Goal: Task Accomplishment & Management: Manage account settings

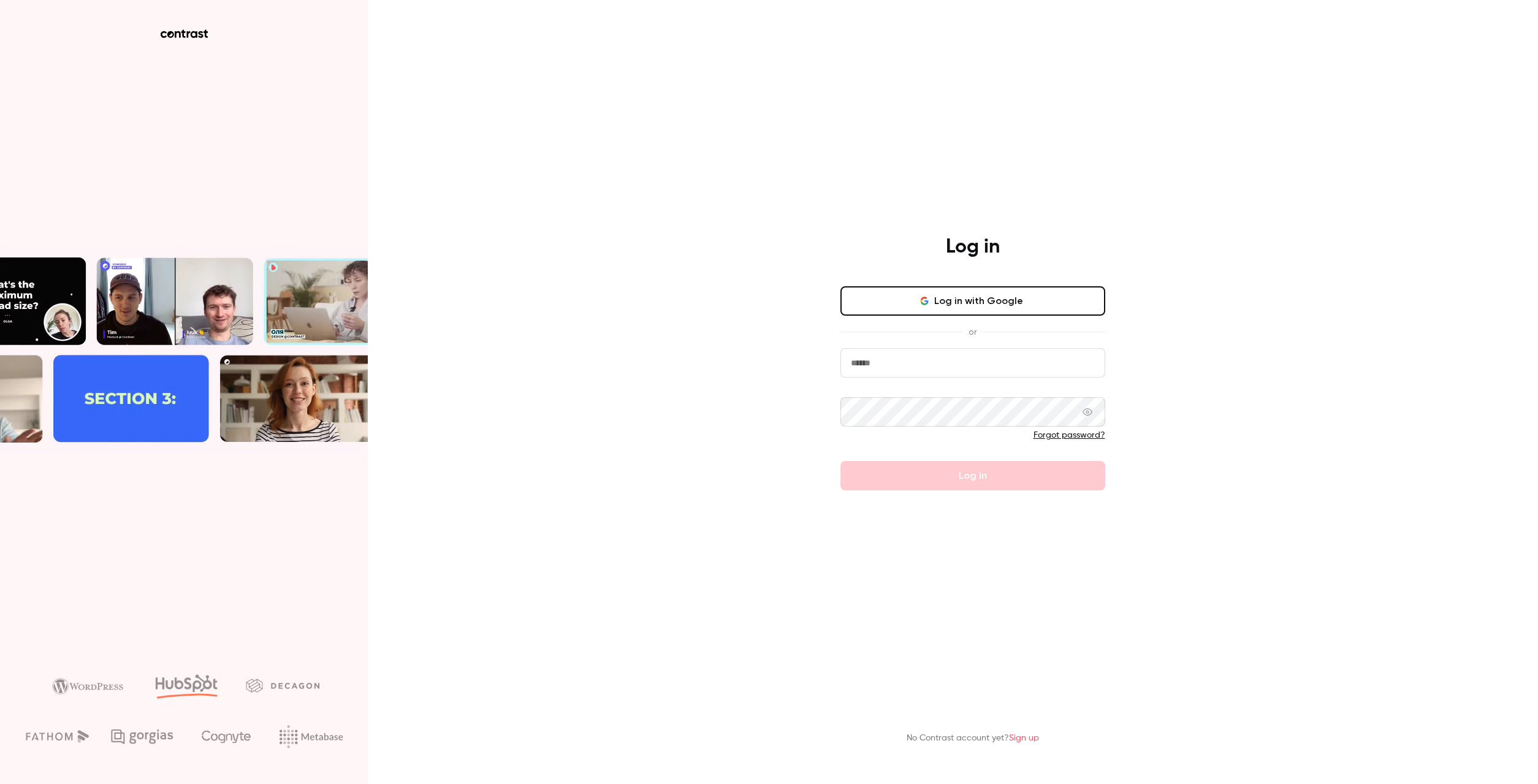
click at [959, 365] on input "email" at bounding box center [973, 362] width 265 height 29
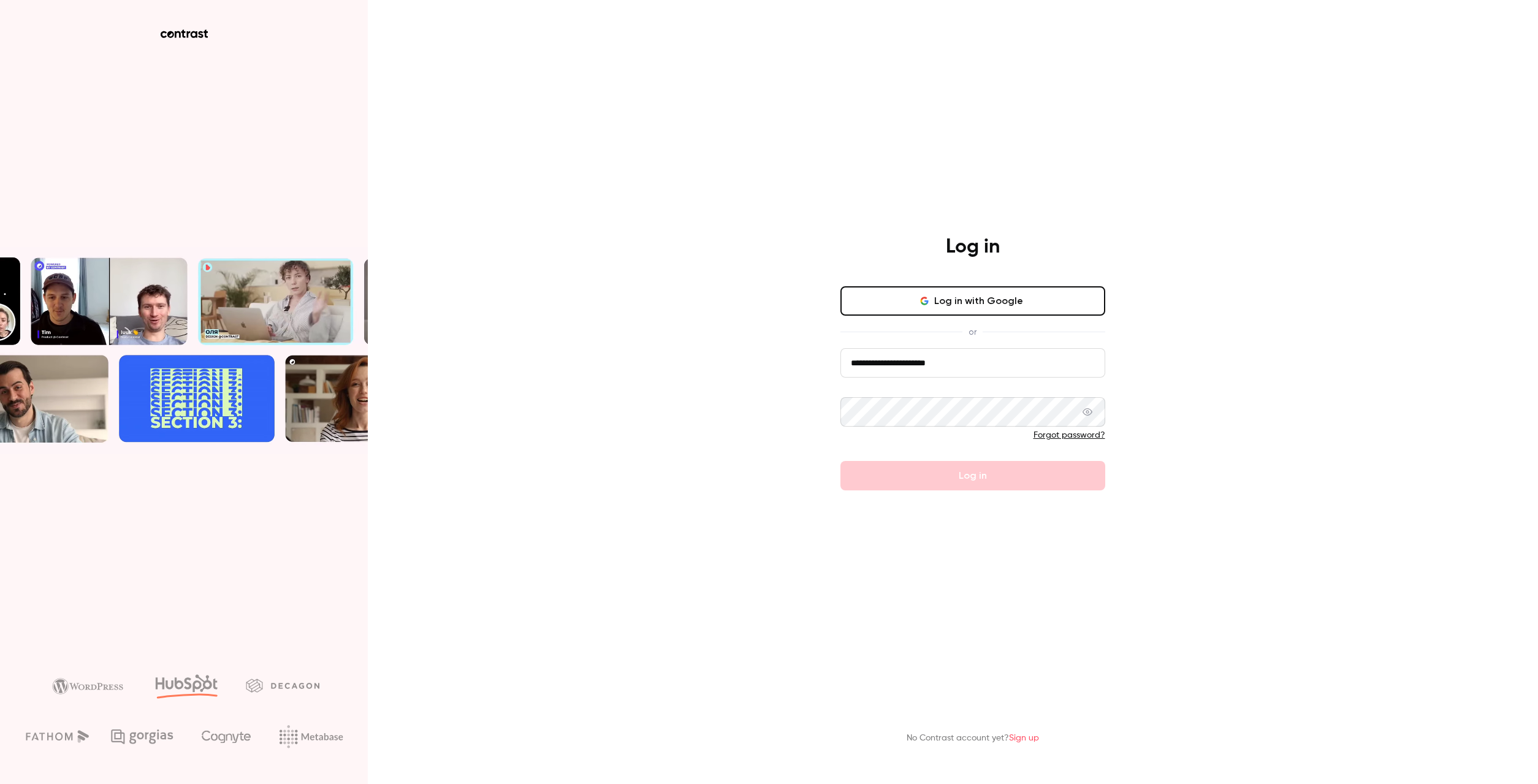
type input "**********"
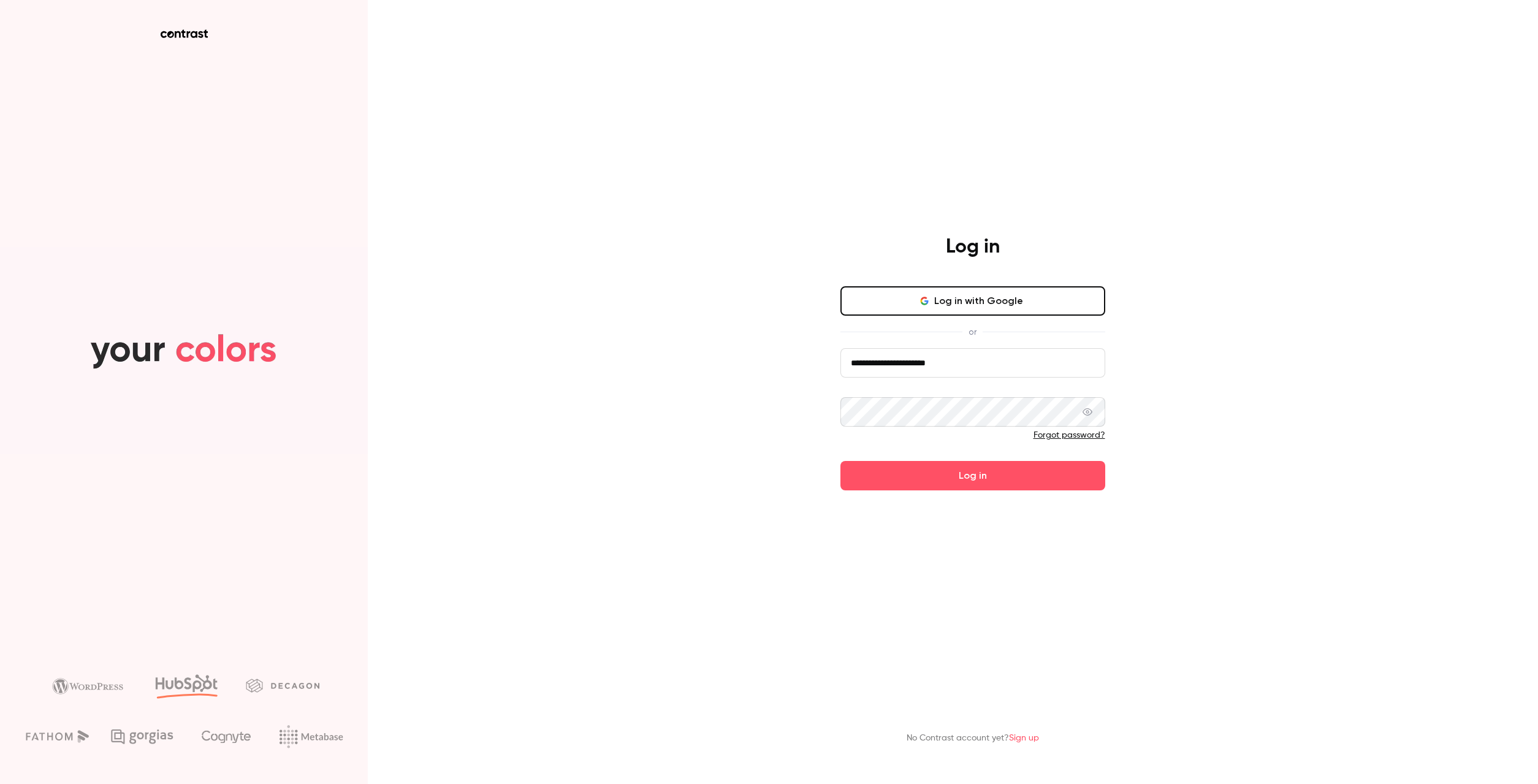
click at [1088, 416] on icon at bounding box center [1087, 411] width 10 height 10
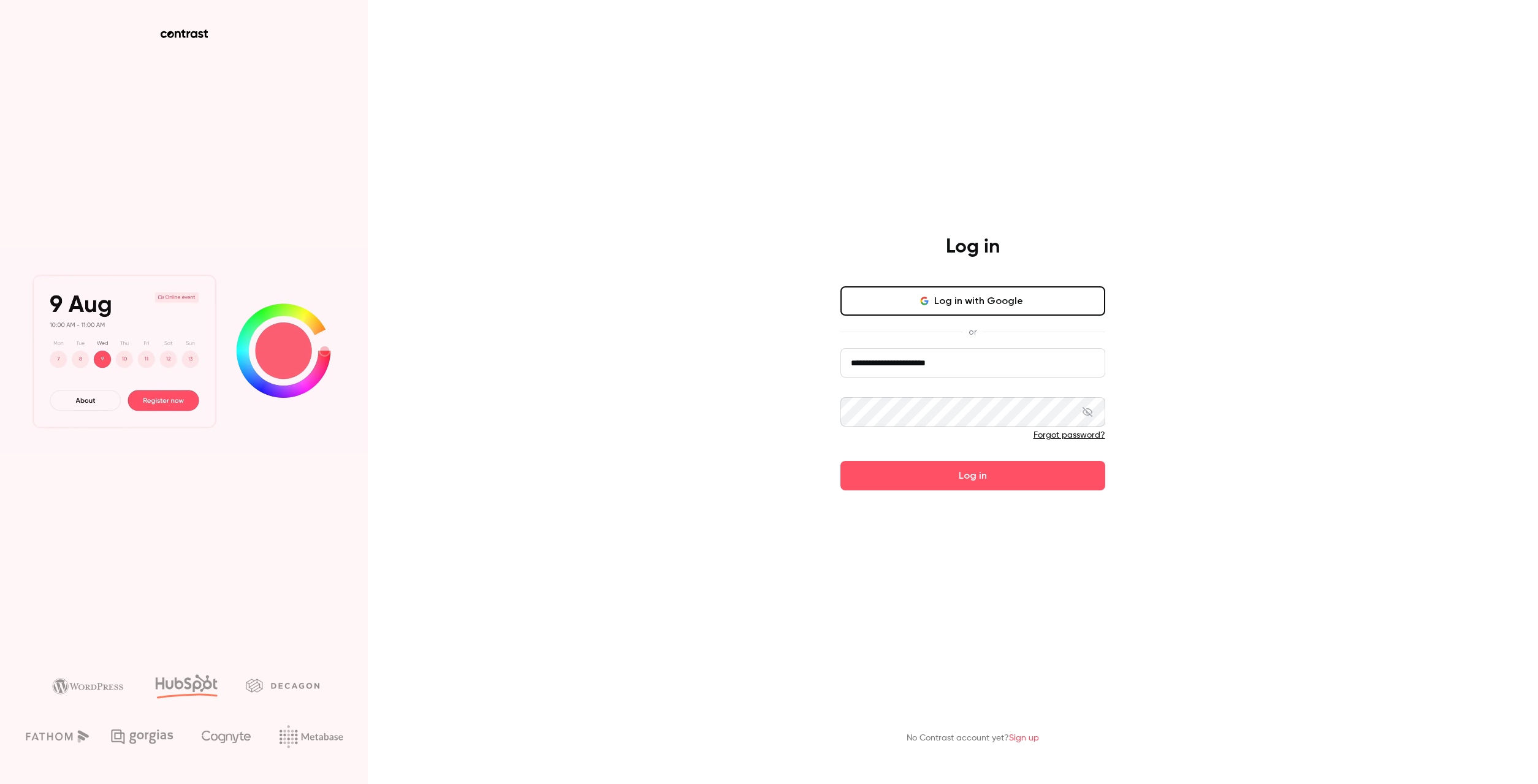
click at [1018, 737] on link "Sign up" at bounding box center [1024, 738] width 30 height 9
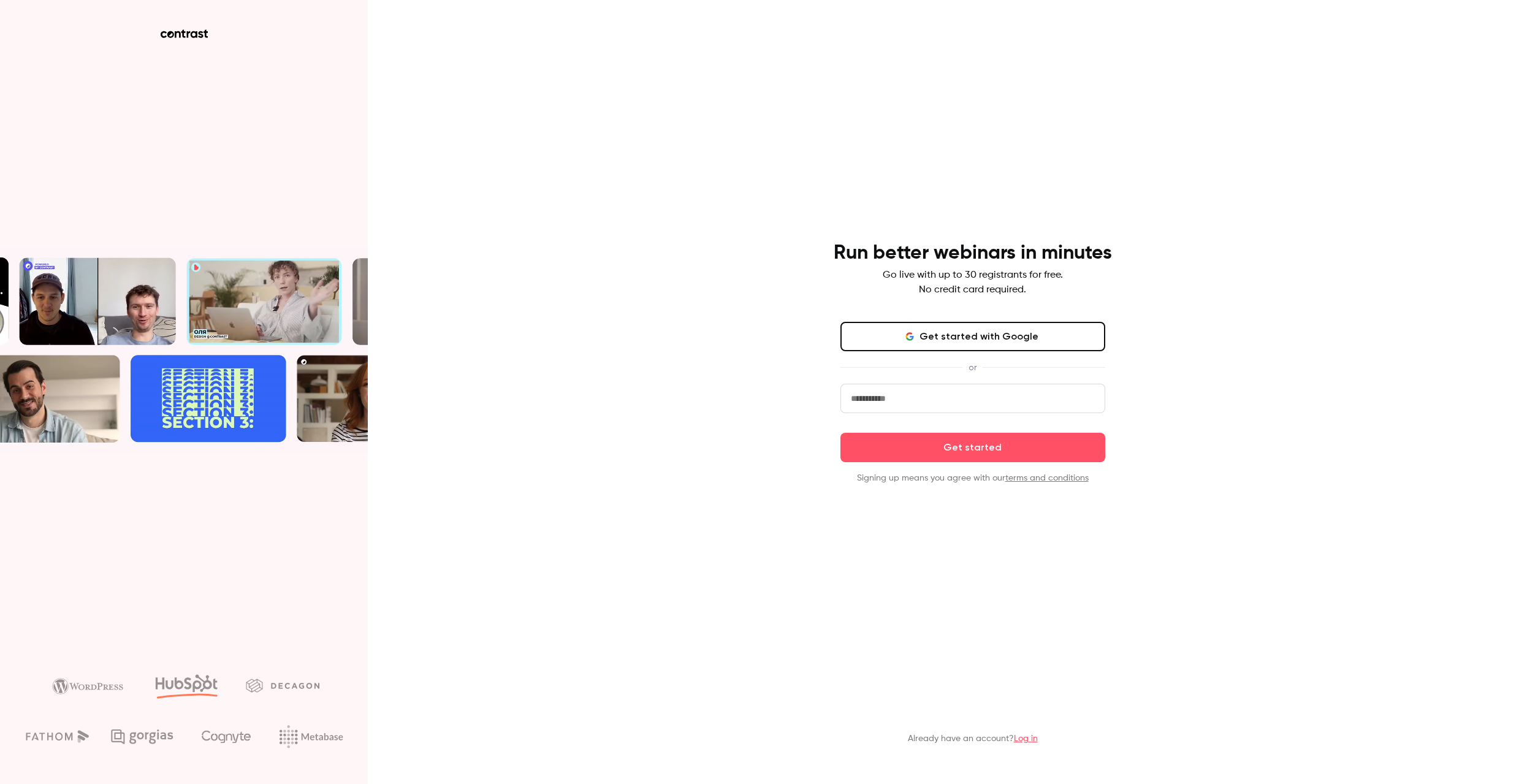
click at [1011, 403] on input "email" at bounding box center [973, 398] width 265 height 29
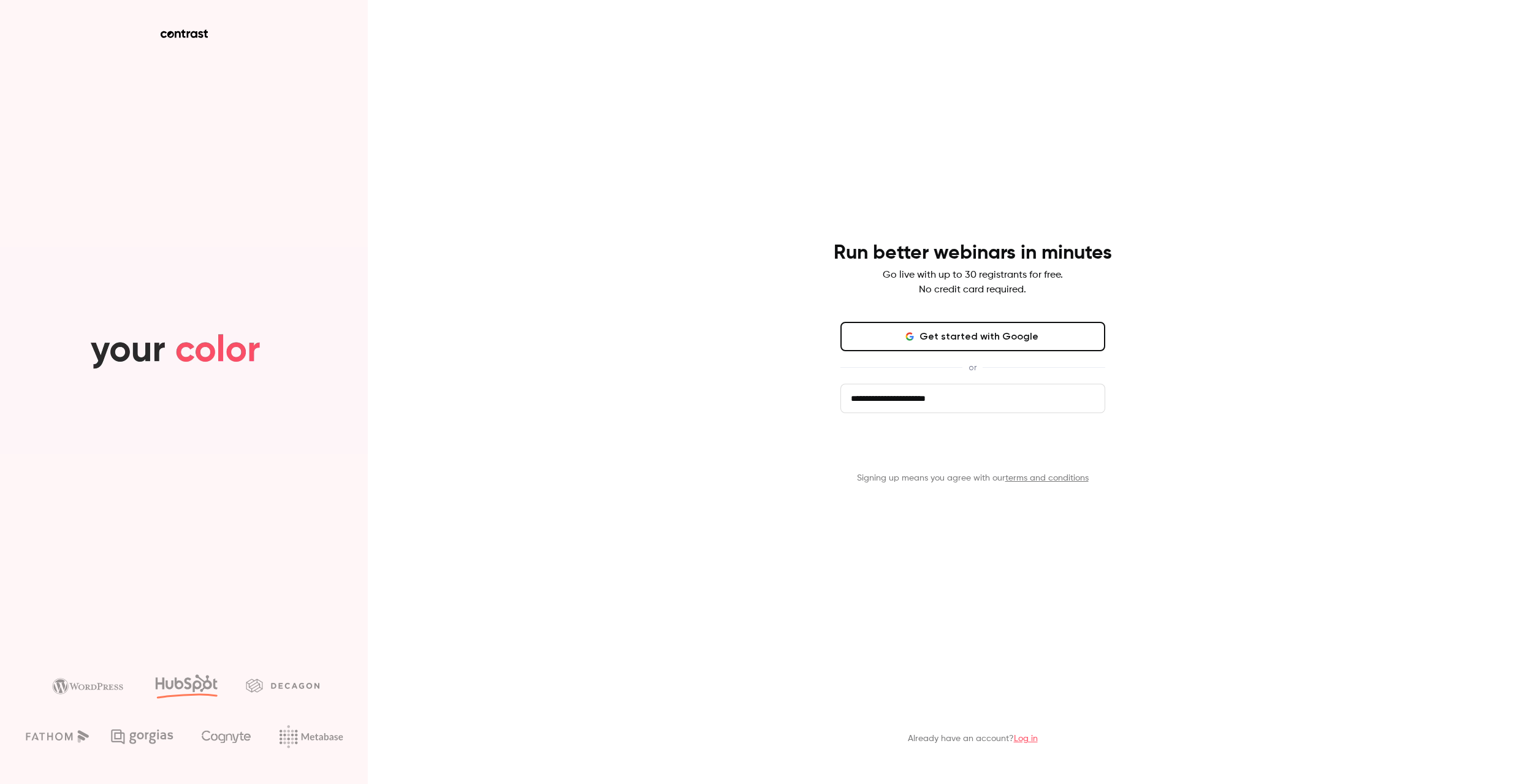
type input "**********"
click at [993, 442] on button "Get started" at bounding box center [973, 447] width 265 height 29
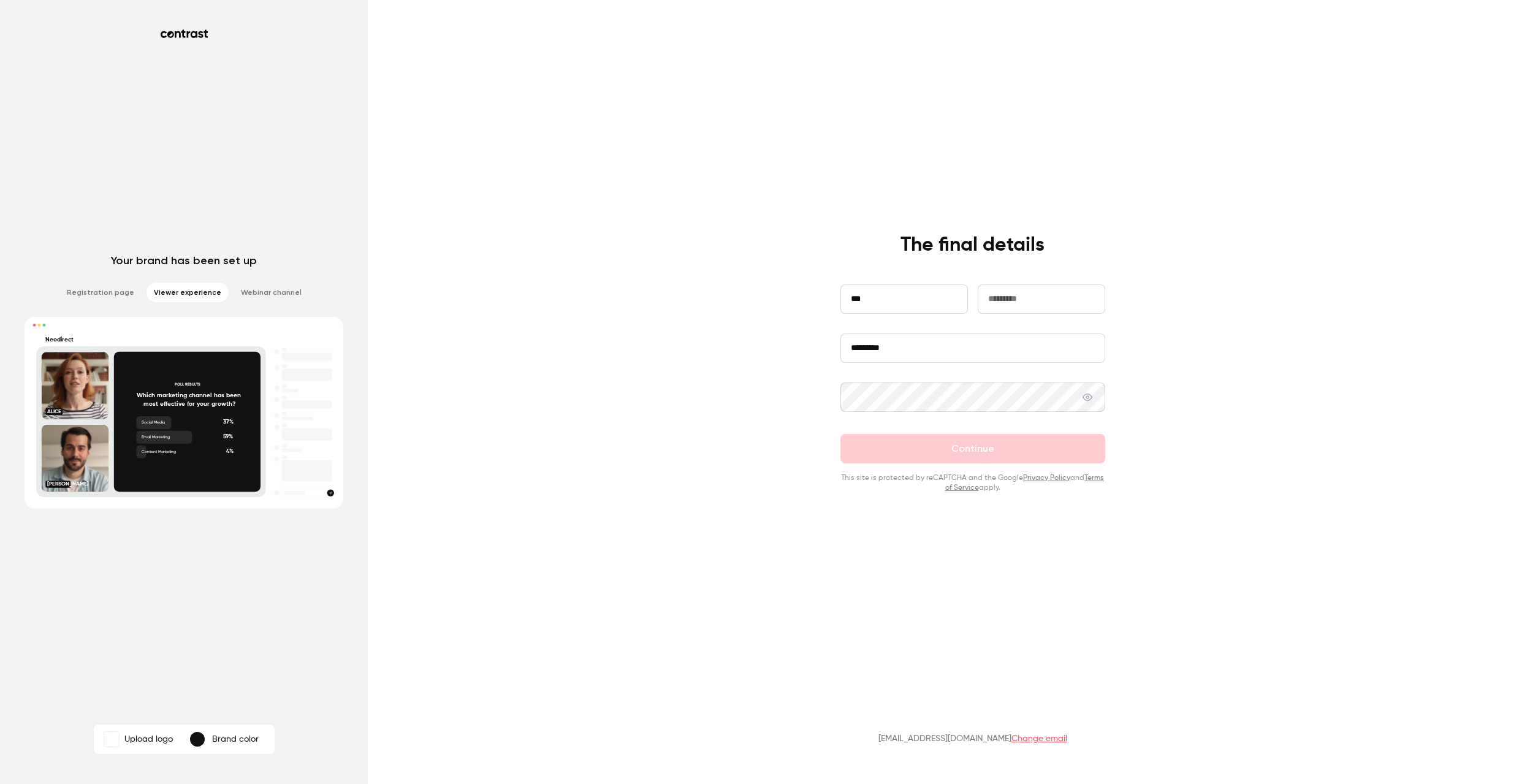
type input "***"
type input "*********"
click at [991, 454] on button "Continue" at bounding box center [973, 448] width 265 height 29
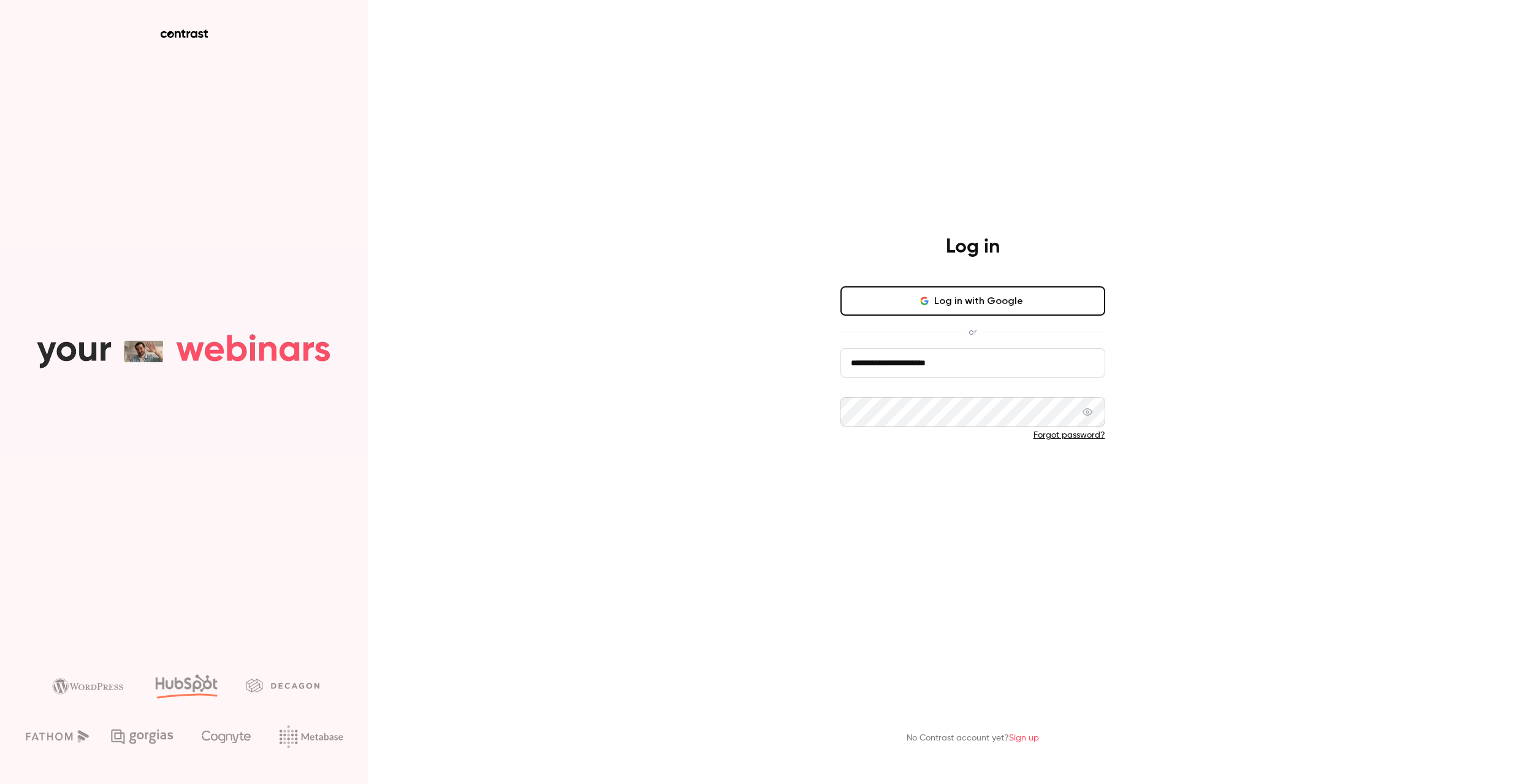
click at [953, 467] on button "Log in" at bounding box center [973, 475] width 265 height 29
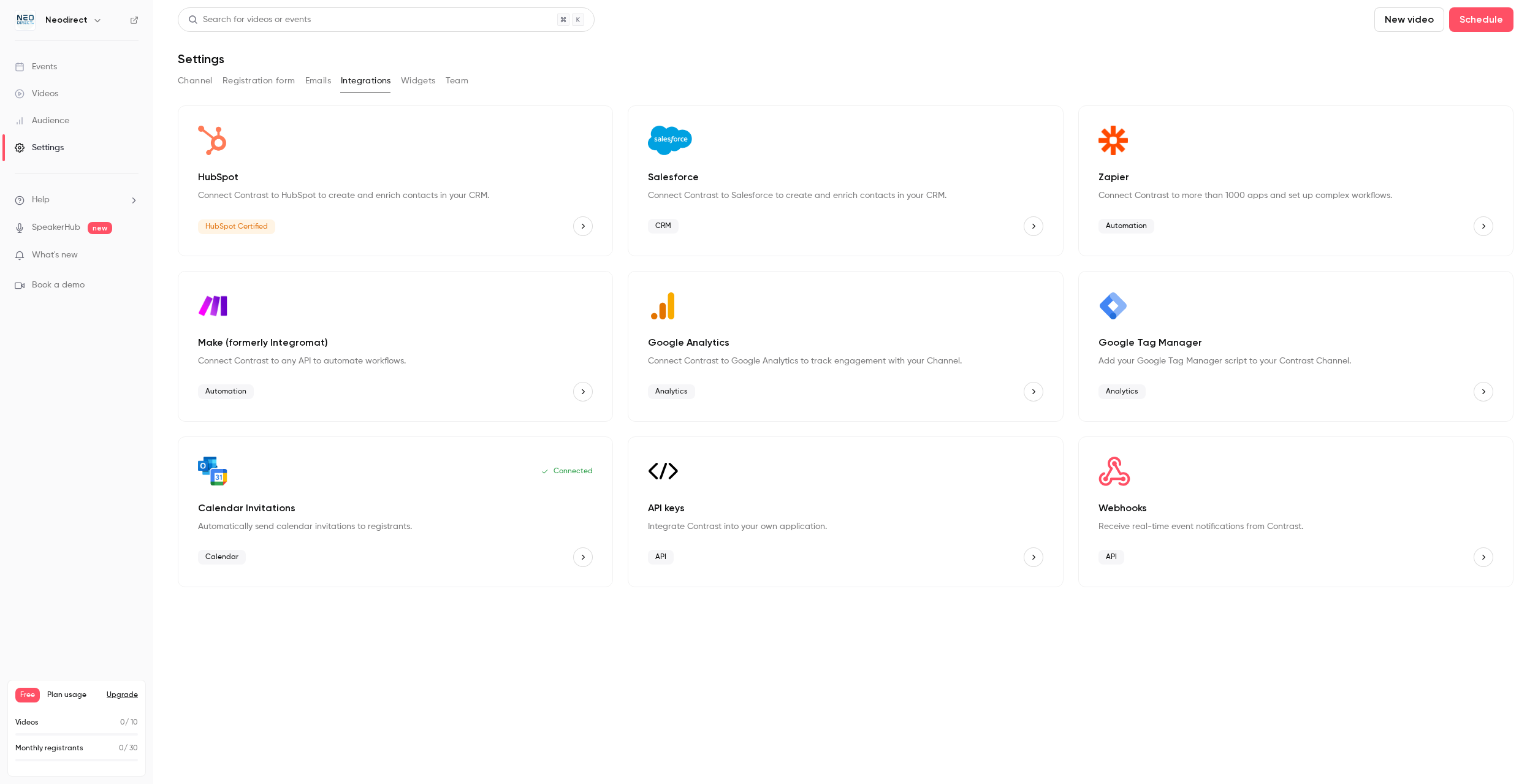
click at [419, 175] on p "HubSpot" at bounding box center [396, 177] width 395 height 15
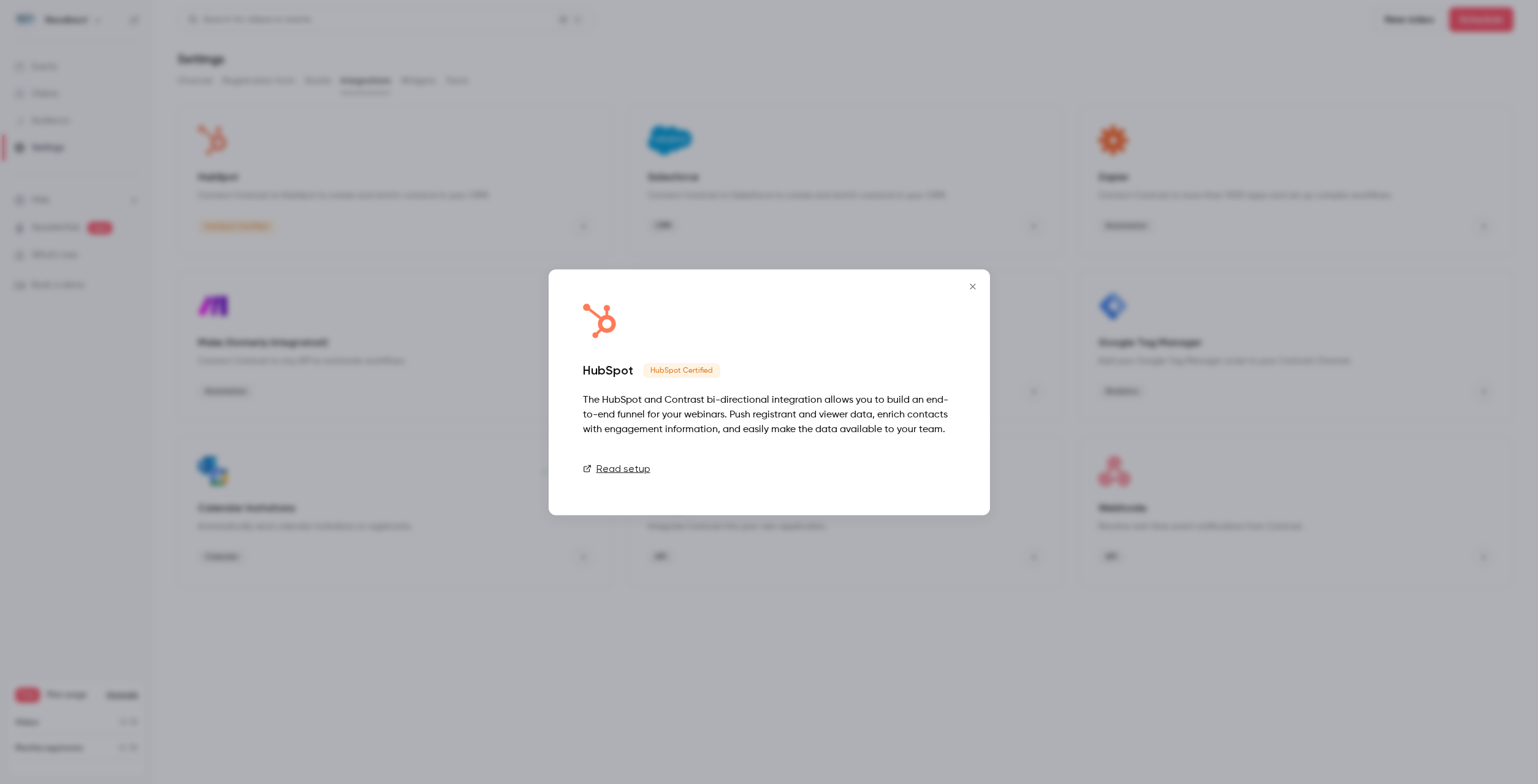
click at [934, 469] on link "Connect" at bounding box center [925, 469] width 61 height 25
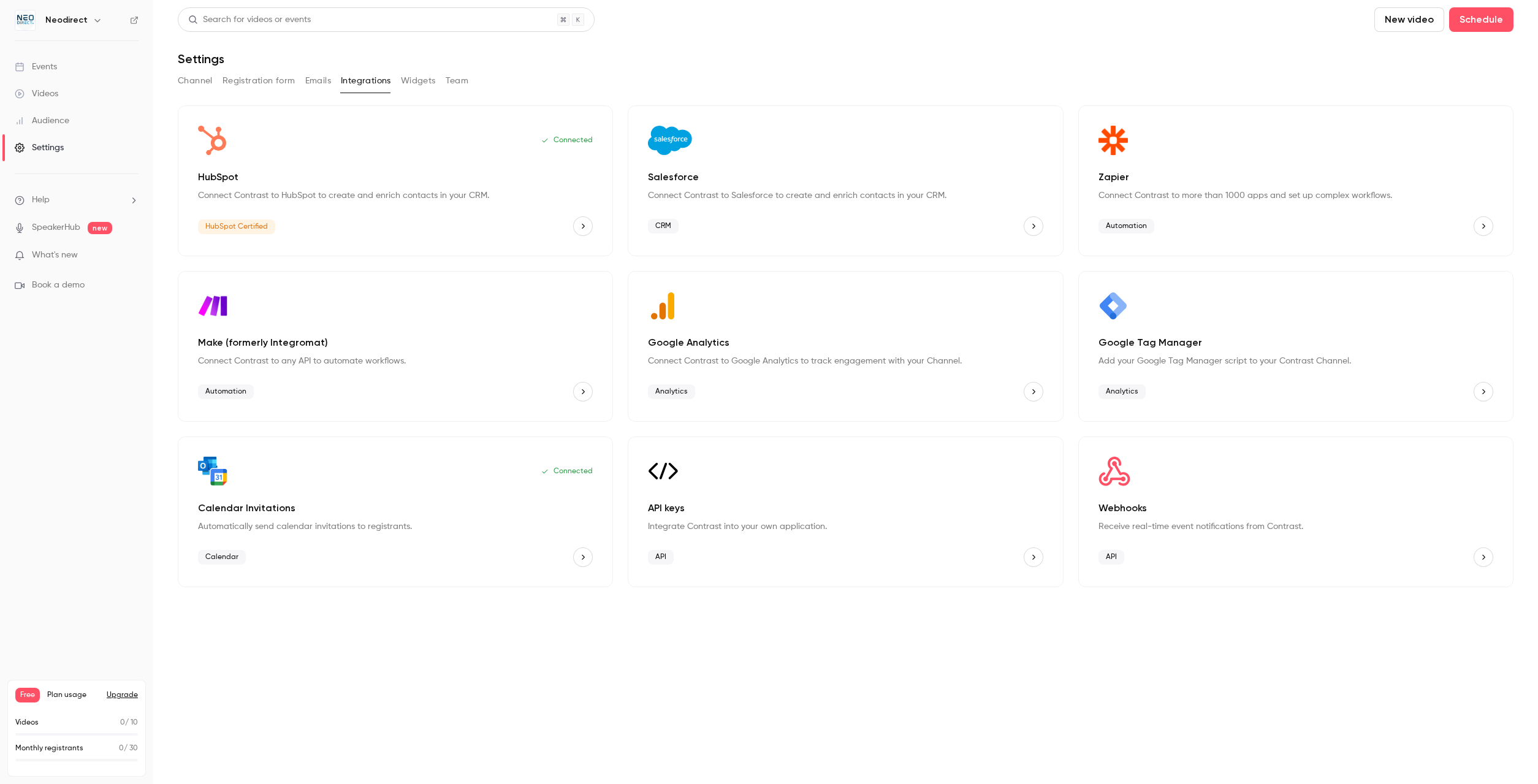
click at [54, 66] on div "Events" at bounding box center [36, 67] width 43 height 12
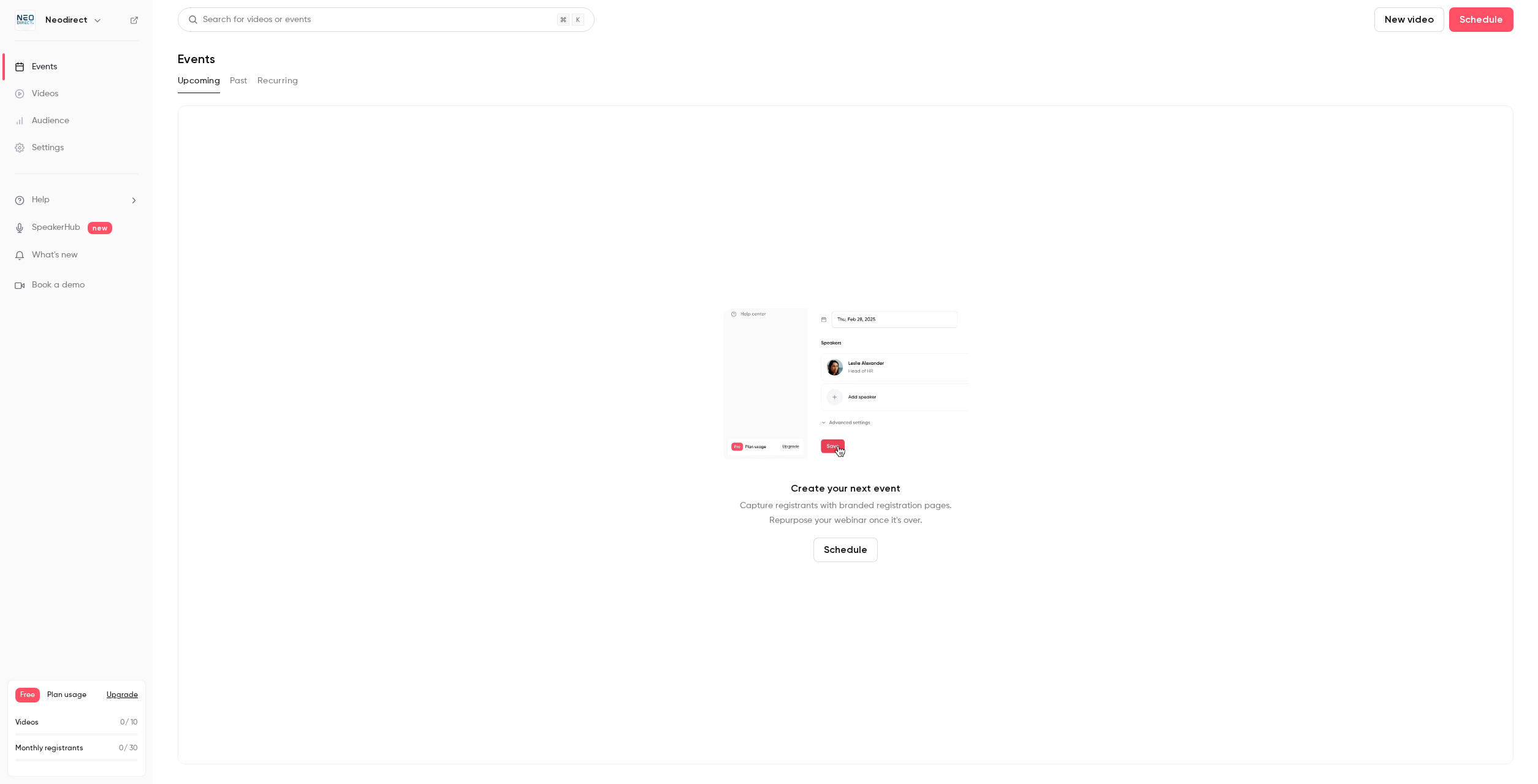
click at [1414, 21] on button "New video" at bounding box center [1409, 19] width 70 height 25
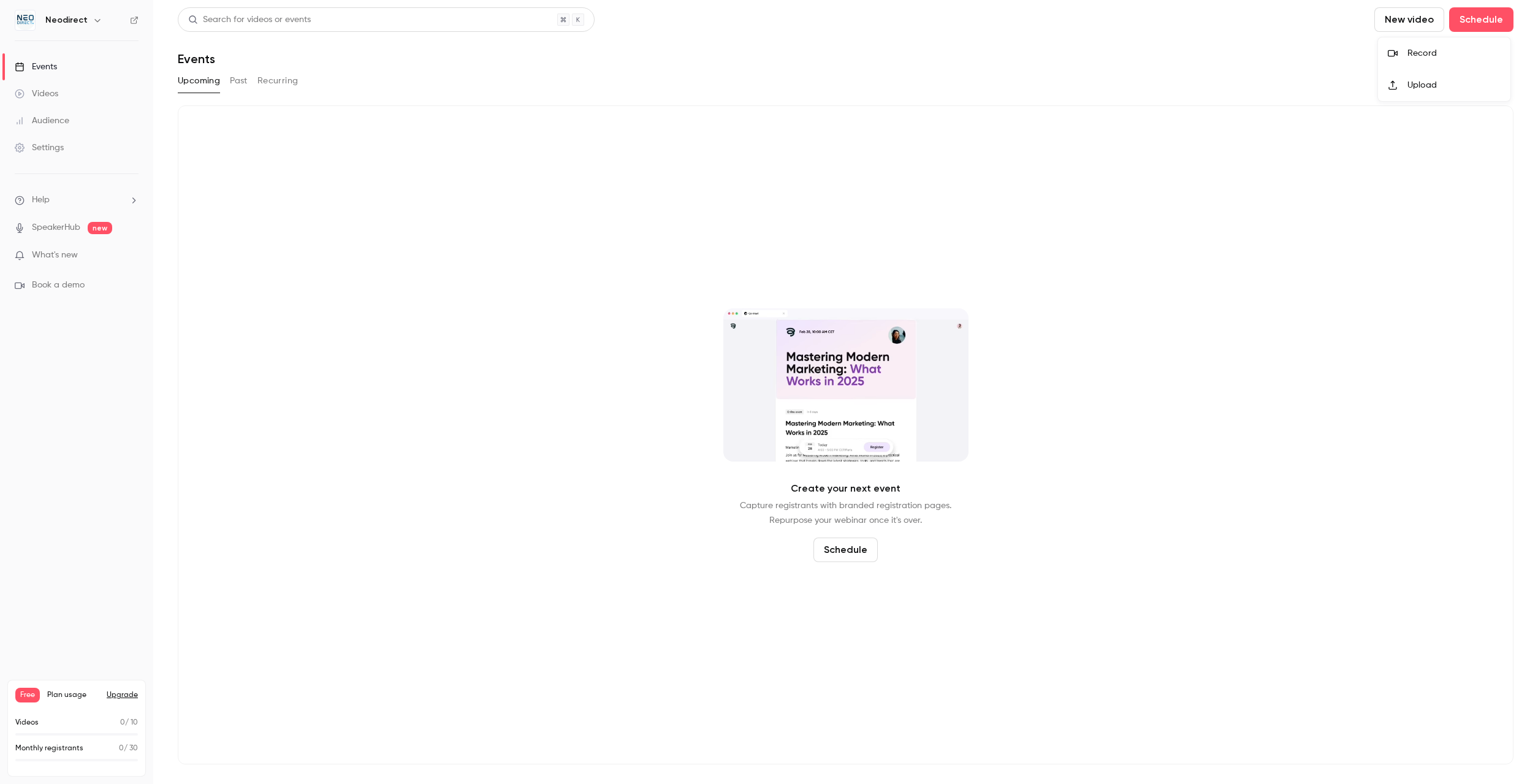
click at [1435, 81] on div "Upload" at bounding box center [1454, 85] width 93 height 12
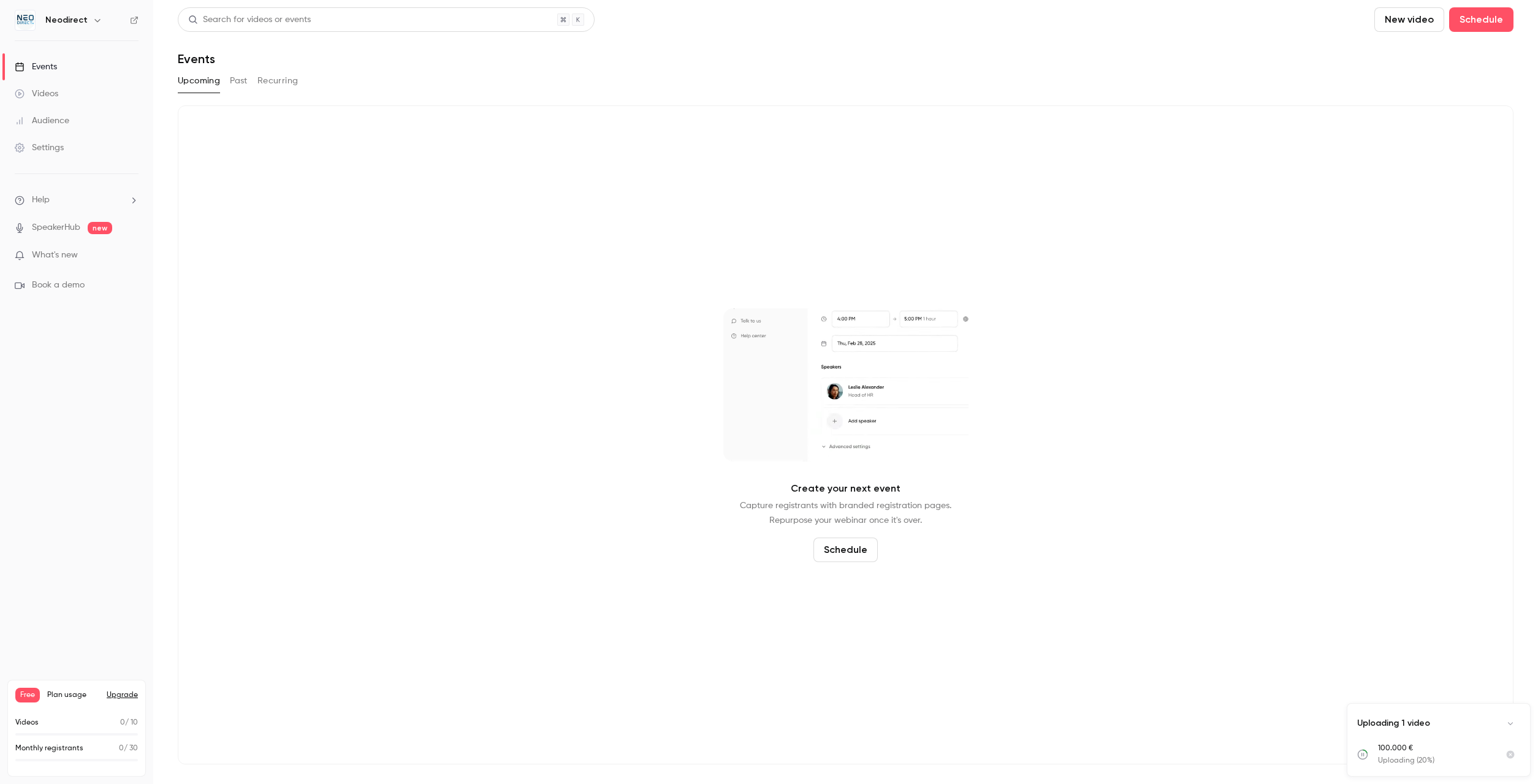
click at [852, 547] on button "Schedule" at bounding box center [845, 550] width 65 height 25
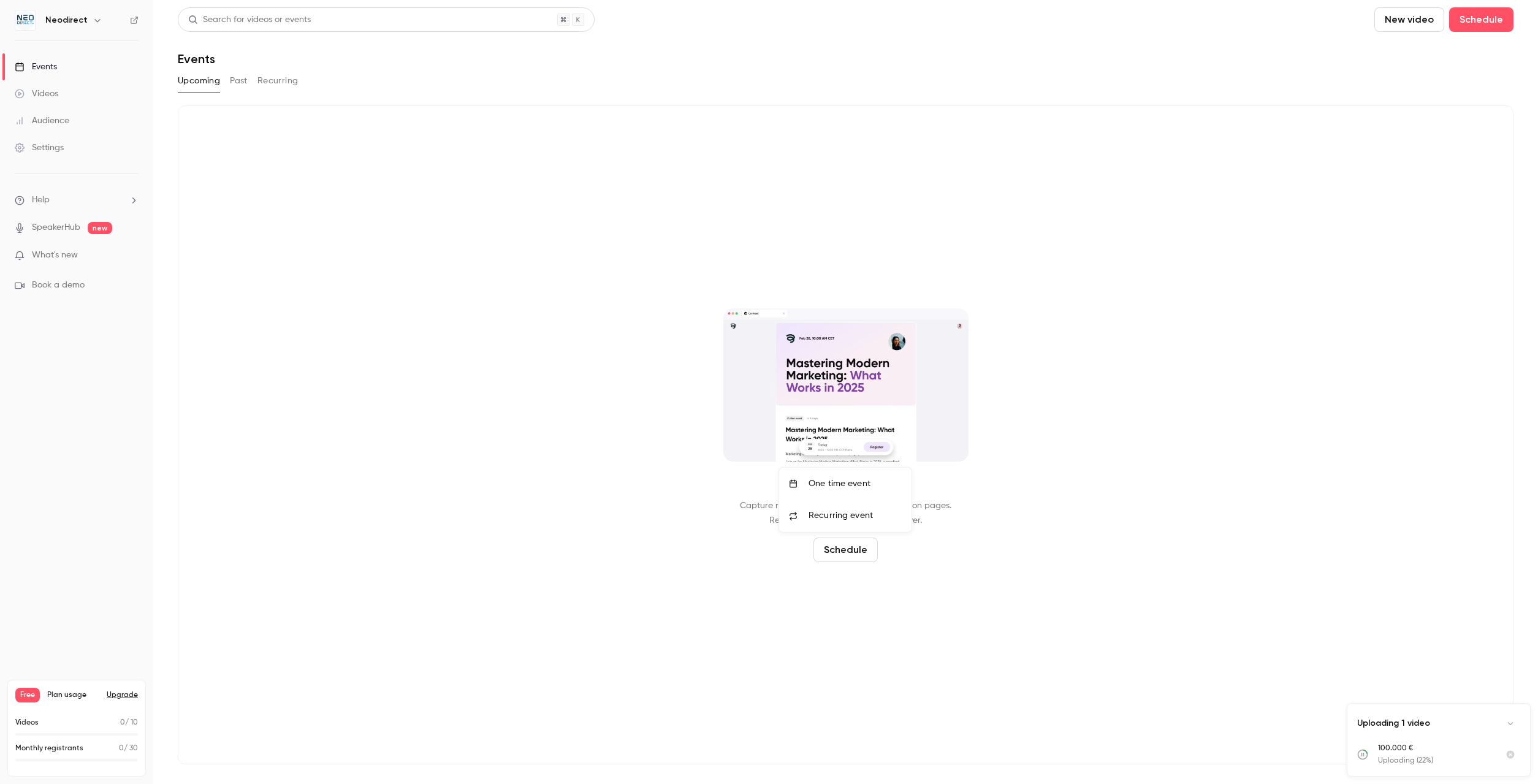
click at [867, 516] on span "Recurring event" at bounding box center [841, 516] width 65 height 13
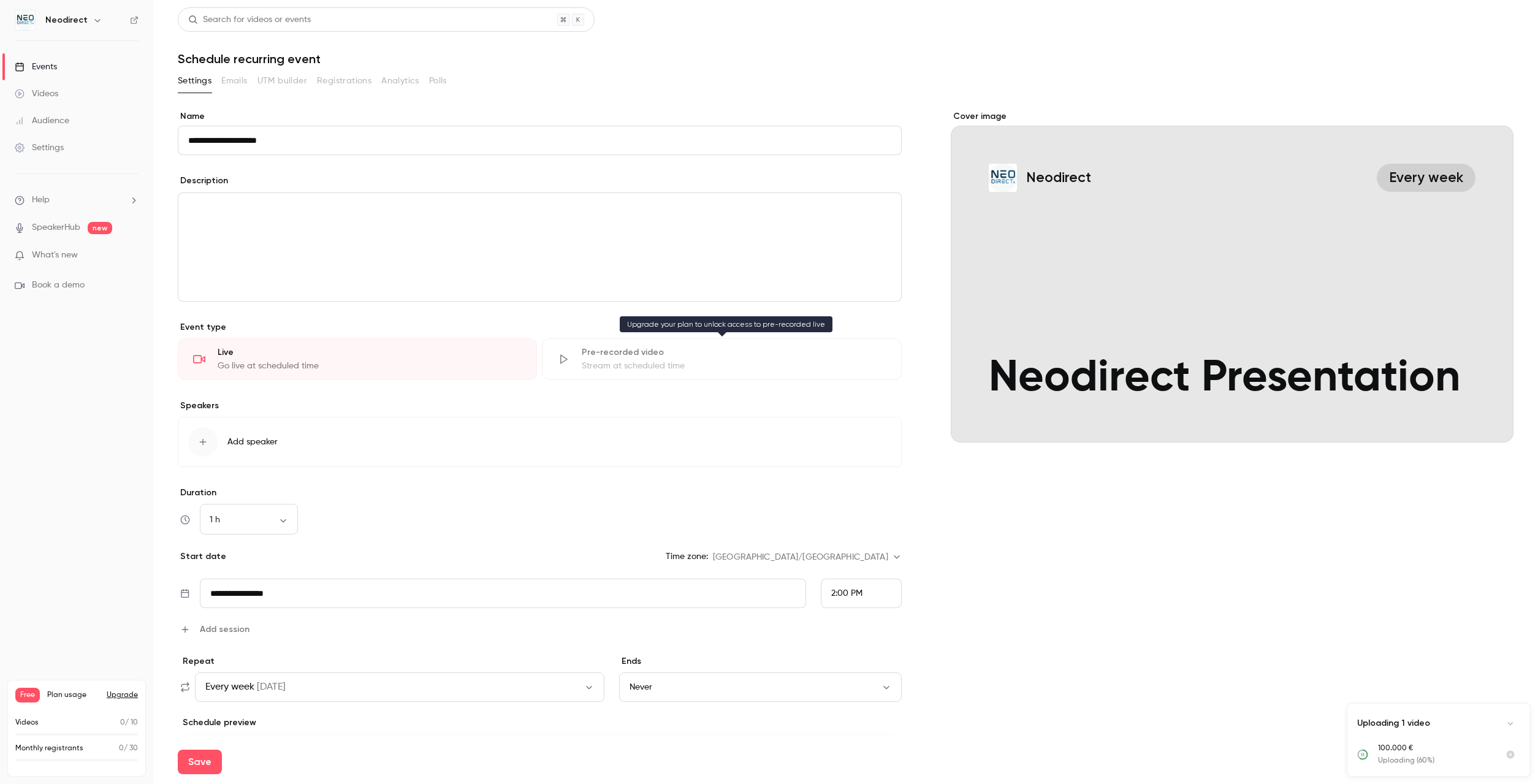
type input "**********"
click at [707, 366] on div "Stream at scheduled time" at bounding box center [734, 366] width 304 height 12
click at [672, 352] on div "Pre-recorded video" at bounding box center [734, 353] width 304 height 12
click at [369, 257] on div "editor" at bounding box center [540, 247] width 723 height 108
click at [664, 351] on div "Pre-recorded video" at bounding box center [734, 353] width 304 height 12
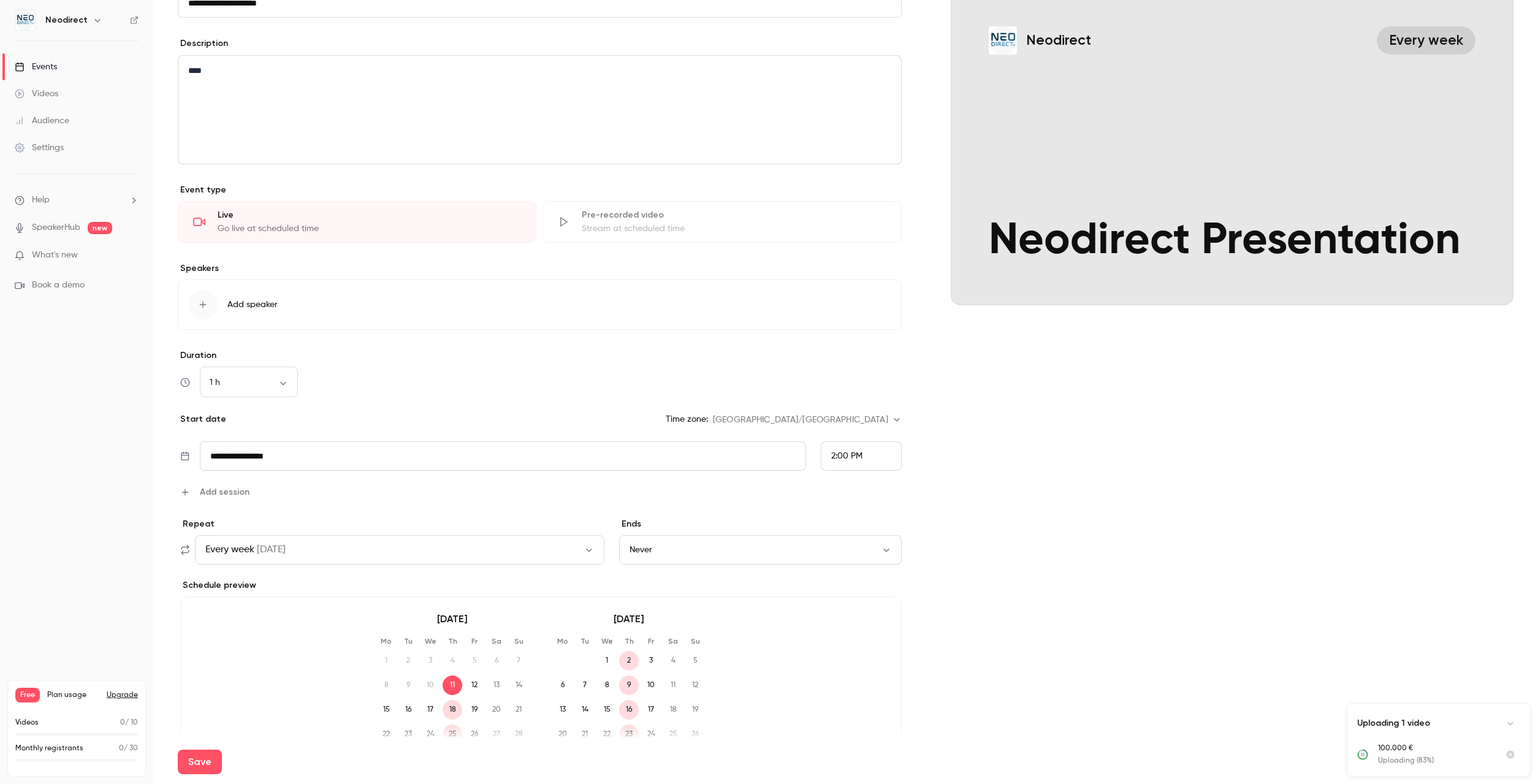
scroll to position [140, 0]
click at [260, 301] on span "Add speaker" at bounding box center [252, 302] width 50 height 12
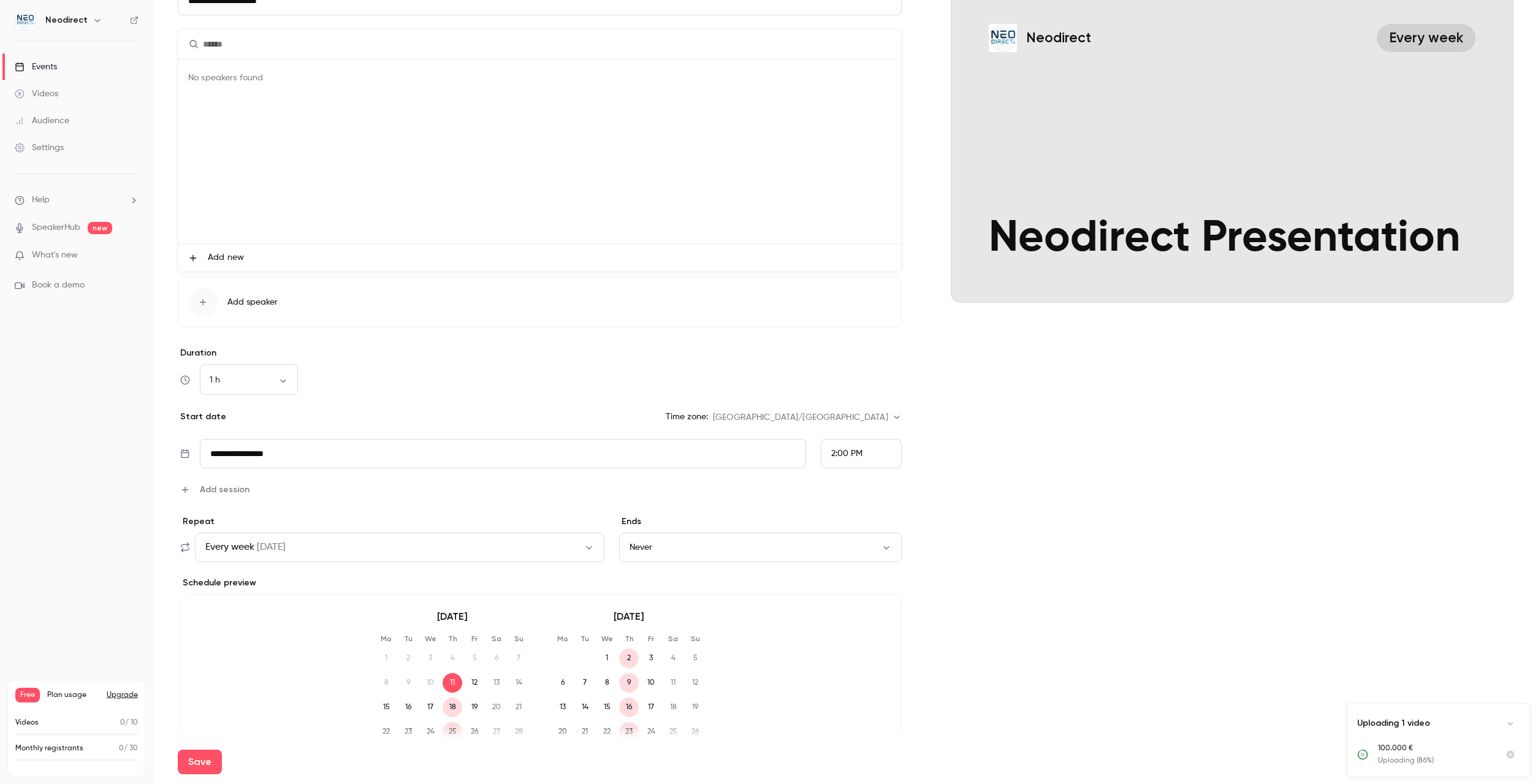
click at [240, 258] on span "Add new" at bounding box center [226, 258] width 36 height 13
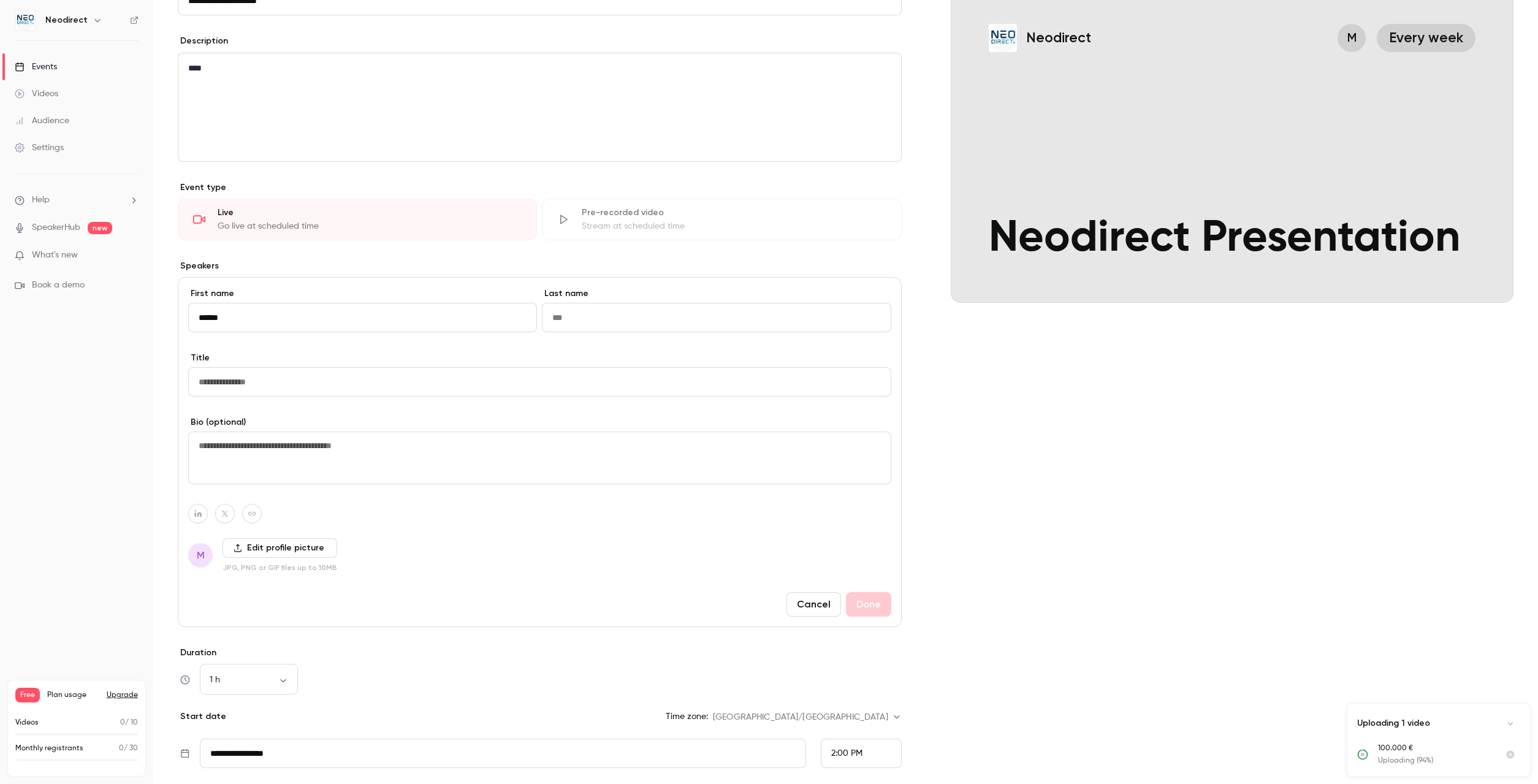
type input "******"
click at [253, 385] on input "Title" at bounding box center [540, 382] width 703 height 29
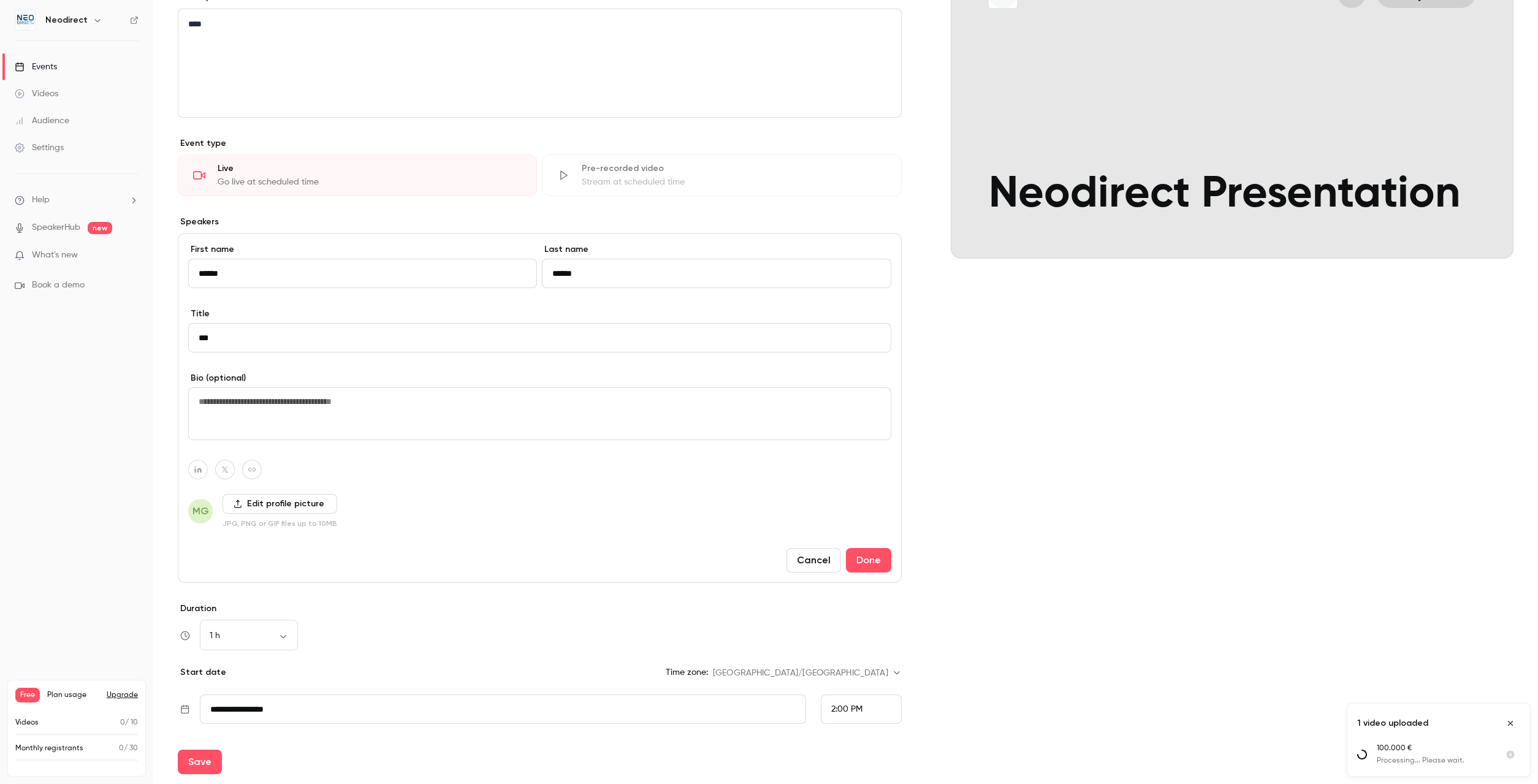
scroll to position [210, 0]
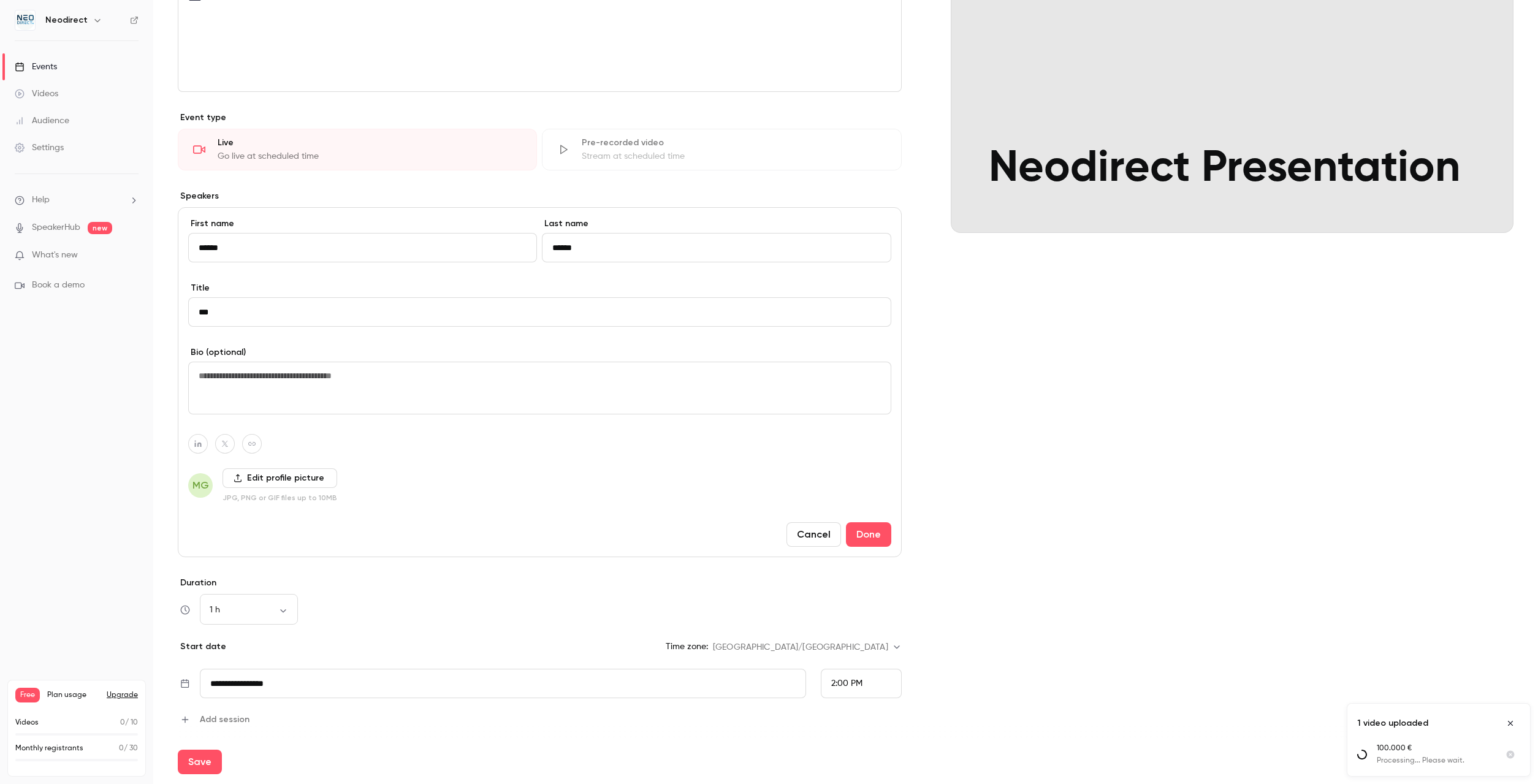
type input "***"
click at [269, 483] on label "Edit profile picture" at bounding box center [279, 478] width 114 height 19
click at [0, 0] on input "Edit profile picture" at bounding box center [0, 0] width 0 height 0
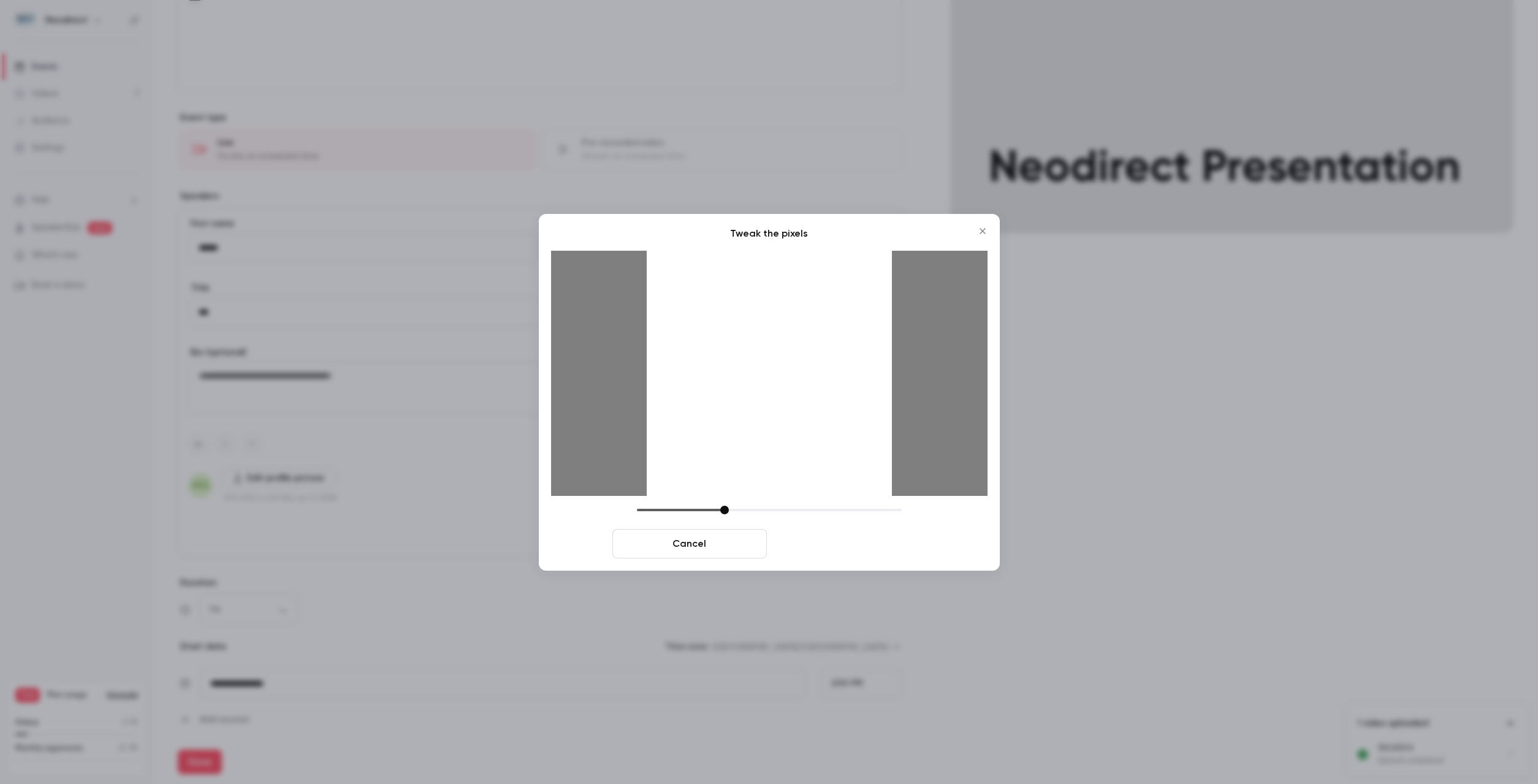
click at [827, 542] on button "Crop and save" at bounding box center [849, 543] width 154 height 29
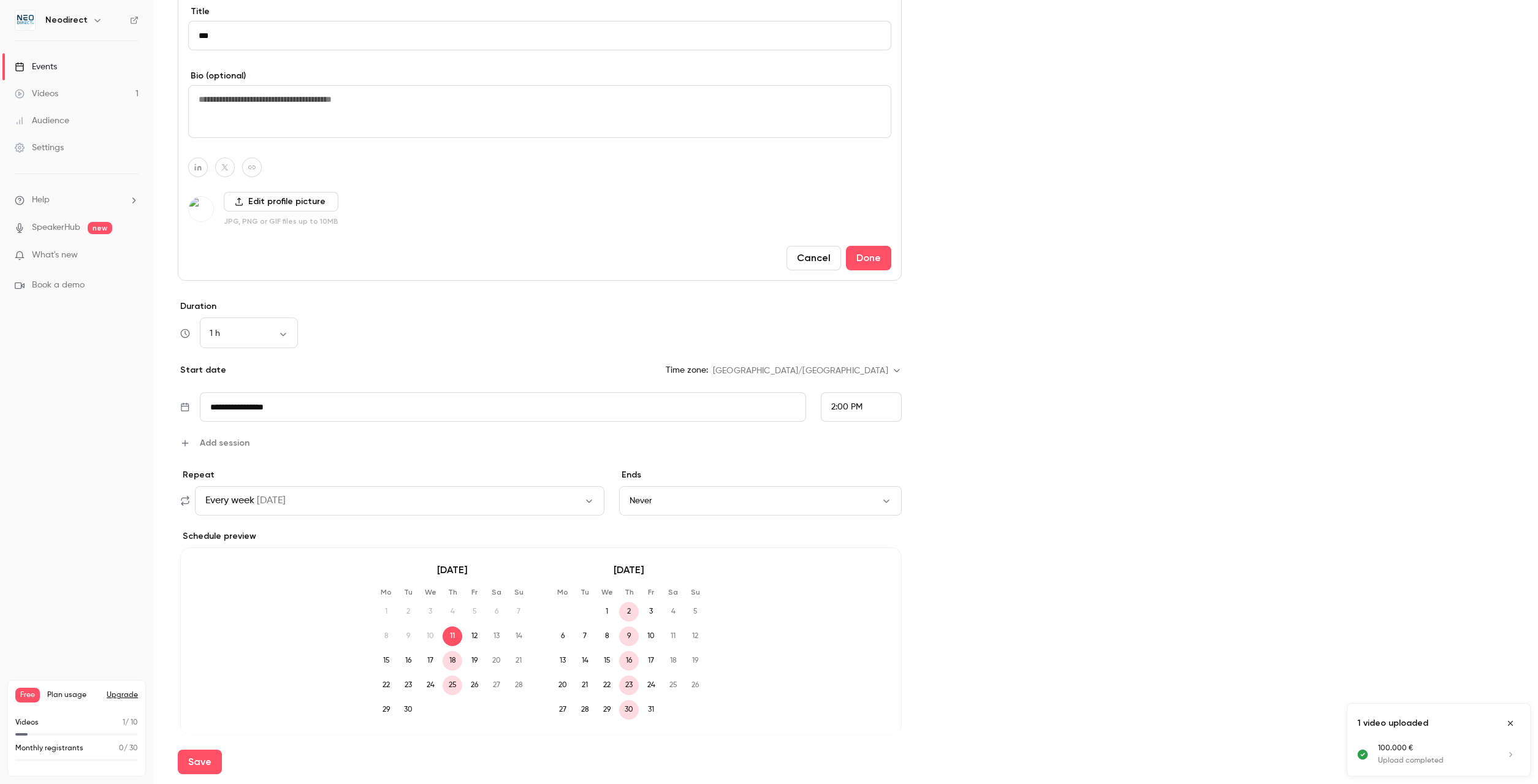
scroll to position [489, 0]
click at [280, 339] on div "1 h ** ​" at bounding box center [249, 330] width 98 height 29
click at [284, 333] on body "**********" at bounding box center [769, 392] width 1538 height 784
click at [253, 407] on li "30 min" at bounding box center [249, 404] width 98 height 32
type input "**"
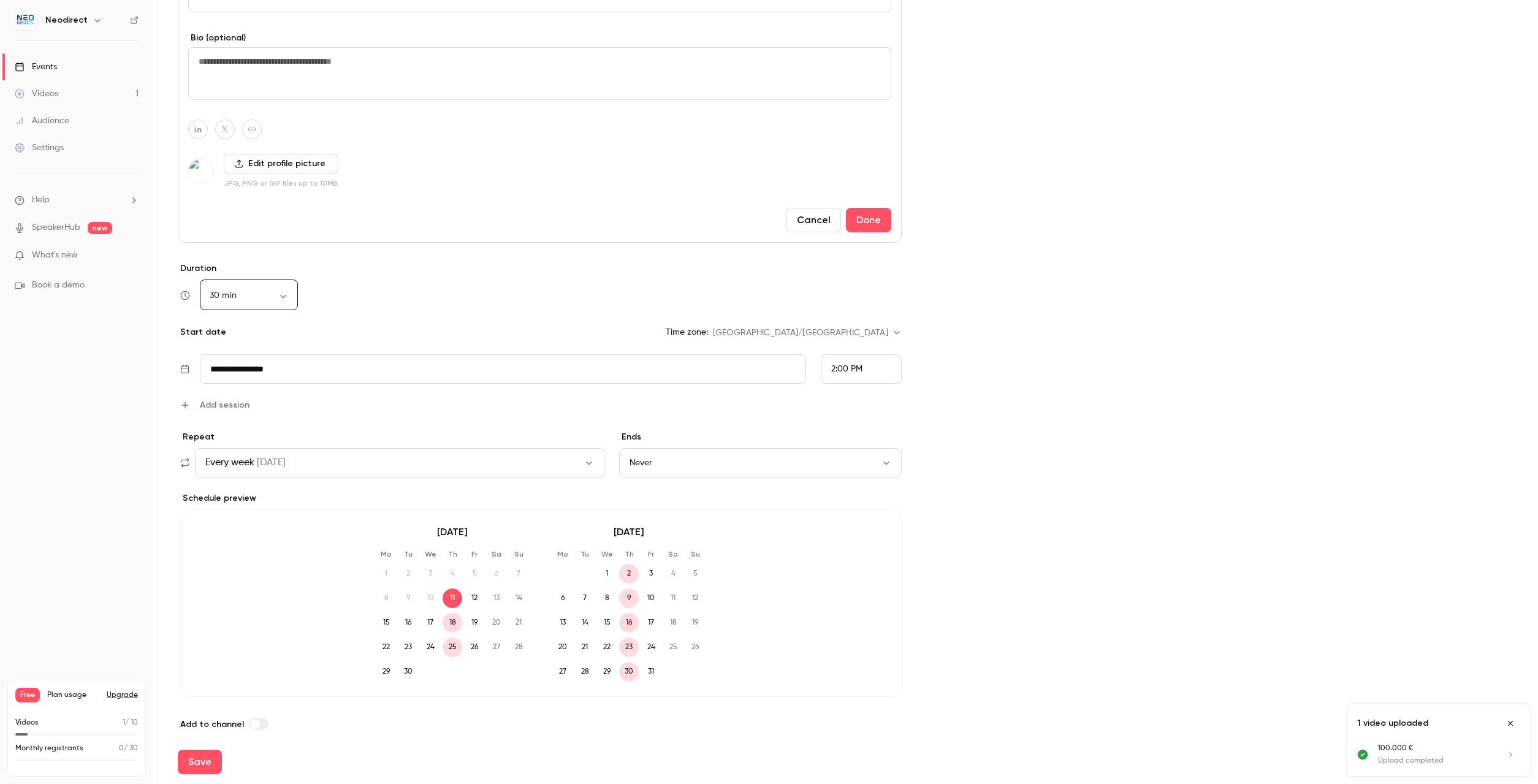
scroll to position [537, 0]
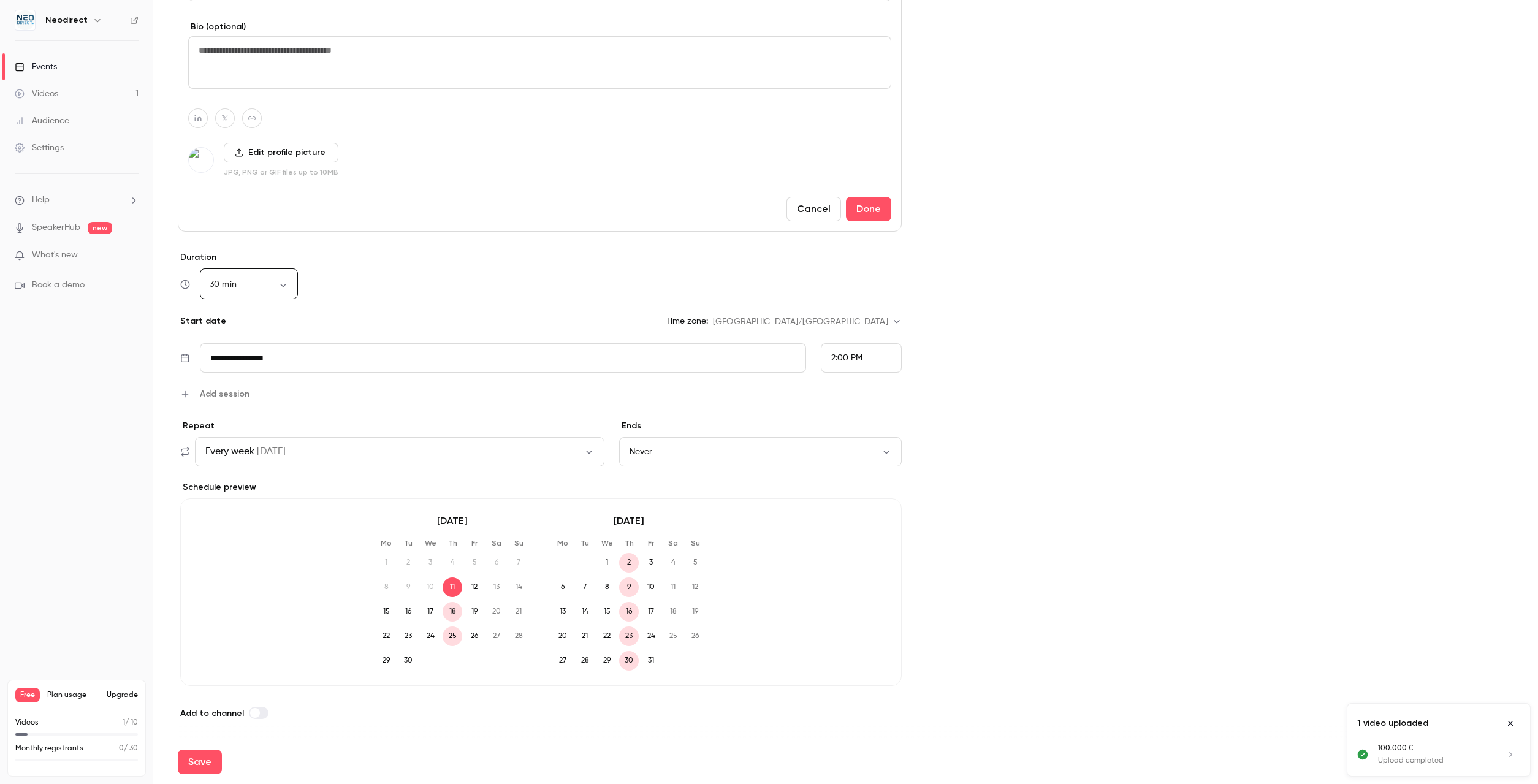
click at [409, 446] on button "Every week on Thu" at bounding box center [400, 451] width 409 height 29
click at [648, 409] on div "Every week on Thu" at bounding box center [676, 407] width 123 height 13
click at [654, 449] on button "Never" at bounding box center [760, 451] width 283 height 29
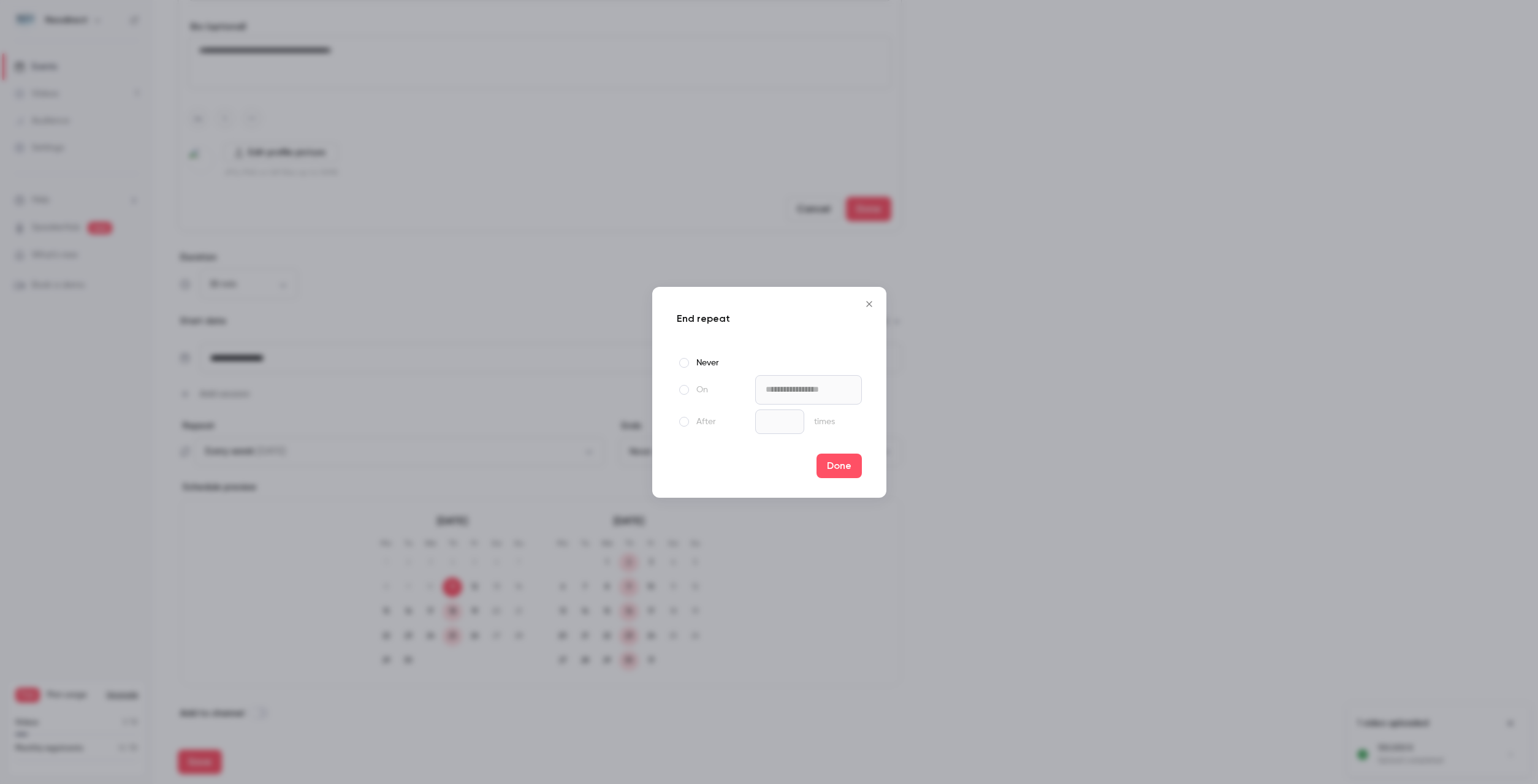
click at [680, 423] on span at bounding box center [684, 422] width 10 height 10
click at [762, 421] on input "*" at bounding box center [780, 422] width 49 height 25
type input "**"
click at [854, 461] on button "Done" at bounding box center [839, 466] width 45 height 25
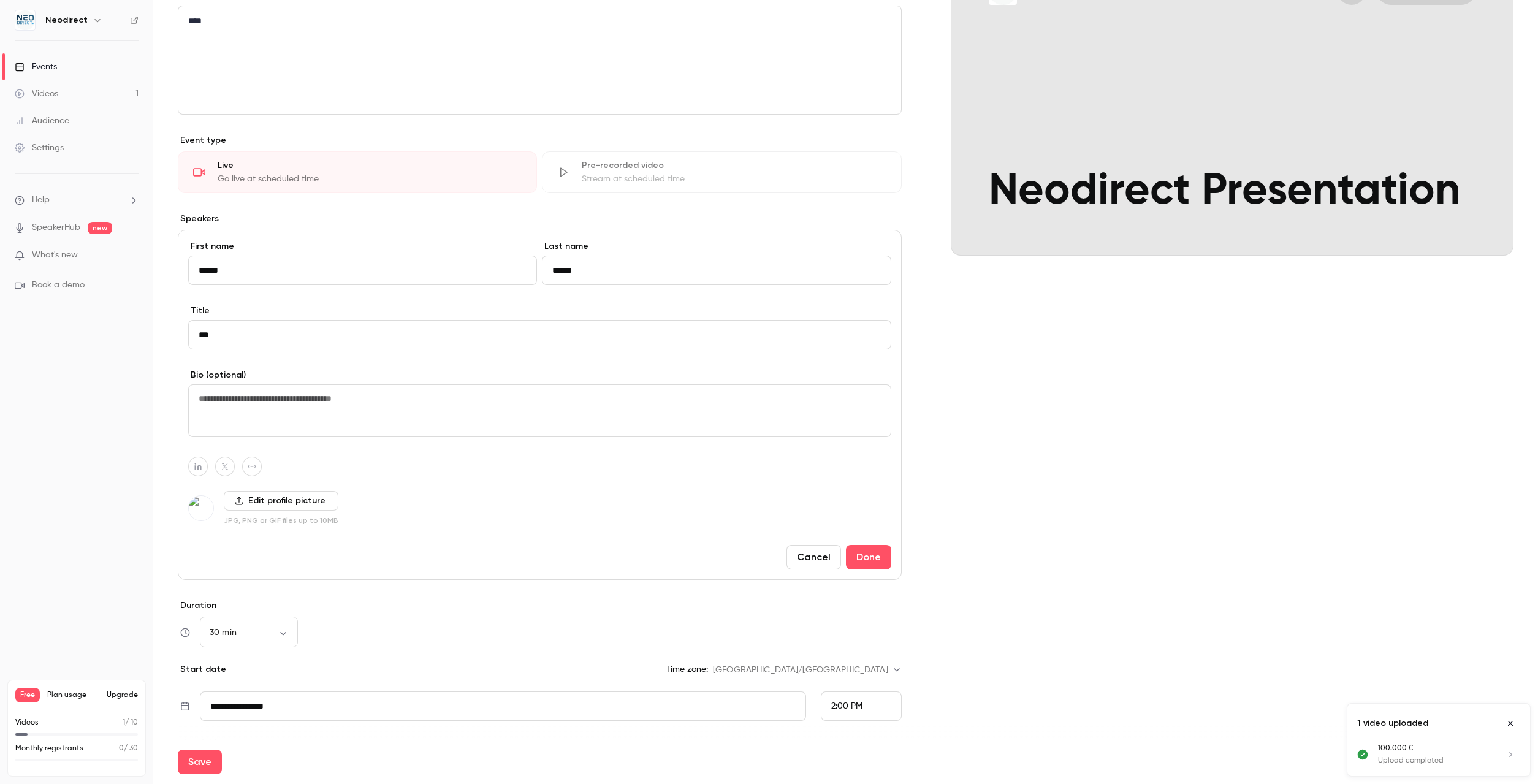
scroll to position [0, 0]
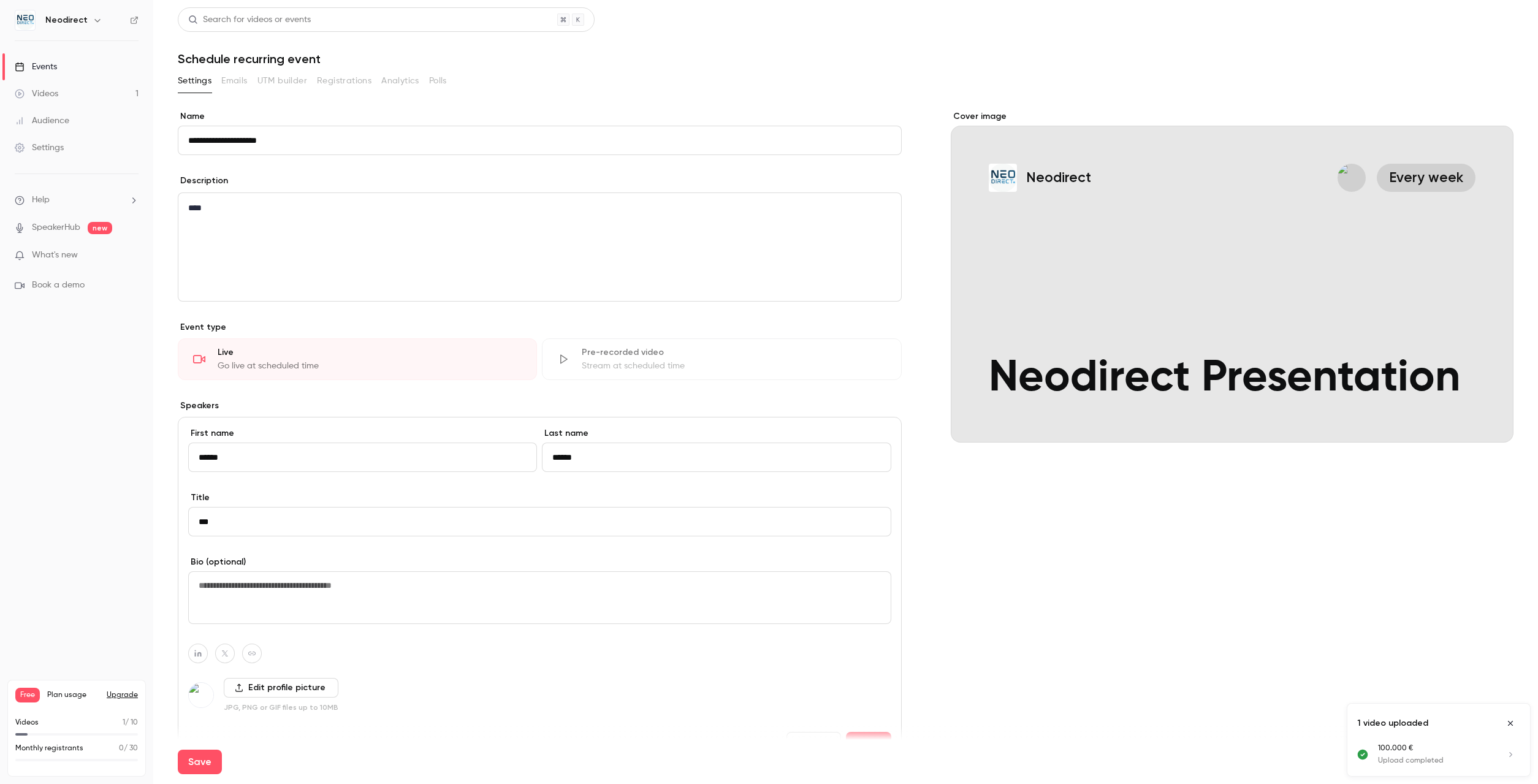
click at [679, 366] on div "Stream at scheduled time" at bounding box center [734, 366] width 304 height 12
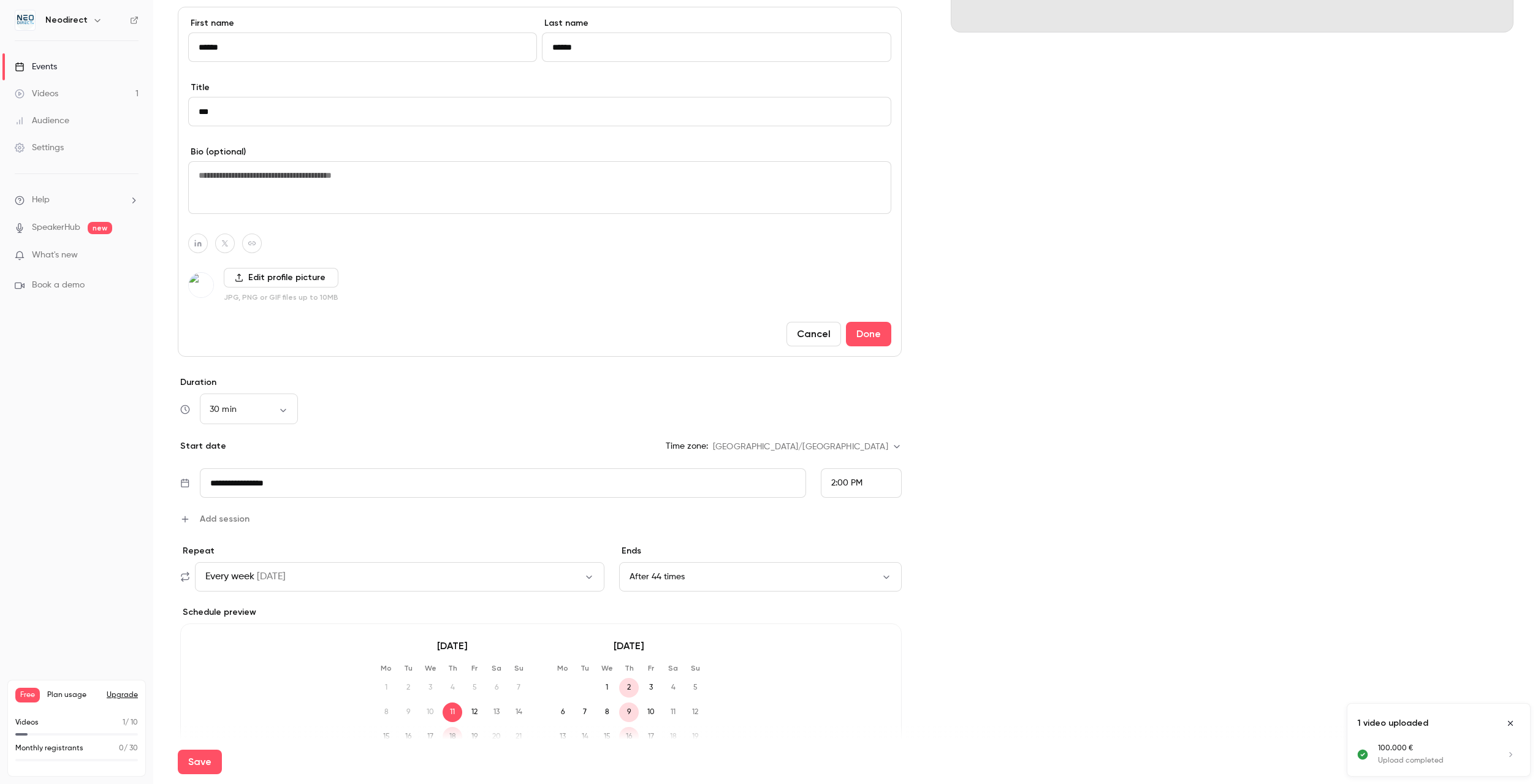
scroll to position [419, 0]
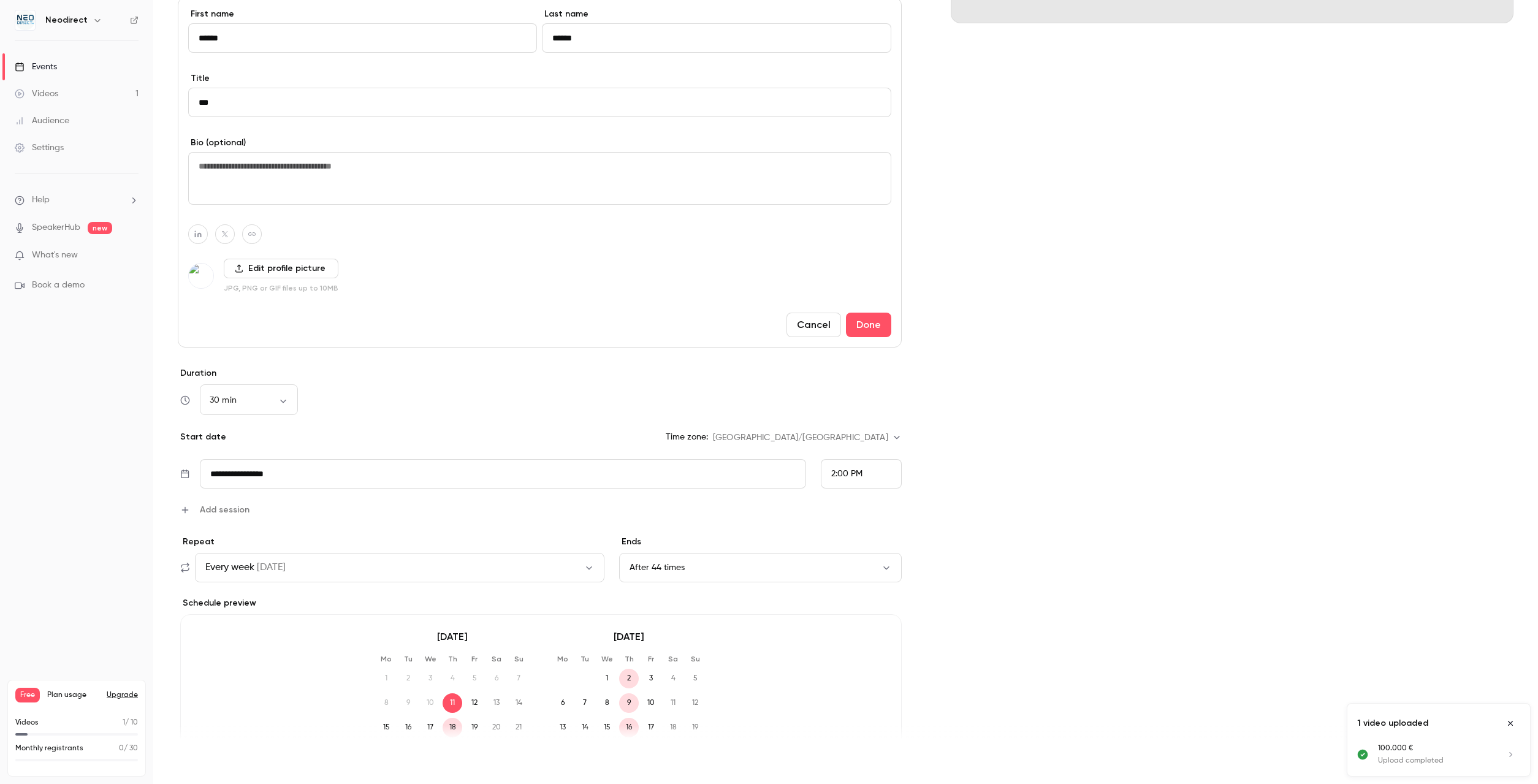
click at [208, 769] on button "Save" at bounding box center [200, 762] width 44 height 25
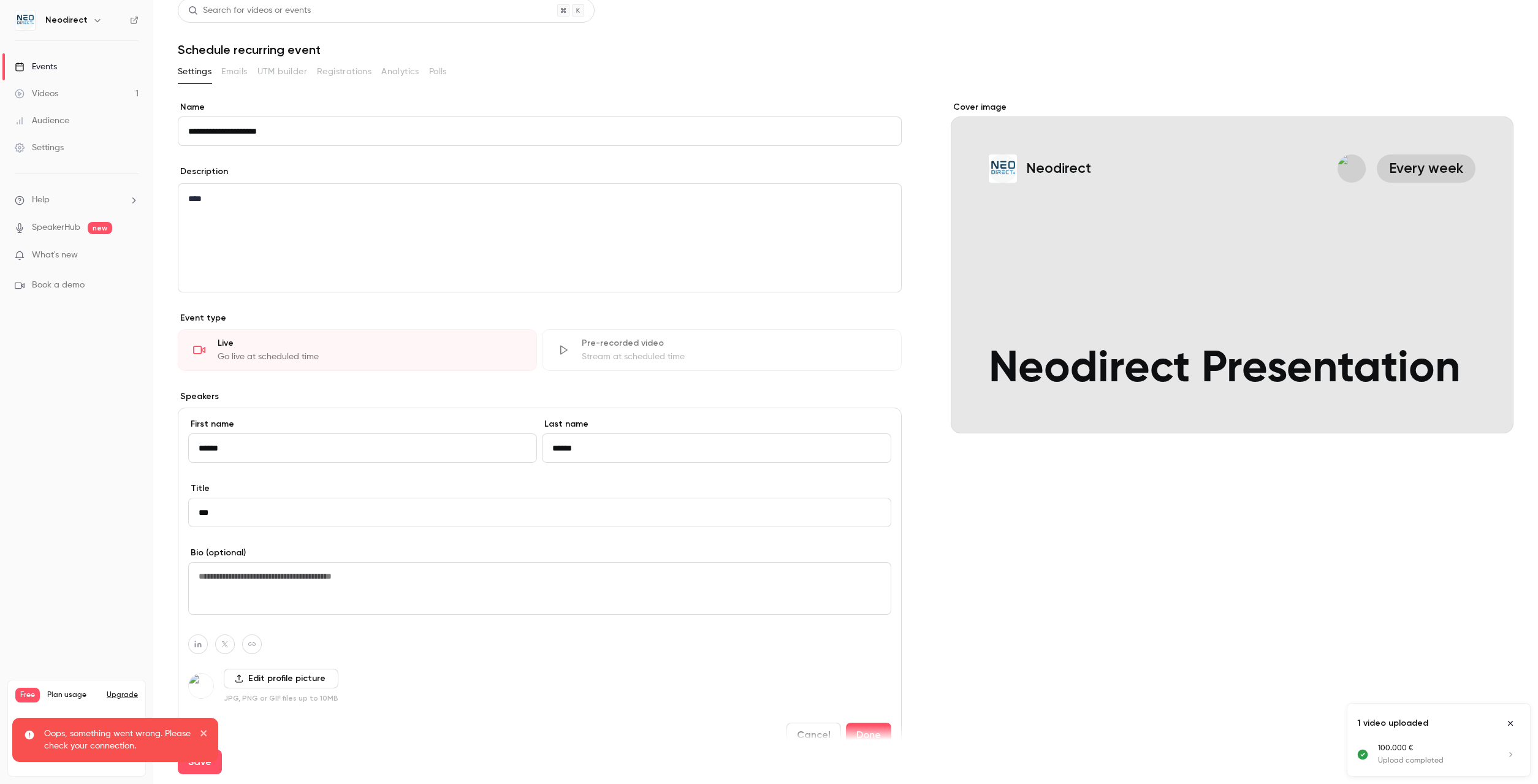
scroll to position [0, 0]
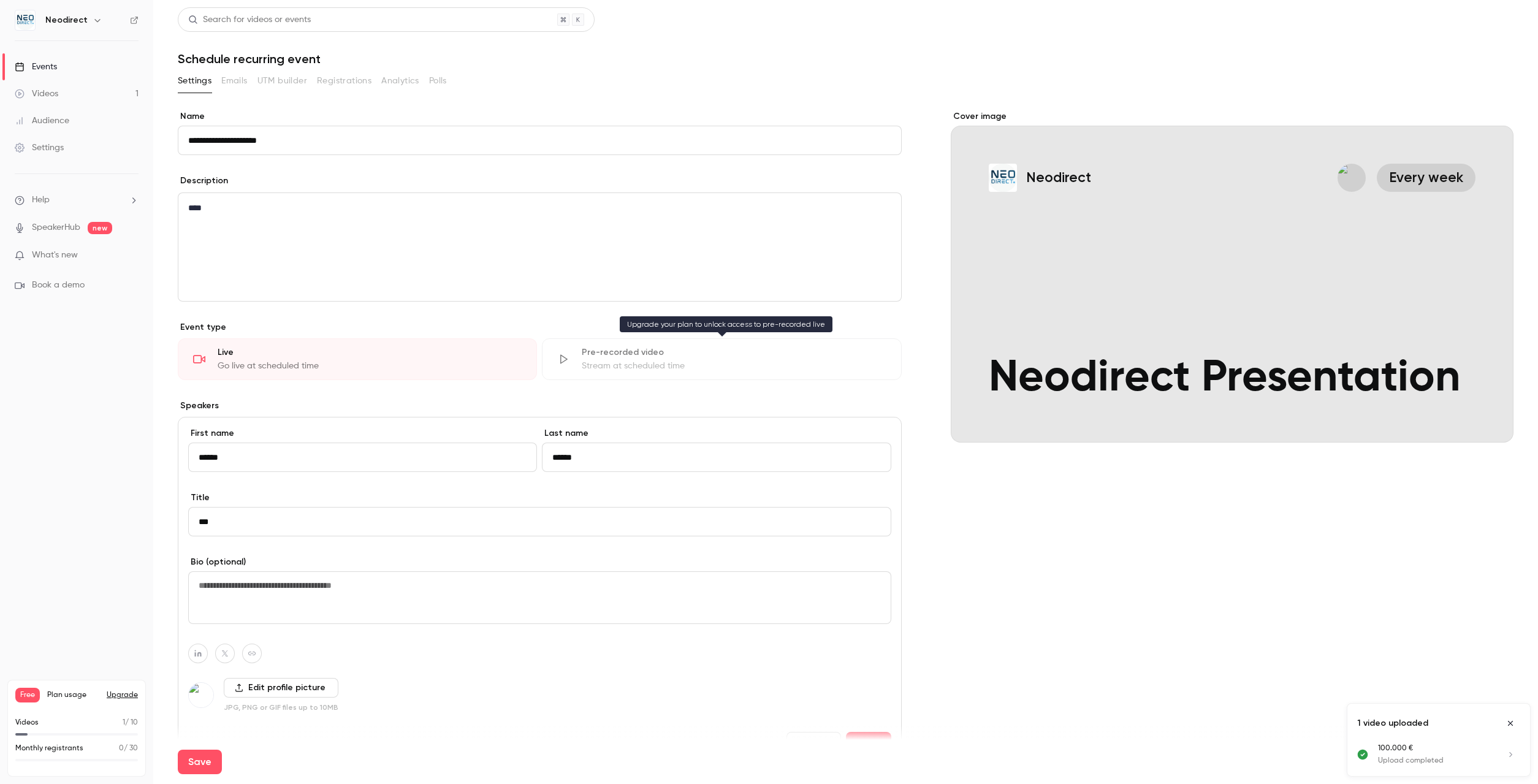
click at [650, 342] on div "Pre-recorded video Stream at scheduled time" at bounding box center [722, 359] width 360 height 42
click at [328, 365] on div "Go live at scheduled time" at bounding box center [369, 366] width 304 height 12
click at [666, 363] on div "Stream at scheduled time" at bounding box center [734, 366] width 304 height 12
click at [664, 360] on div "Pre-recorded video Stream at scheduled time" at bounding box center [722, 359] width 360 height 42
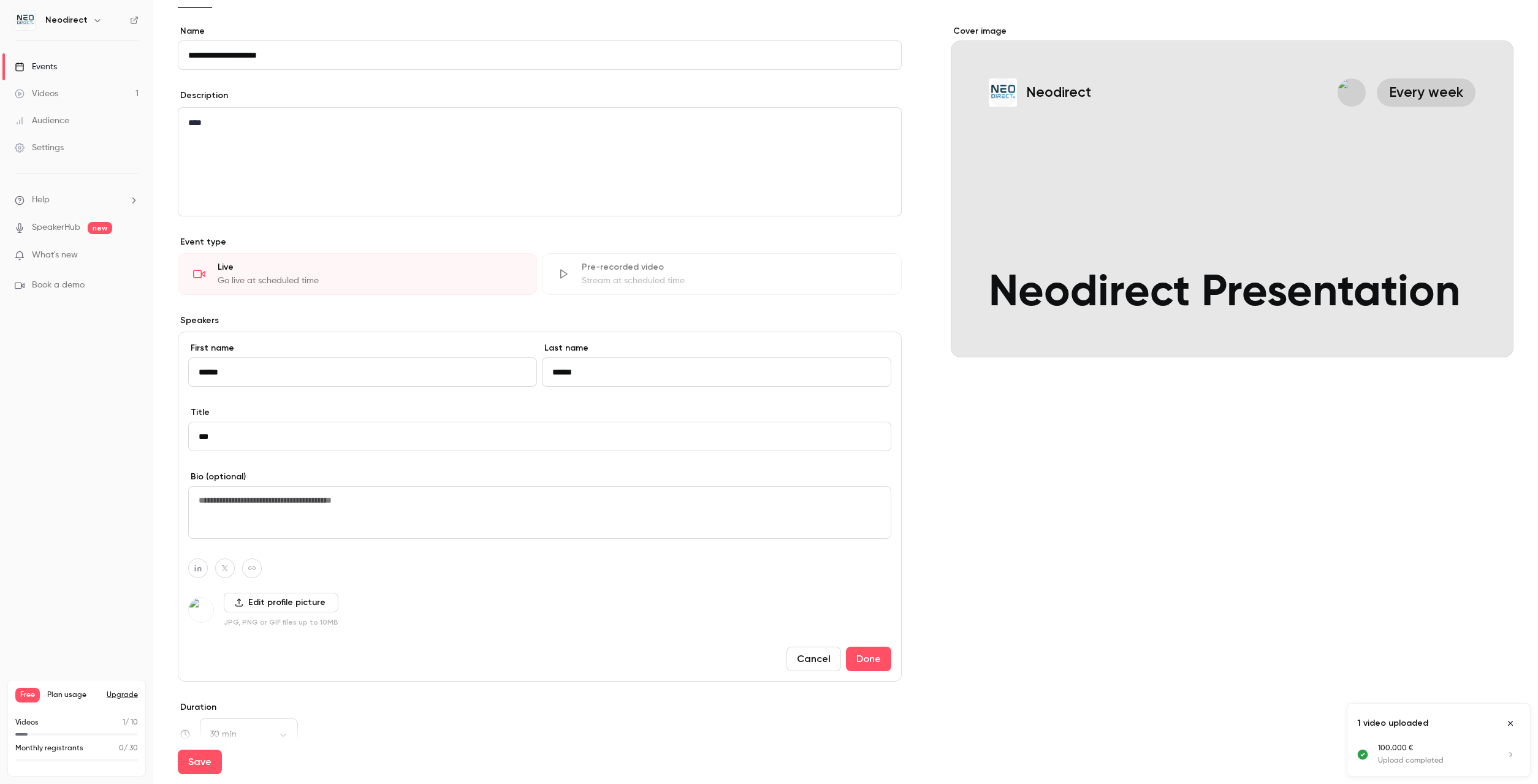
scroll to position [349, 0]
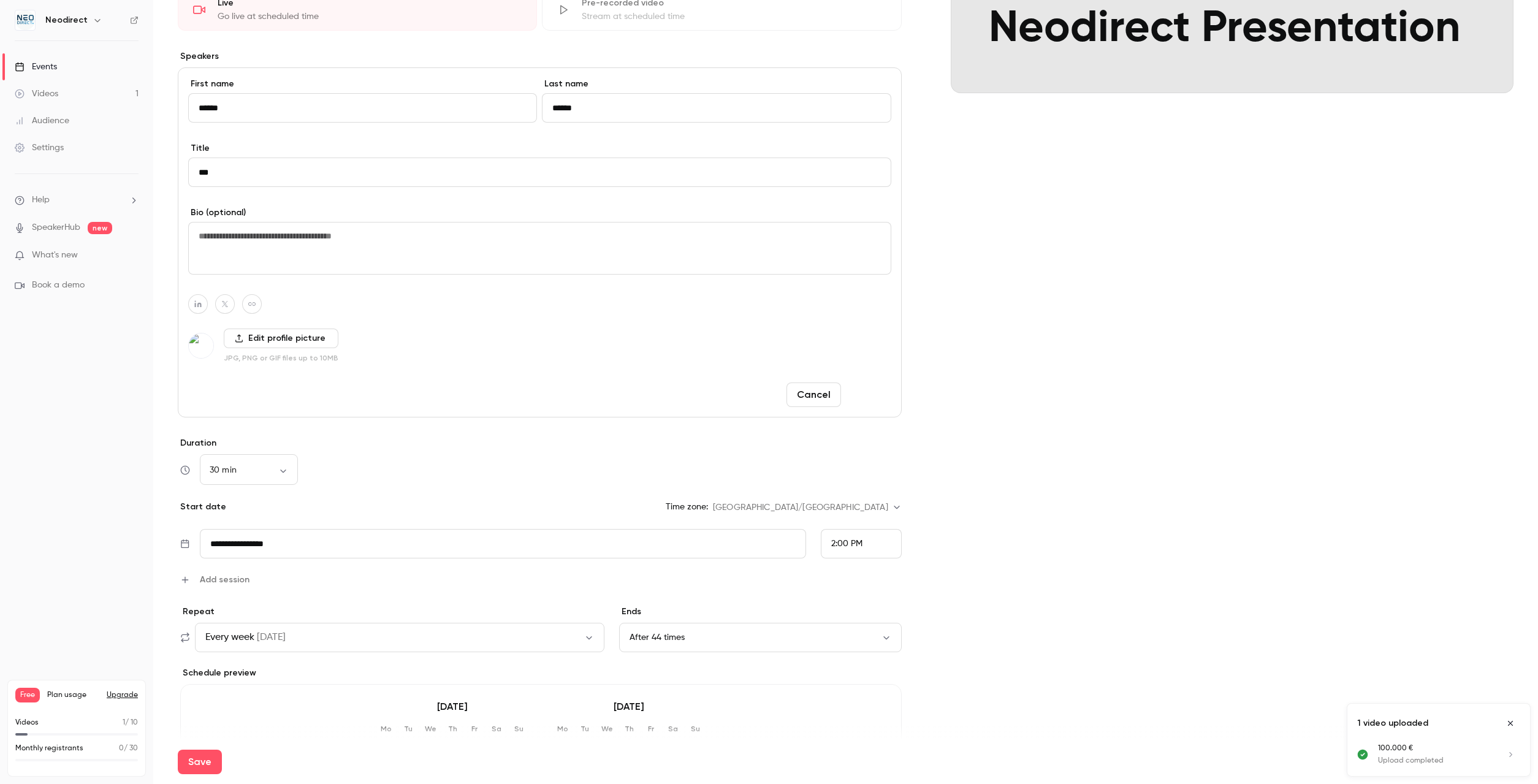
click at [878, 392] on button "Done" at bounding box center [868, 395] width 45 height 25
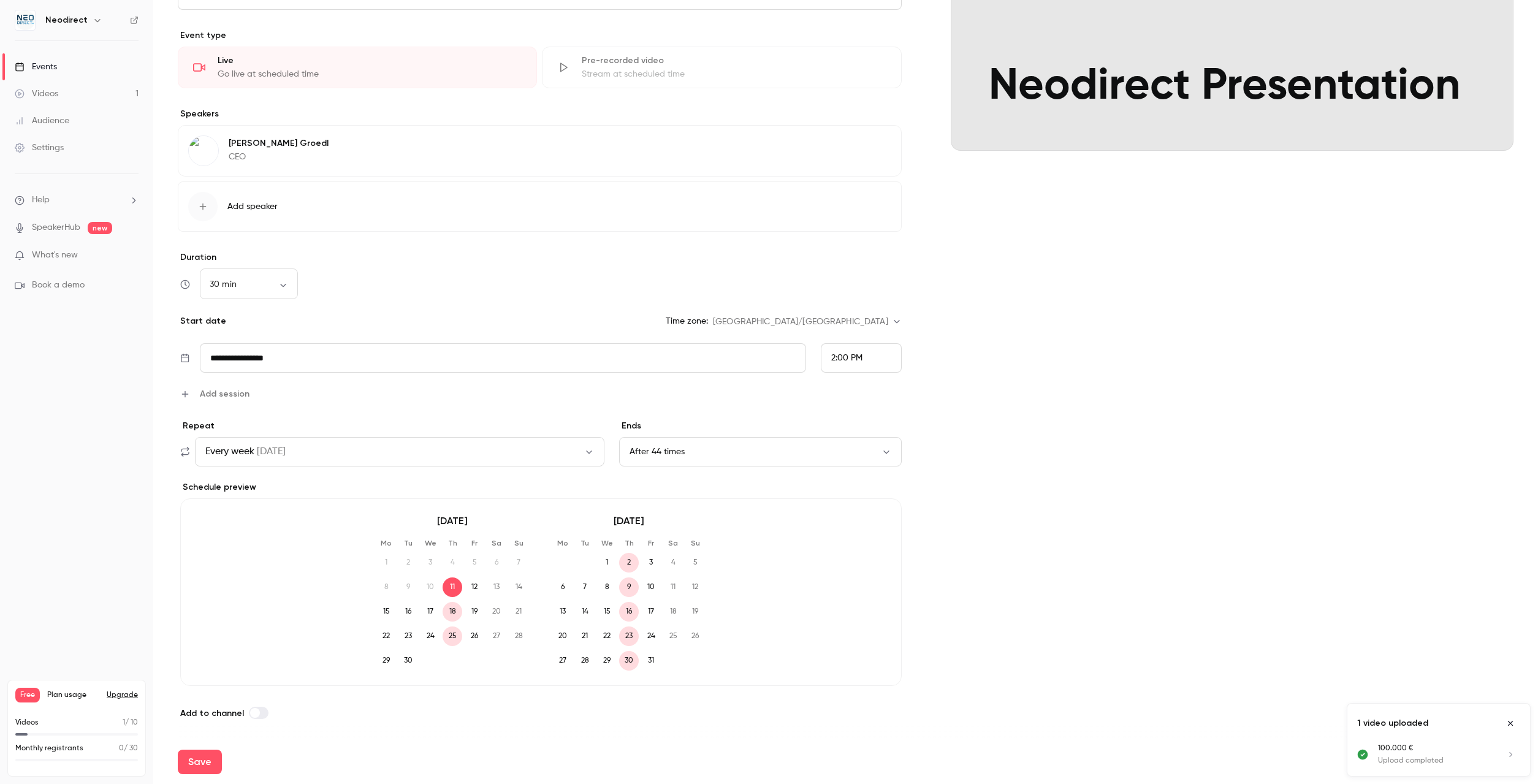
scroll to position [291, 0]
click at [211, 758] on button "Save" at bounding box center [200, 762] width 44 height 25
type input "**"
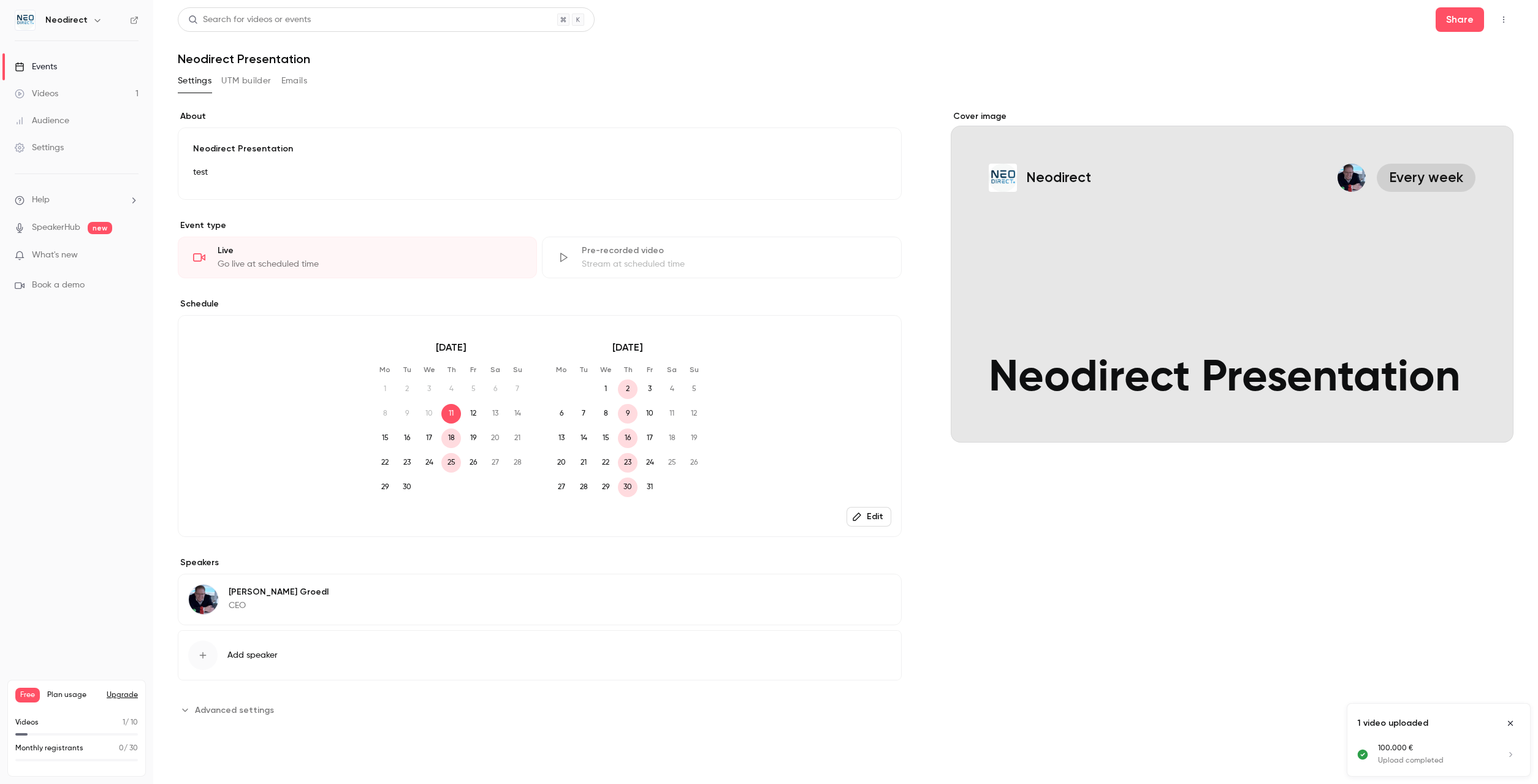
click at [648, 259] on div "Stream at scheduled time" at bounding box center [734, 264] width 304 height 12
click at [82, 96] on link "Videos 1" at bounding box center [76, 94] width 153 height 27
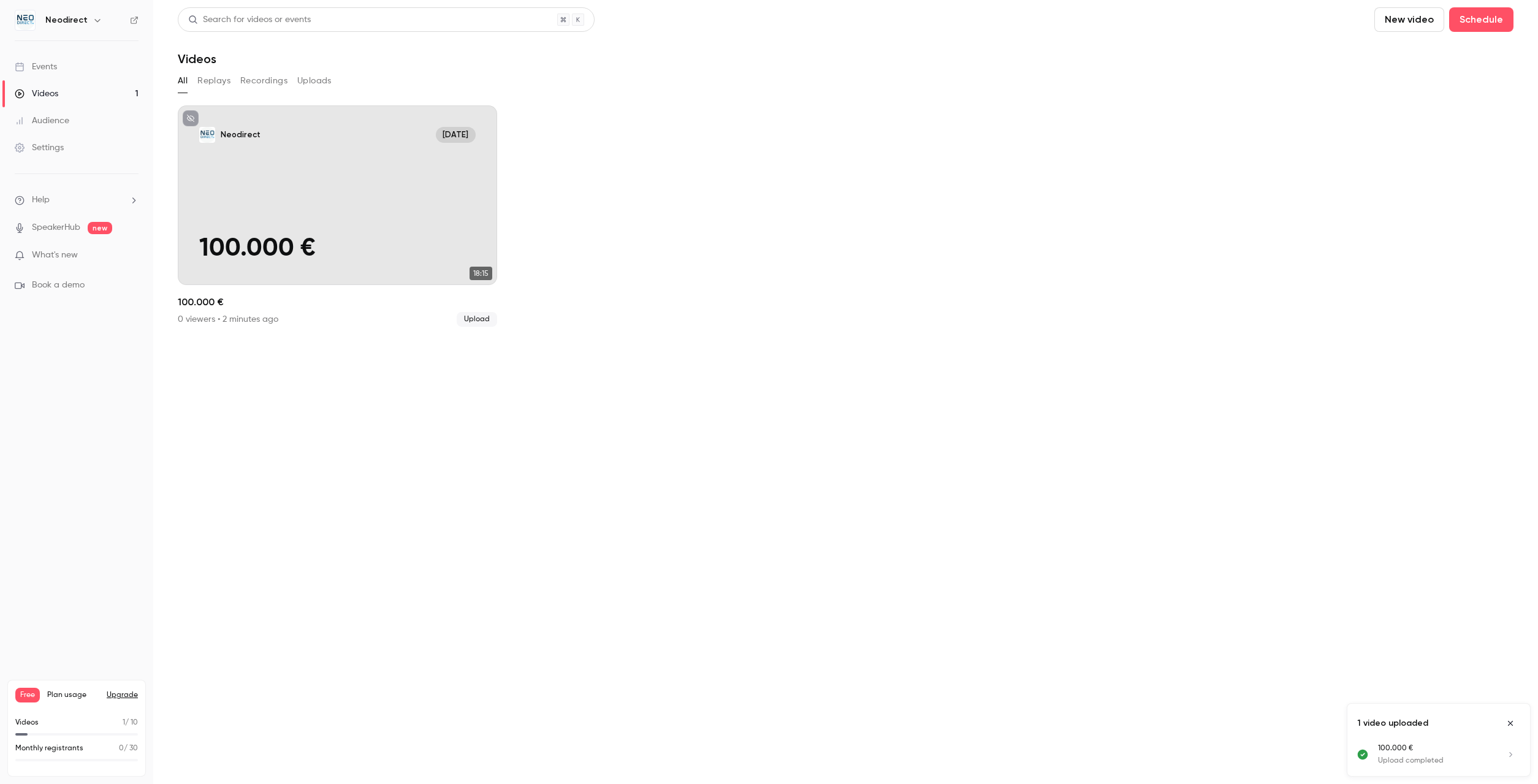
click at [79, 70] on link "Events" at bounding box center [76, 66] width 153 height 27
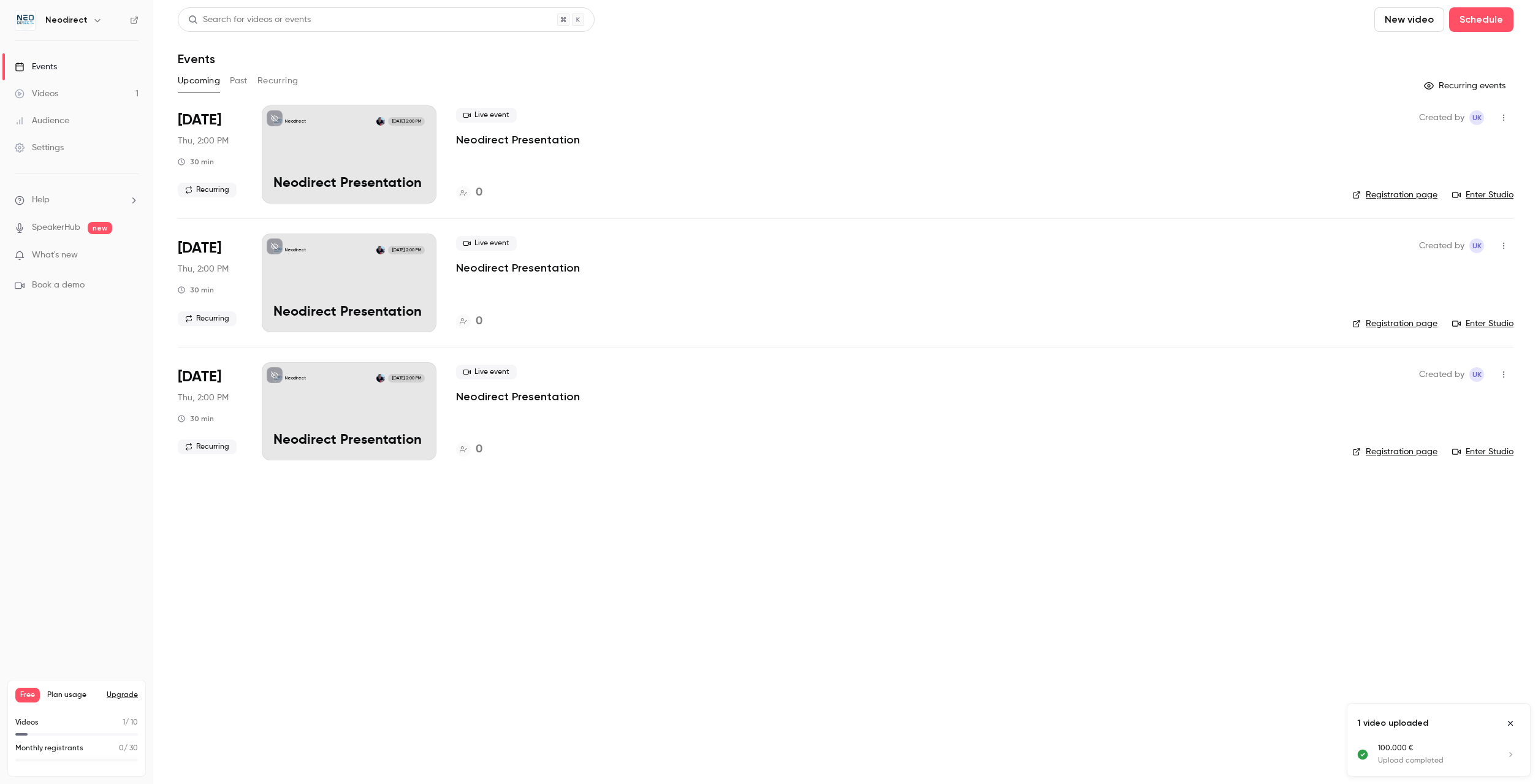
click at [1492, 194] on link "Enter Studio" at bounding box center [1482, 195] width 61 height 12
click at [1395, 194] on link "Registration page" at bounding box center [1395, 195] width 85 height 12
click at [491, 139] on p "Neodirect Presentation" at bounding box center [518, 139] width 124 height 15
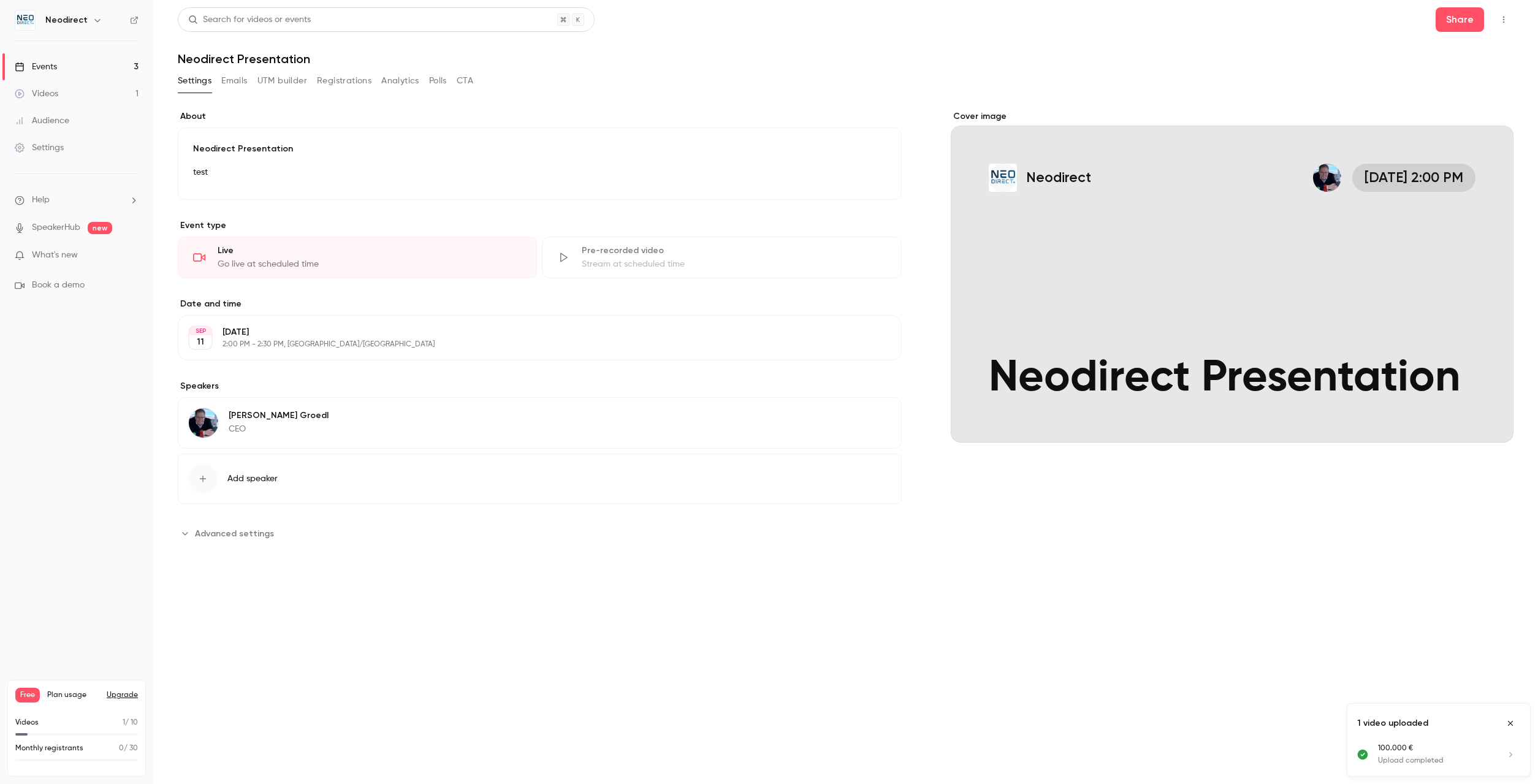
click at [616, 245] on div "Pre-recorded video" at bounding box center [734, 251] width 304 height 12
click at [1176, 283] on div "Cover image" at bounding box center [1231, 276] width 563 height 332
click at [0, 0] on input "Neodirect Sep 11, 2:00 PM Neodirect Presentation" at bounding box center [0, 0] width 0 height 0
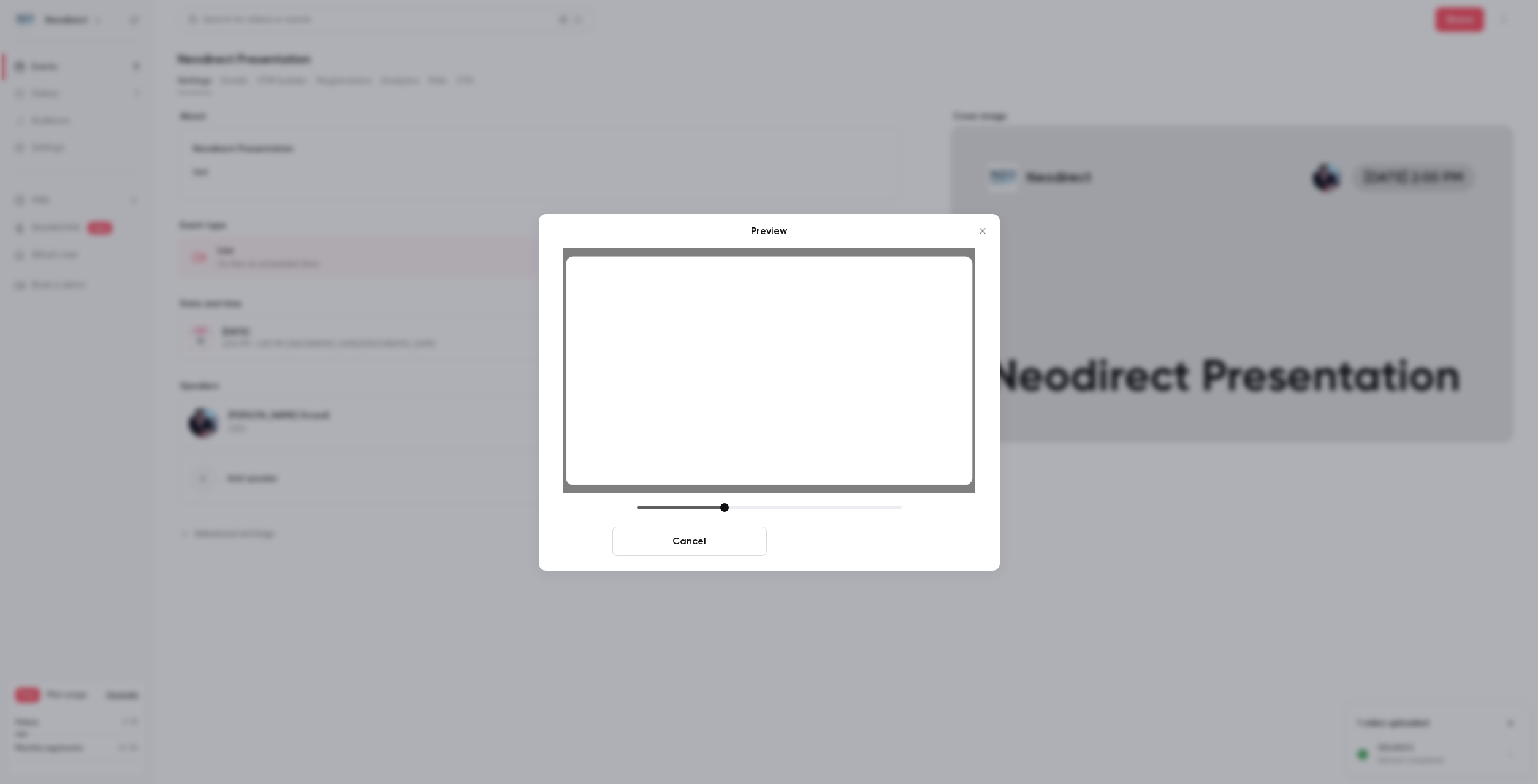
click at [850, 540] on button "Save cover" at bounding box center [849, 540] width 154 height 29
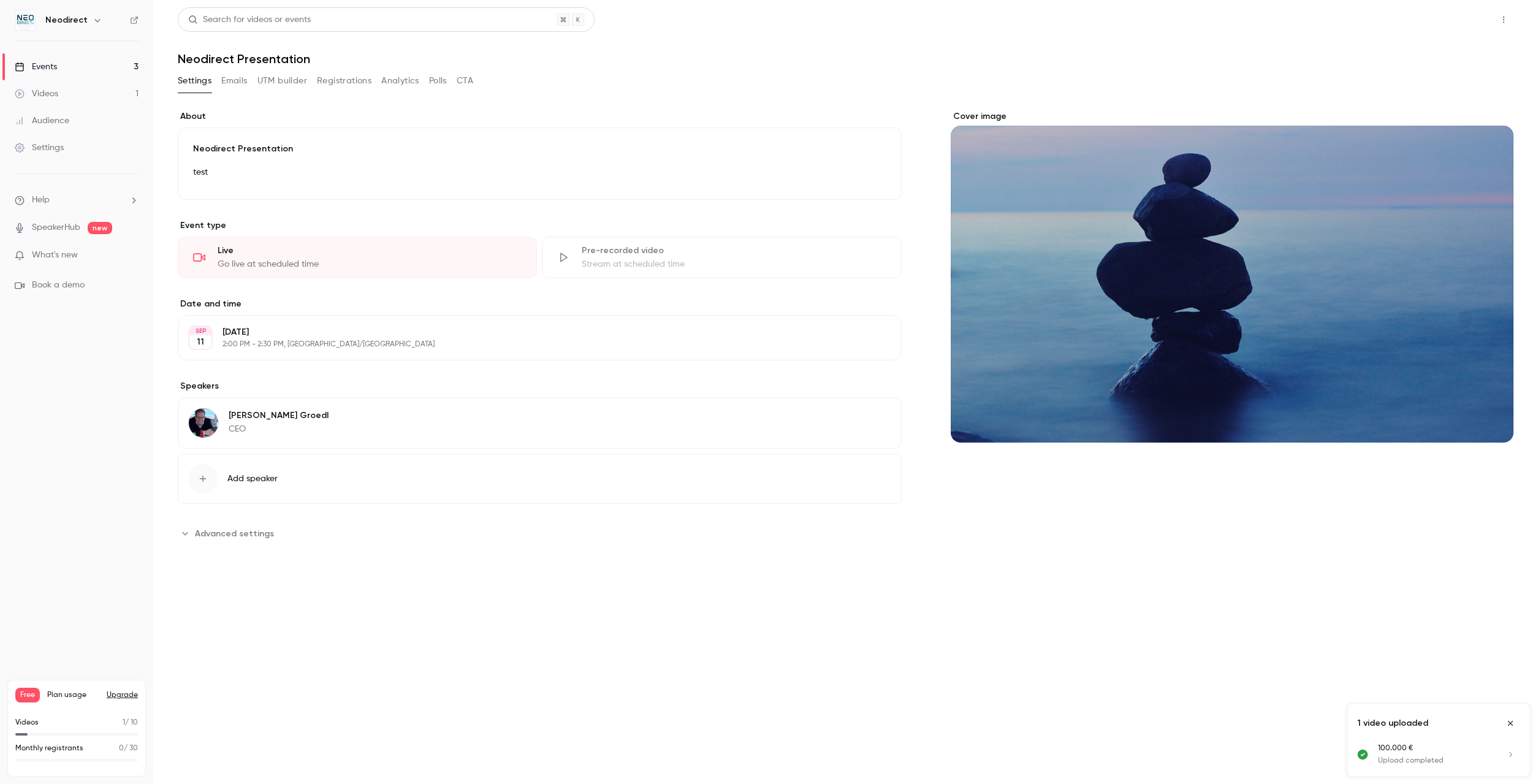
click at [1462, 14] on button "Share" at bounding box center [1460, 19] width 49 height 25
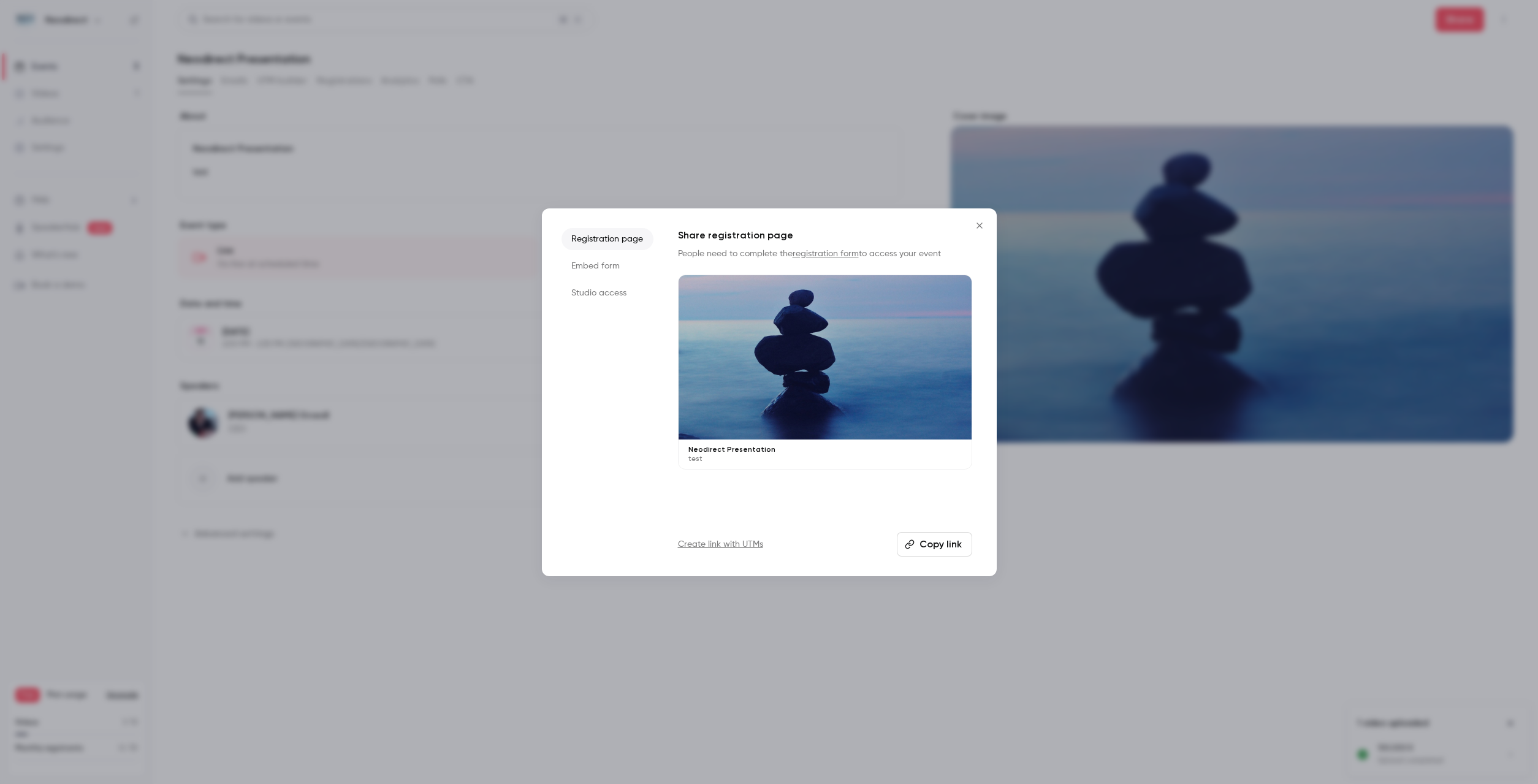
click at [944, 548] on button "Copy link" at bounding box center [934, 545] width 75 height 25
click at [984, 224] on icon "Close" at bounding box center [980, 225] width 15 height 10
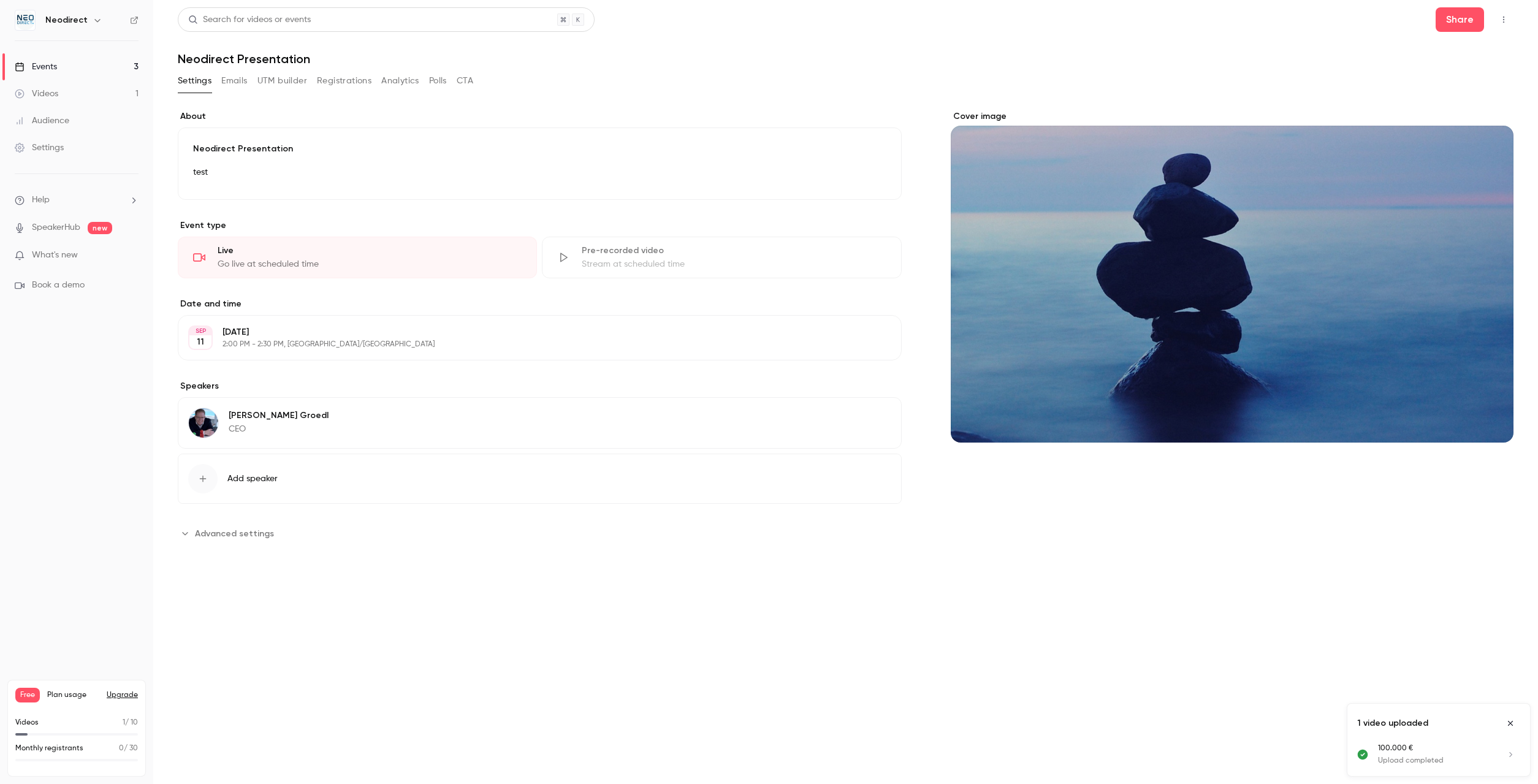
click at [233, 84] on button "Emails" at bounding box center [234, 81] width 26 height 19
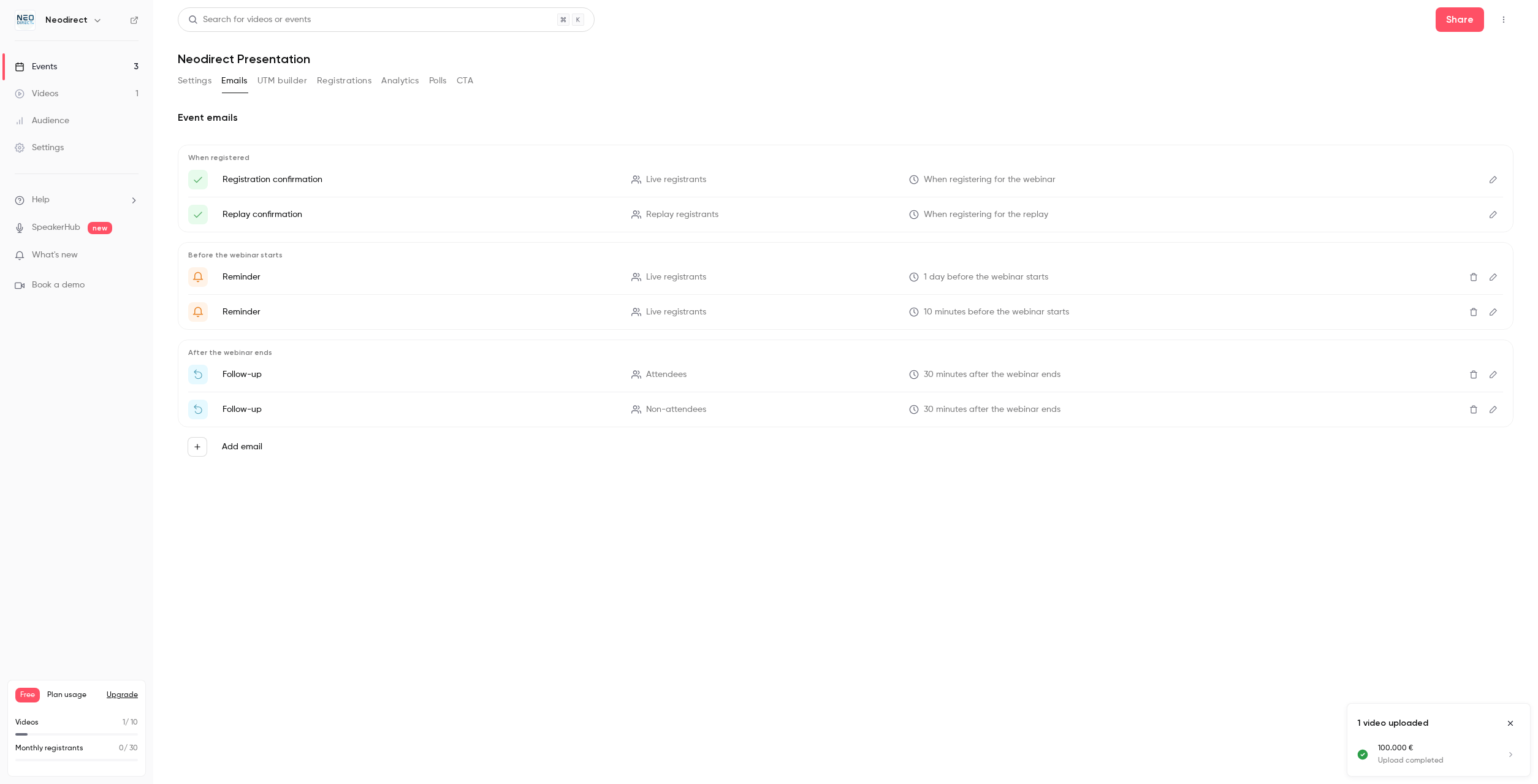
click at [252, 275] on p "Reminder" at bounding box center [419, 277] width 394 height 12
click at [1494, 182] on icon "Edit" at bounding box center [1493, 180] width 10 height 9
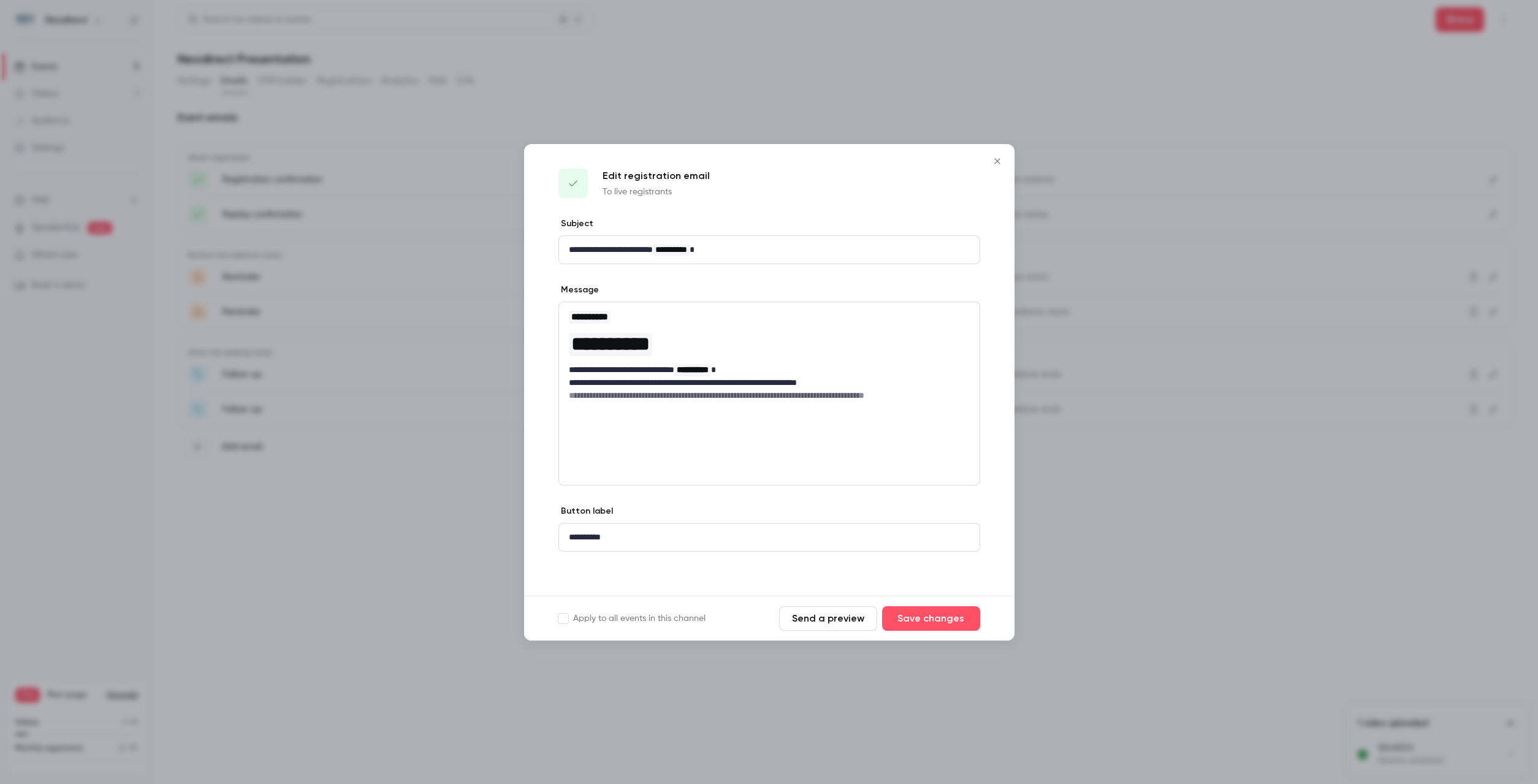
click at [821, 616] on button "Send a preview" at bounding box center [828, 618] width 98 height 25
click at [995, 164] on icon "Close" at bounding box center [998, 160] width 15 height 10
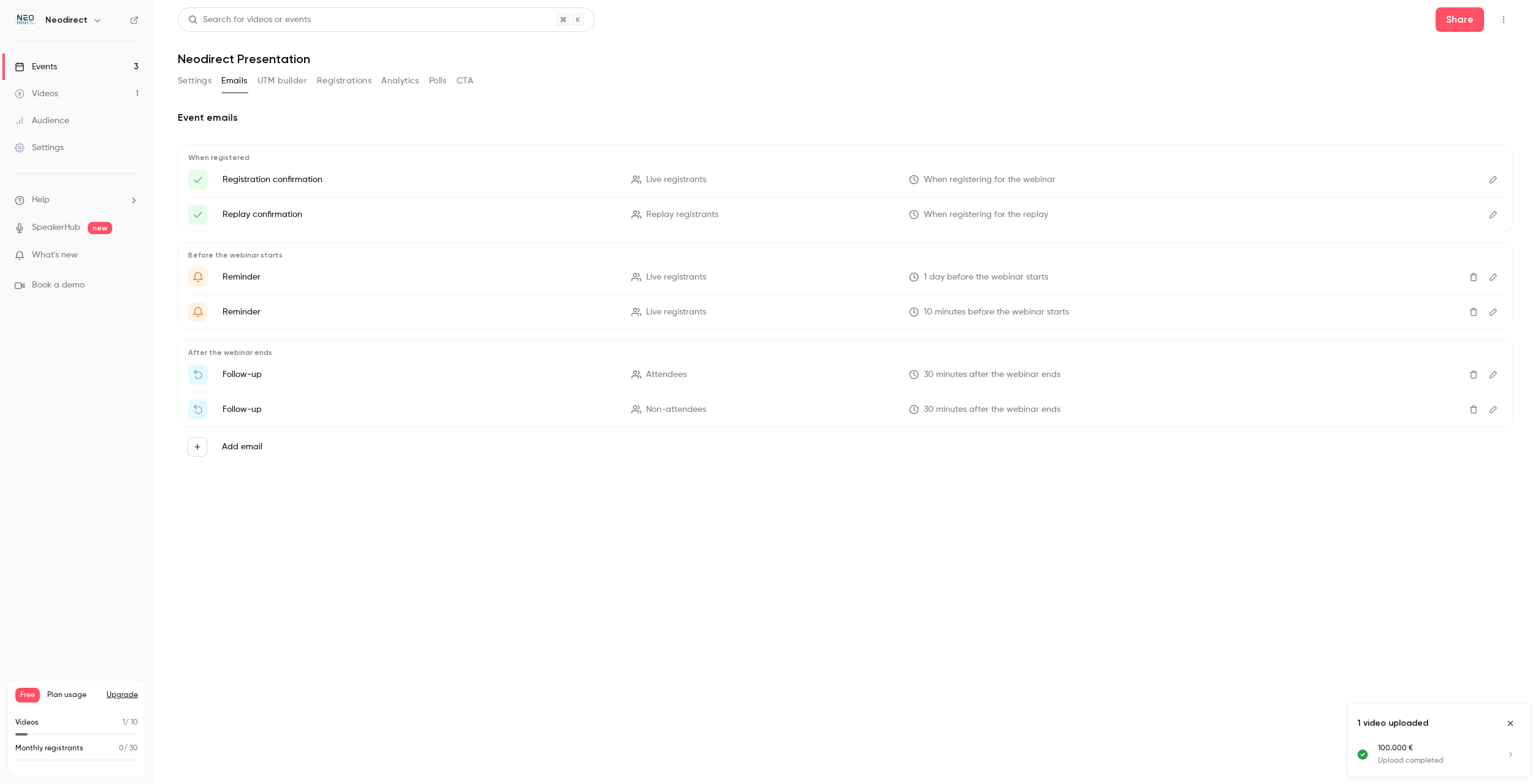
click at [1492, 278] on icon "Edit" at bounding box center [1493, 277] width 10 height 9
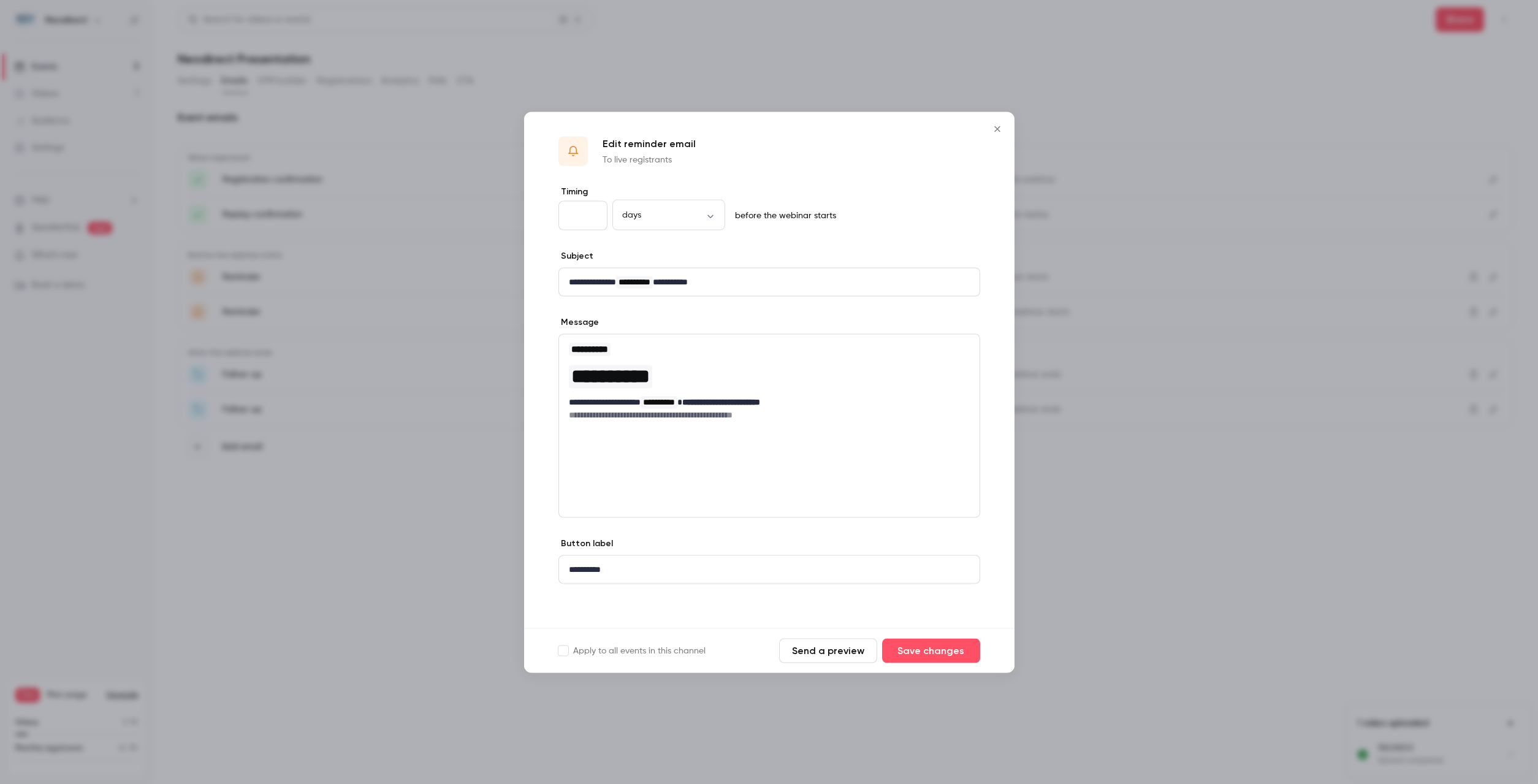
click at [998, 130] on icon "Close" at bounding box center [997, 128] width 5 height 5
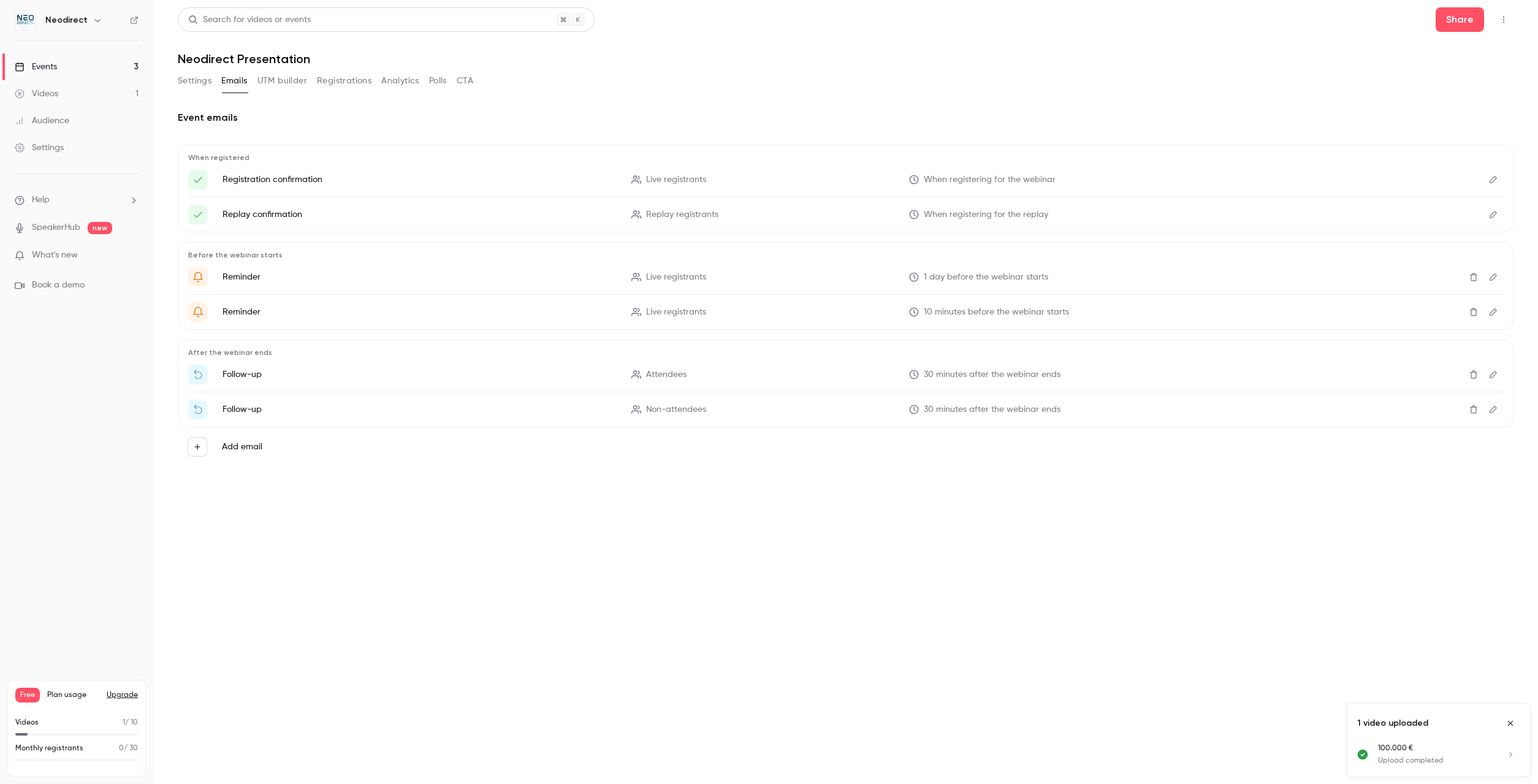
click at [1498, 376] on button "Edit" at bounding box center [1494, 375] width 19 height 19
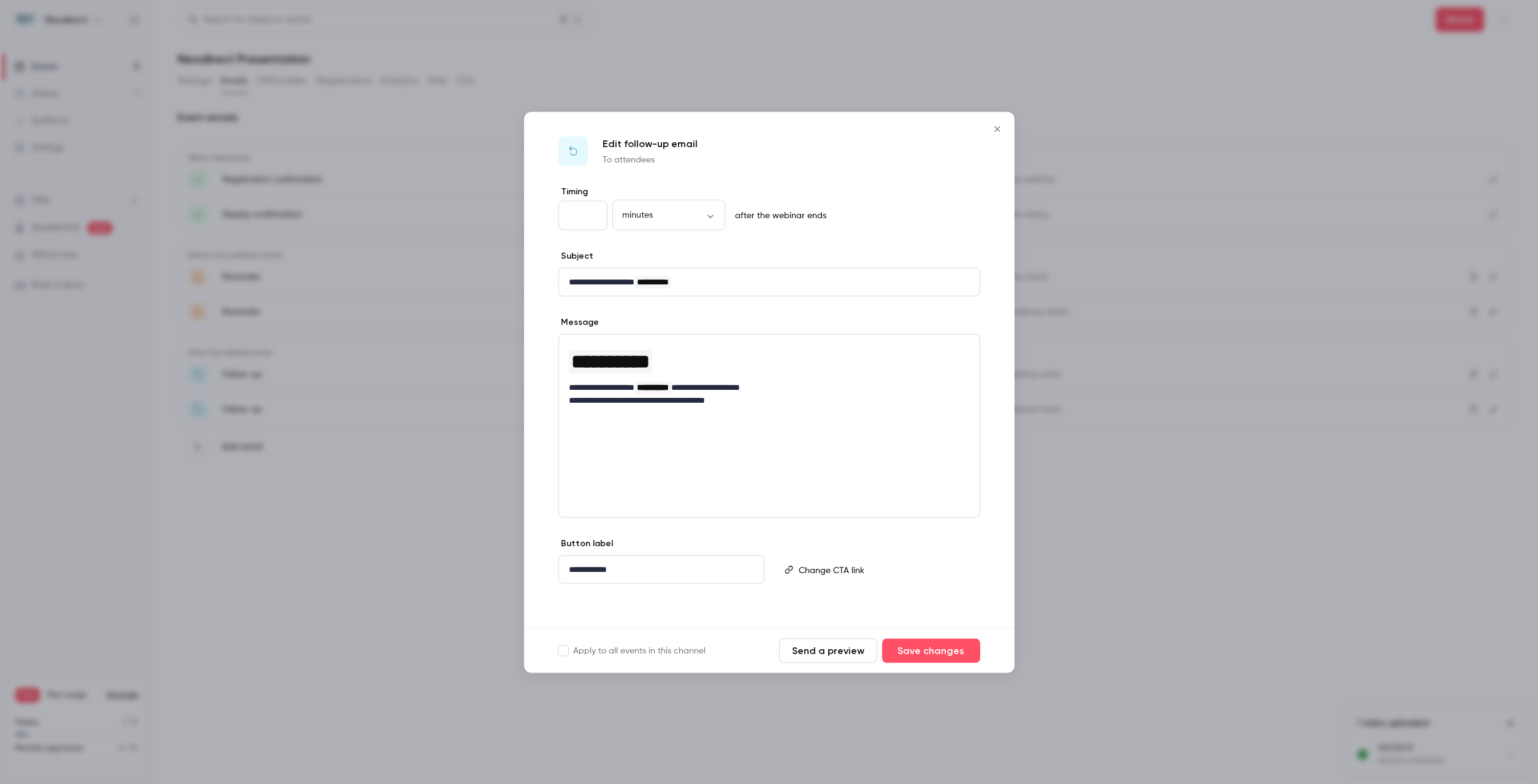
click at [999, 130] on icon "Close" at bounding box center [998, 128] width 15 height 10
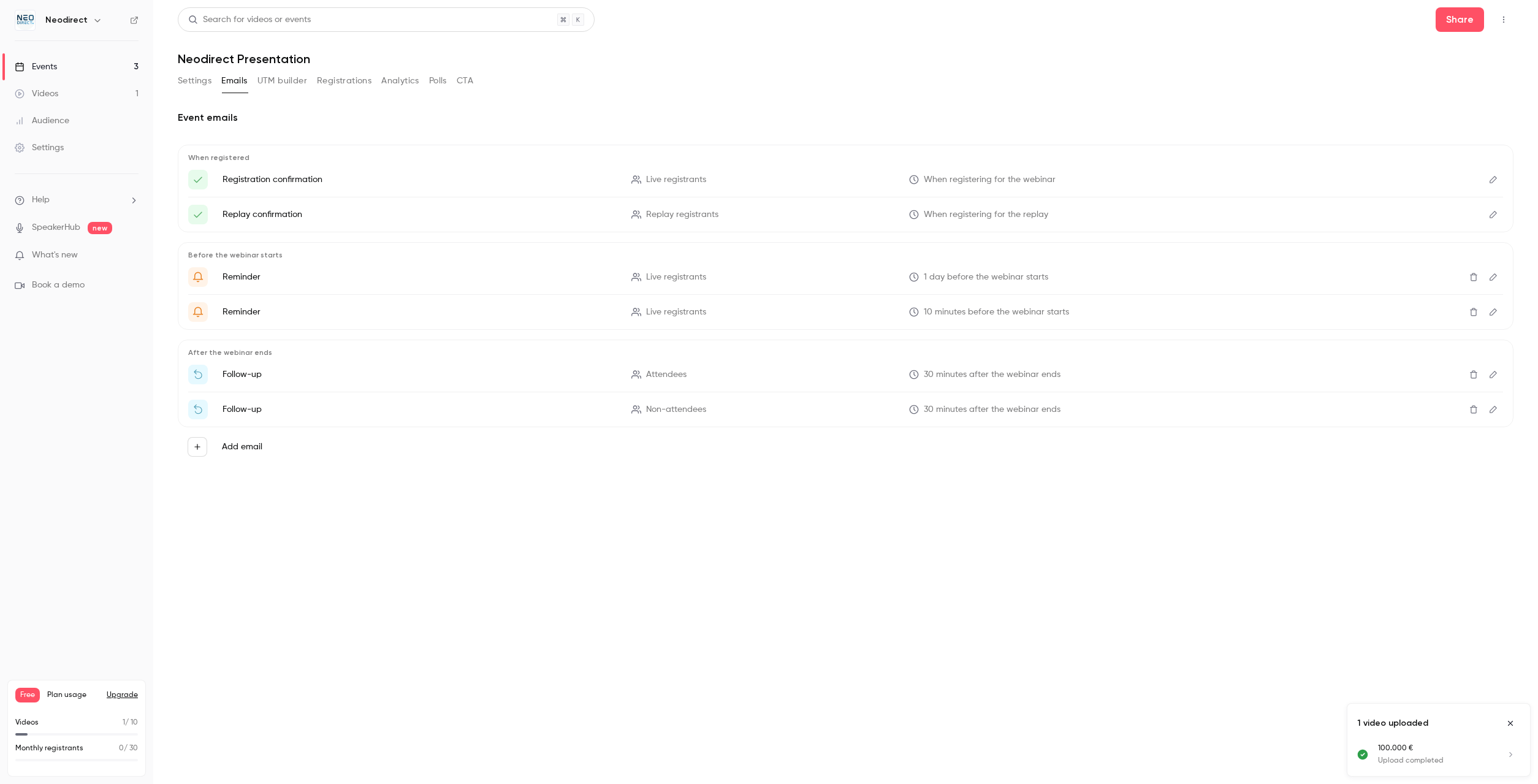
click at [92, 21] on icon "button" at bounding box center [97, 19] width 10 height 10
click at [68, 377] on div at bounding box center [769, 392] width 1538 height 784
click at [124, 698] on button "Upgrade" at bounding box center [121, 695] width 31 height 10
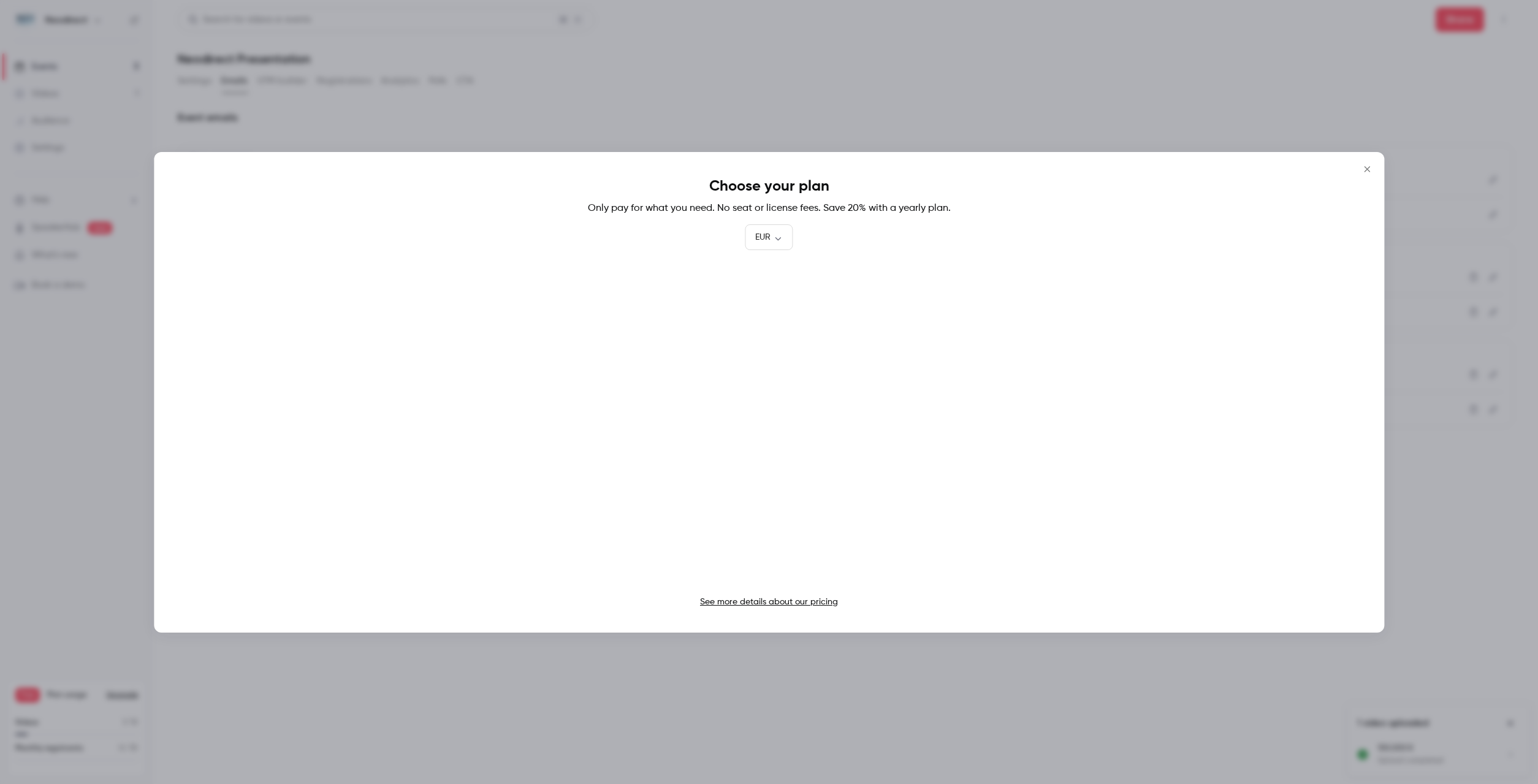
click at [772, 602] on link "See more details about our pricing" at bounding box center [769, 602] width 138 height 9
click at [1370, 170] on icon "Close" at bounding box center [1367, 168] width 15 height 10
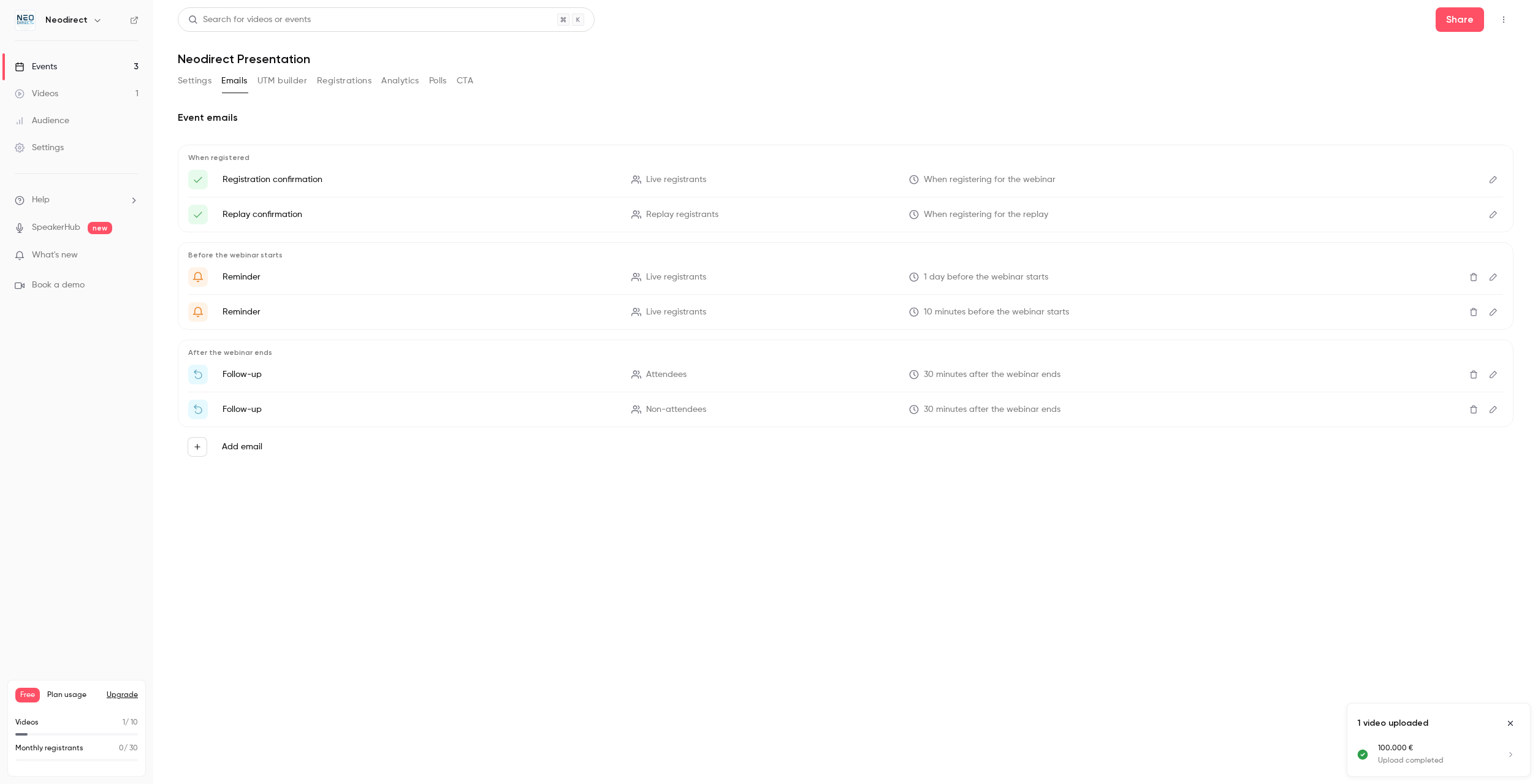
click at [84, 65] on link "Events 3" at bounding box center [76, 66] width 153 height 27
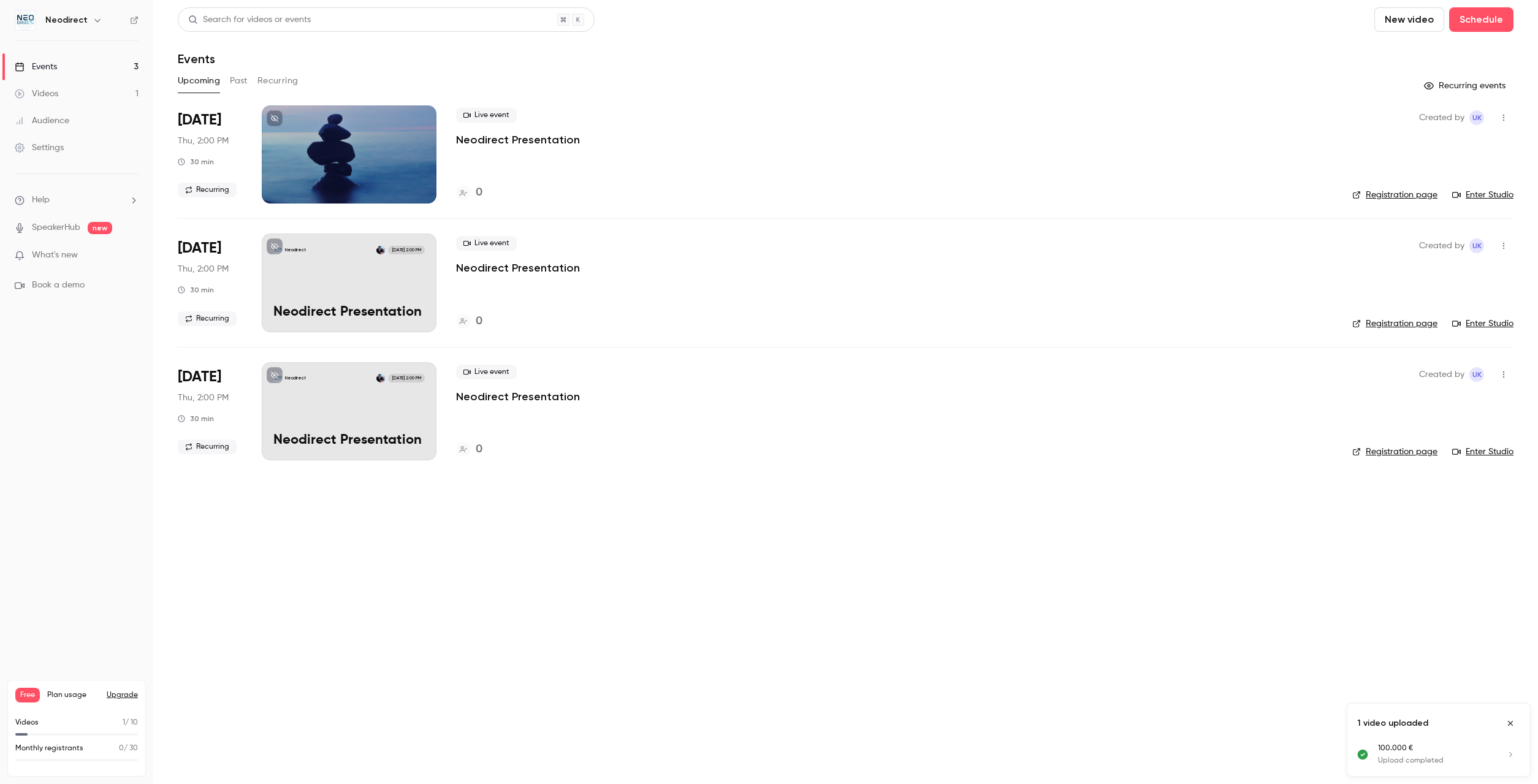
click at [1463, 84] on button "Recurring events" at bounding box center [1465, 86] width 95 height 19
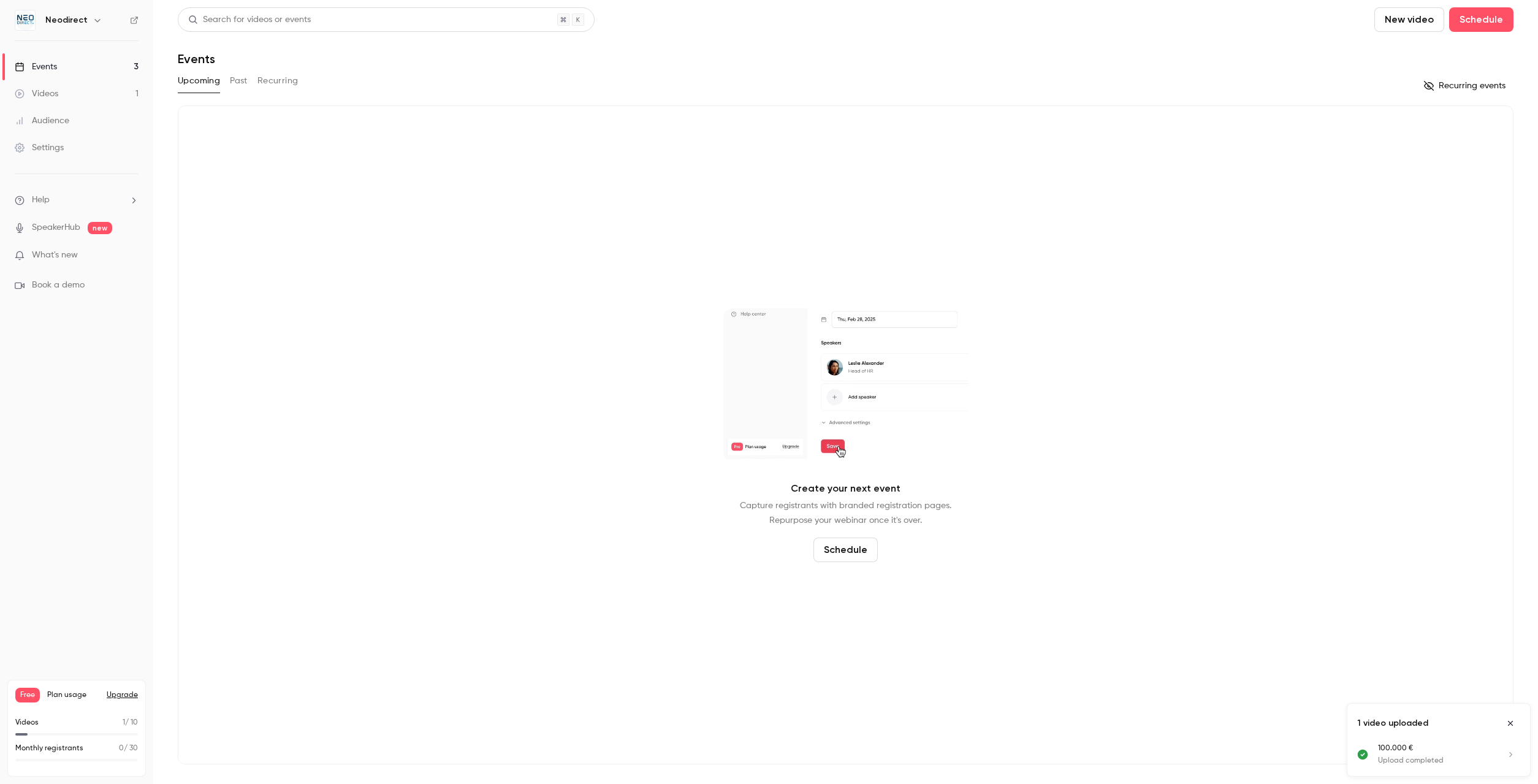
click at [1463, 84] on button "Recurring events" at bounding box center [1465, 86] width 95 height 19
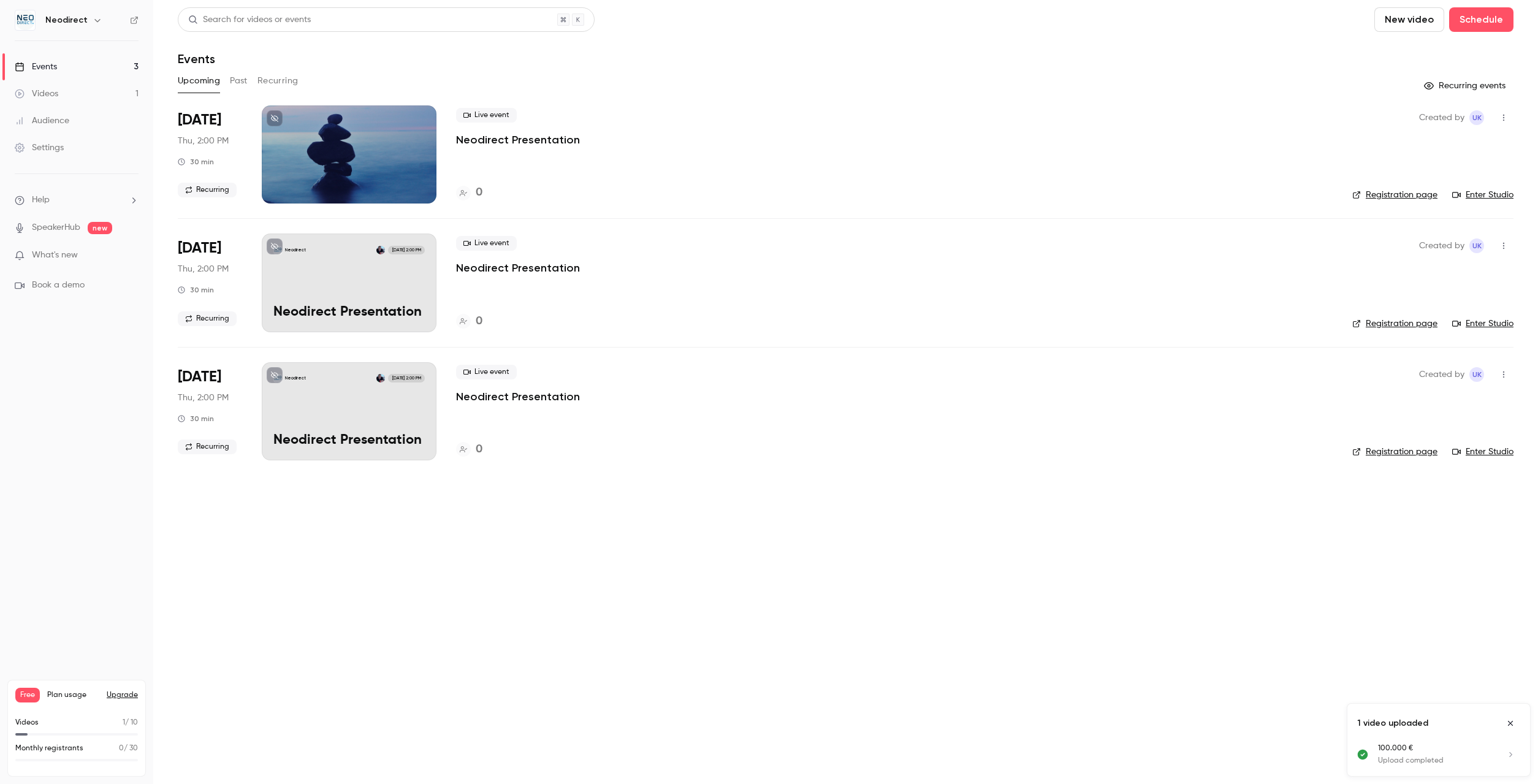
click at [323, 164] on div at bounding box center [348, 154] width 175 height 98
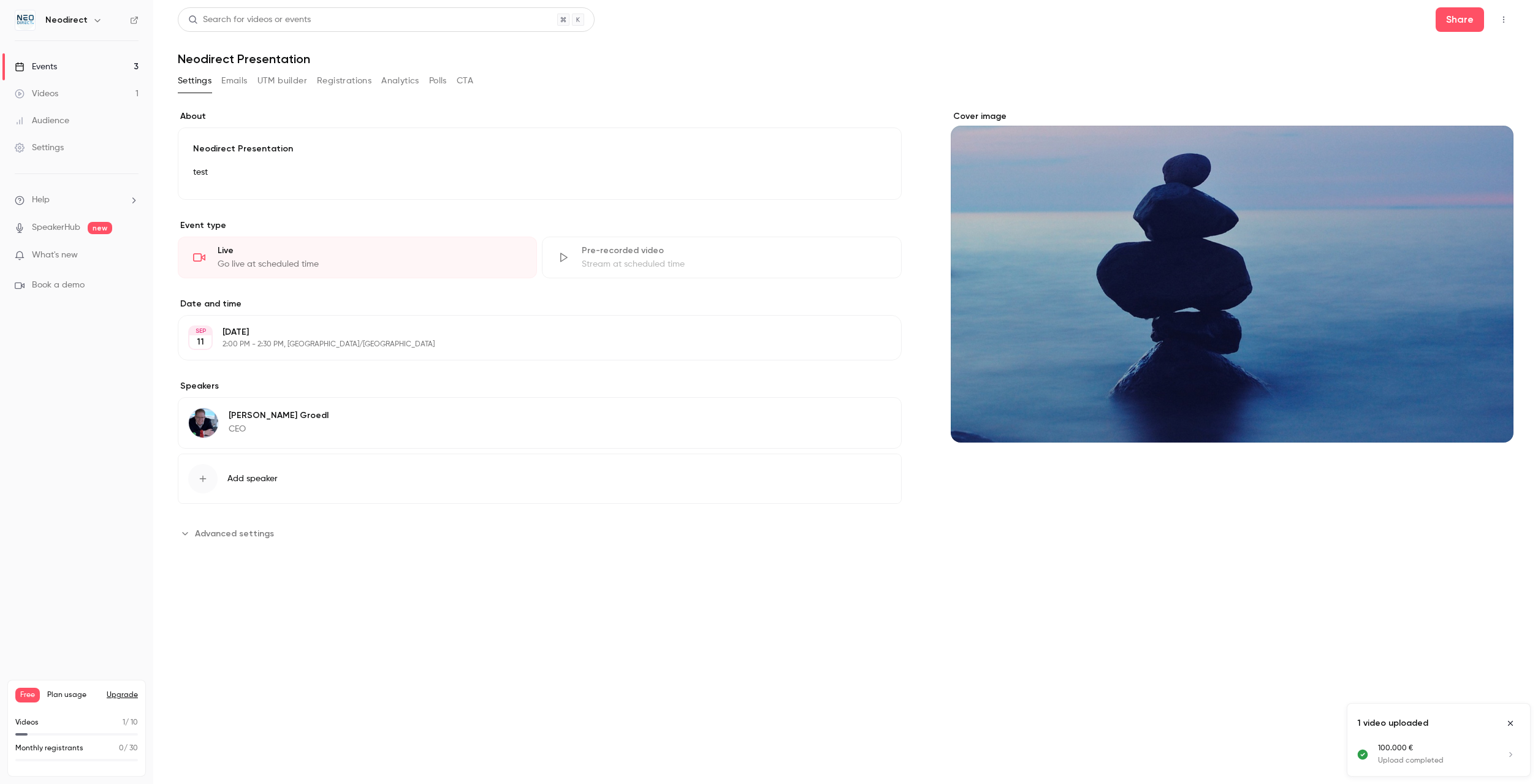
click at [249, 528] on span "Advanced settings" at bounding box center [234, 533] width 79 height 13
click at [374, 330] on p "Thursday, September 11" at bounding box center [529, 332] width 614 height 12
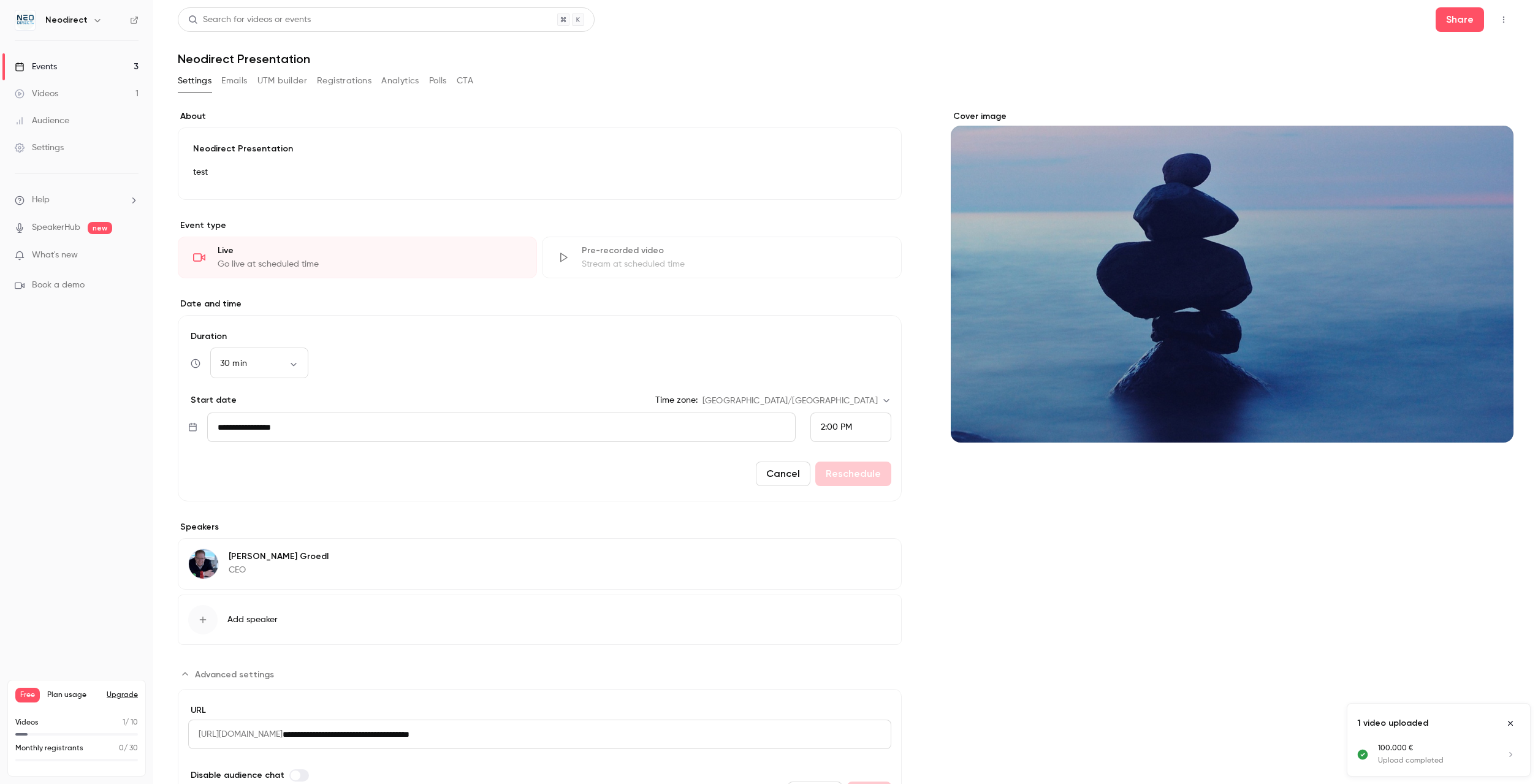
click at [462, 170] on p "test" at bounding box center [540, 172] width 694 height 15
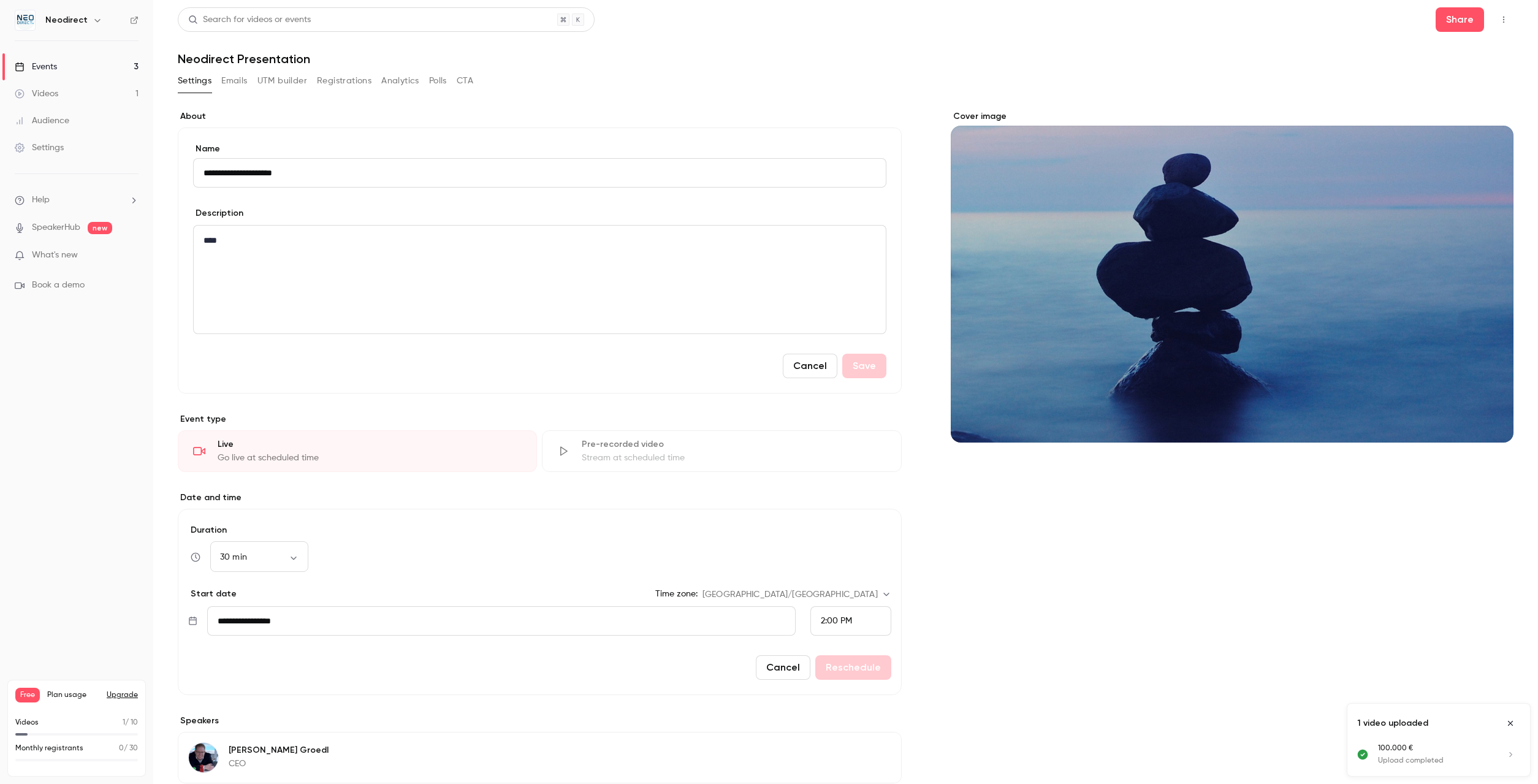
click at [873, 622] on div "2:00 PM" at bounding box center [851, 620] width 81 height 29
click at [851, 556] on span "3:00 PM" at bounding box center [837, 557] width 32 height 9
click at [850, 661] on button "Reschedule" at bounding box center [853, 668] width 76 height 25
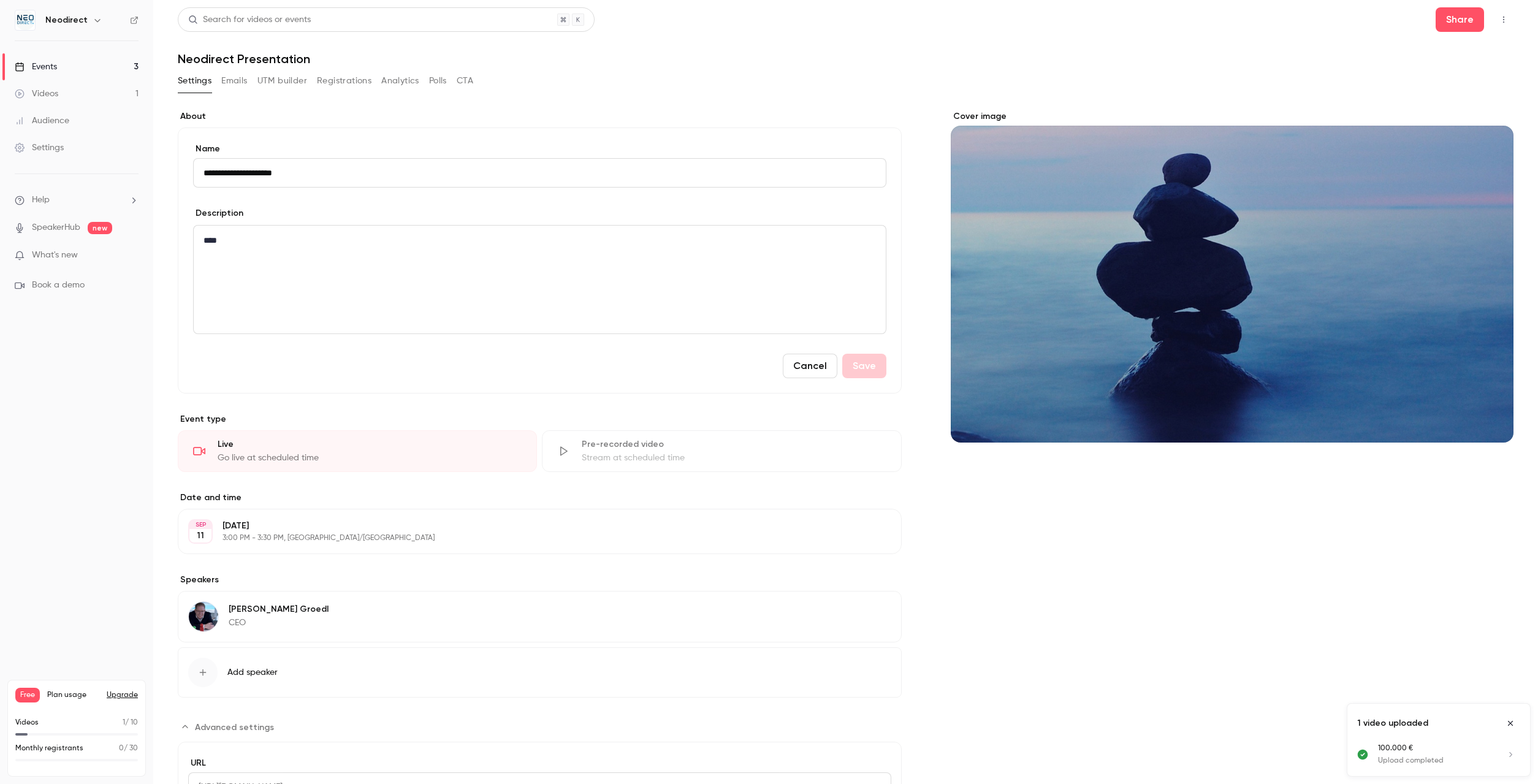
click at [57, 67] on div "Events" at bounding box center [36, 67] width 43 height 12
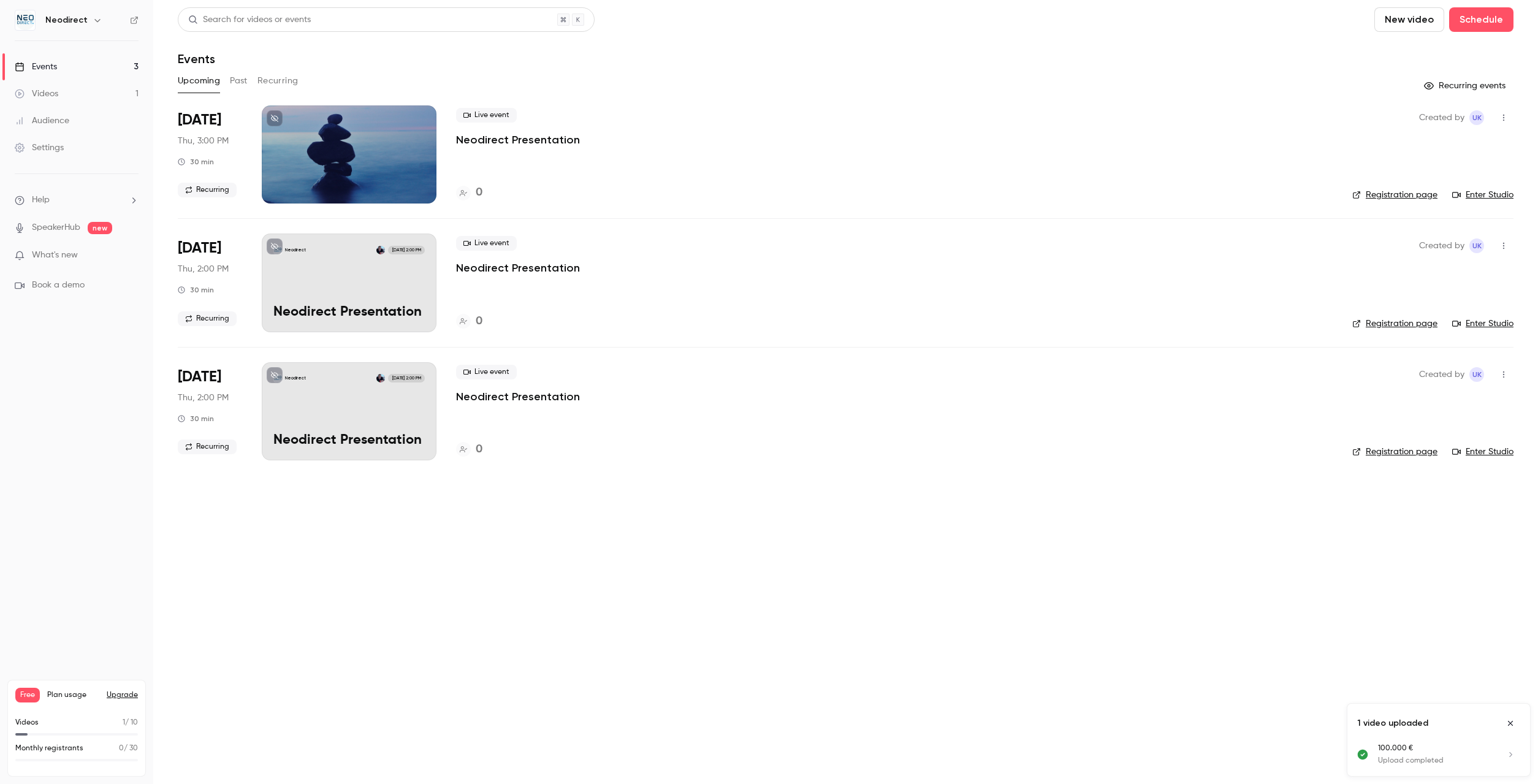
click at [1496, 196] on link "Enter Studio" at bounding box center [1482, 195] width 61 height 12
click at [1402, 198] on link "Registration page" at bounding box center [1395, 195] width 85 height 12
click at [1499, 119] on icon "button" at bounding box center [1503, 118] width 10 height 9
click at [1015, 144] on div at bounding box center [769, 392] width 1538 height 784
click at [56, 151] on div "Settings" at bounding box center [39, 148] width 49 height 12
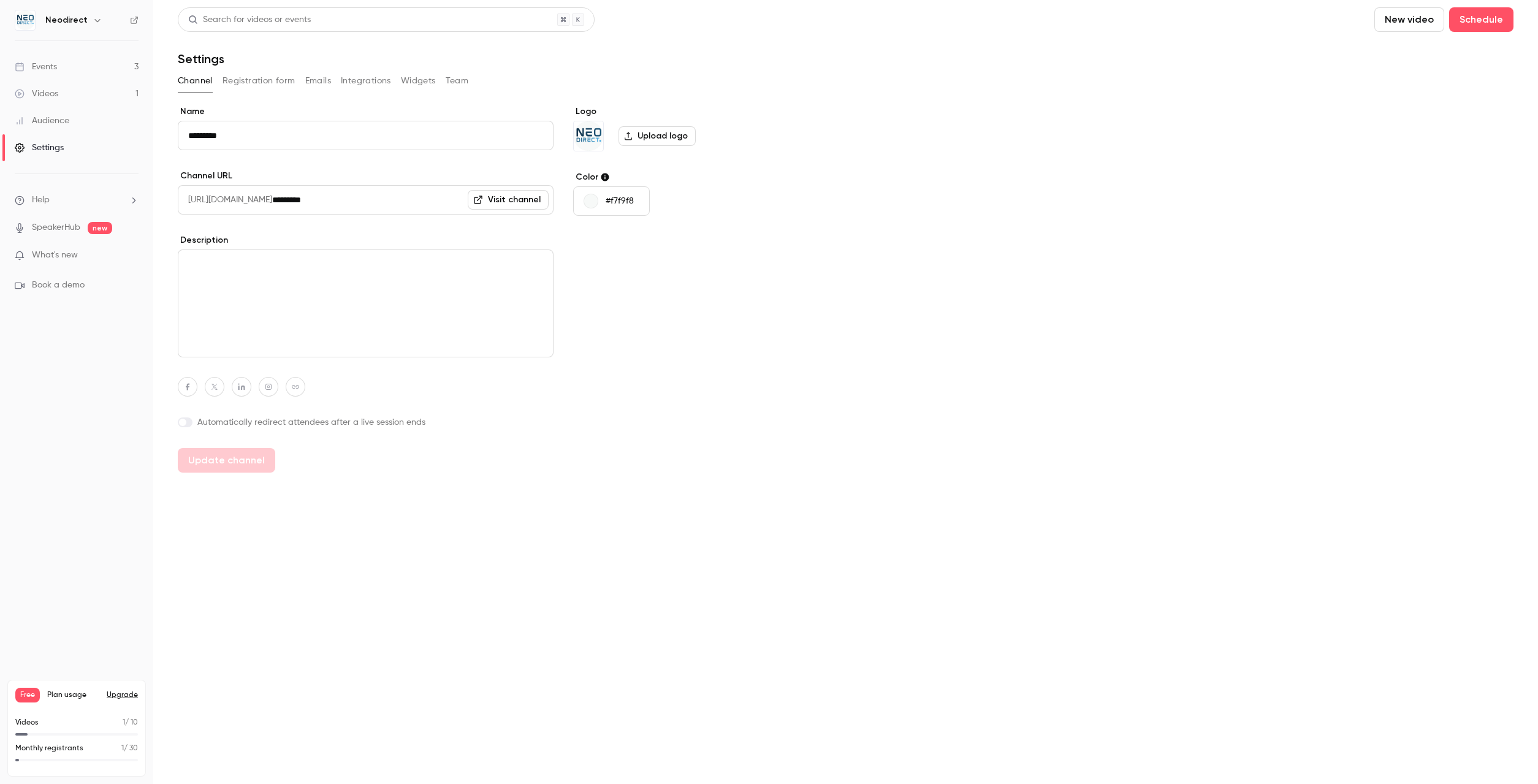
click at [270, 87] on button "Registration form" at bounding box center [259, 81] width 73 height 19
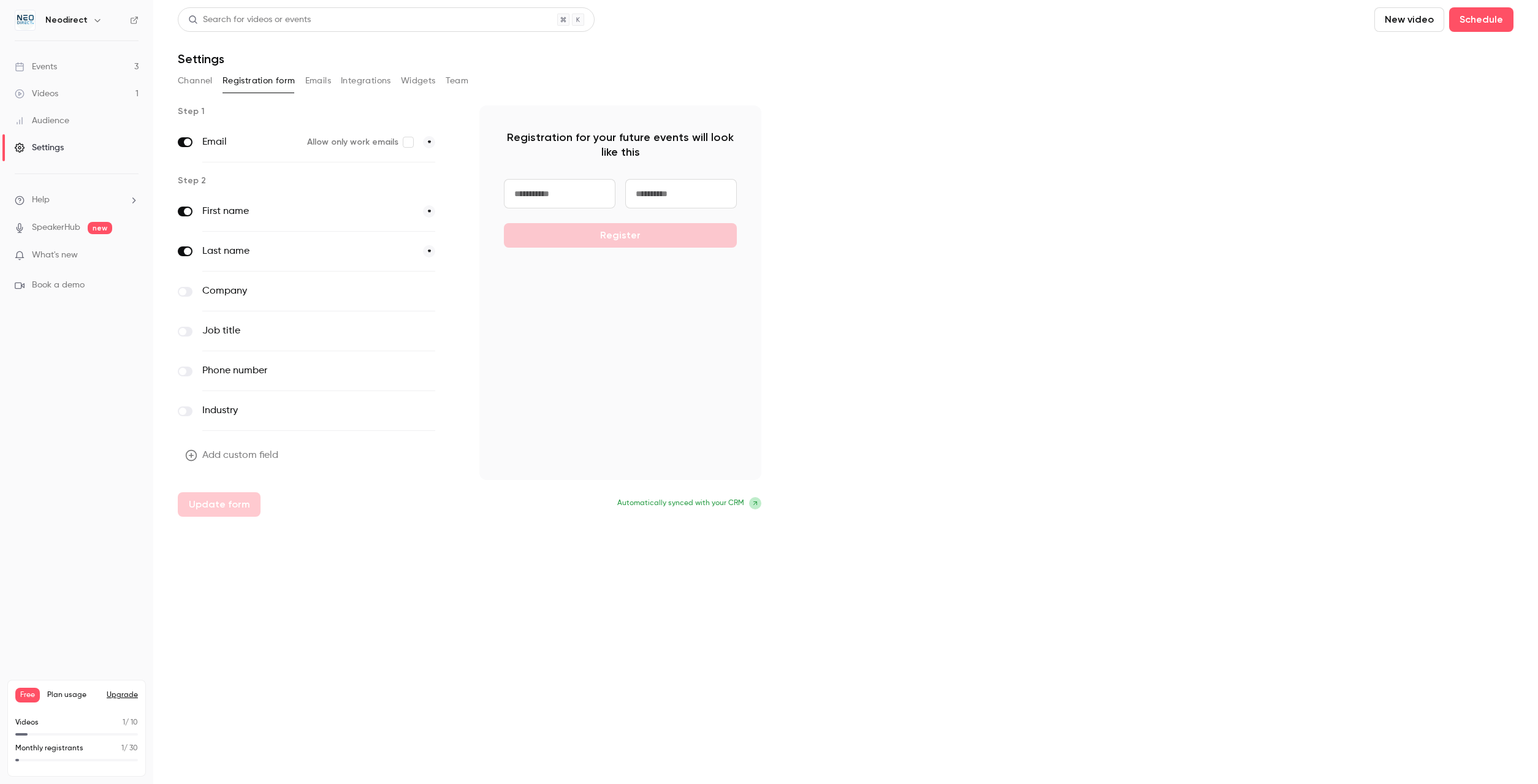
click at [318, 82] on button "Emails" at bounding box center [318, 81] width 26 height 19
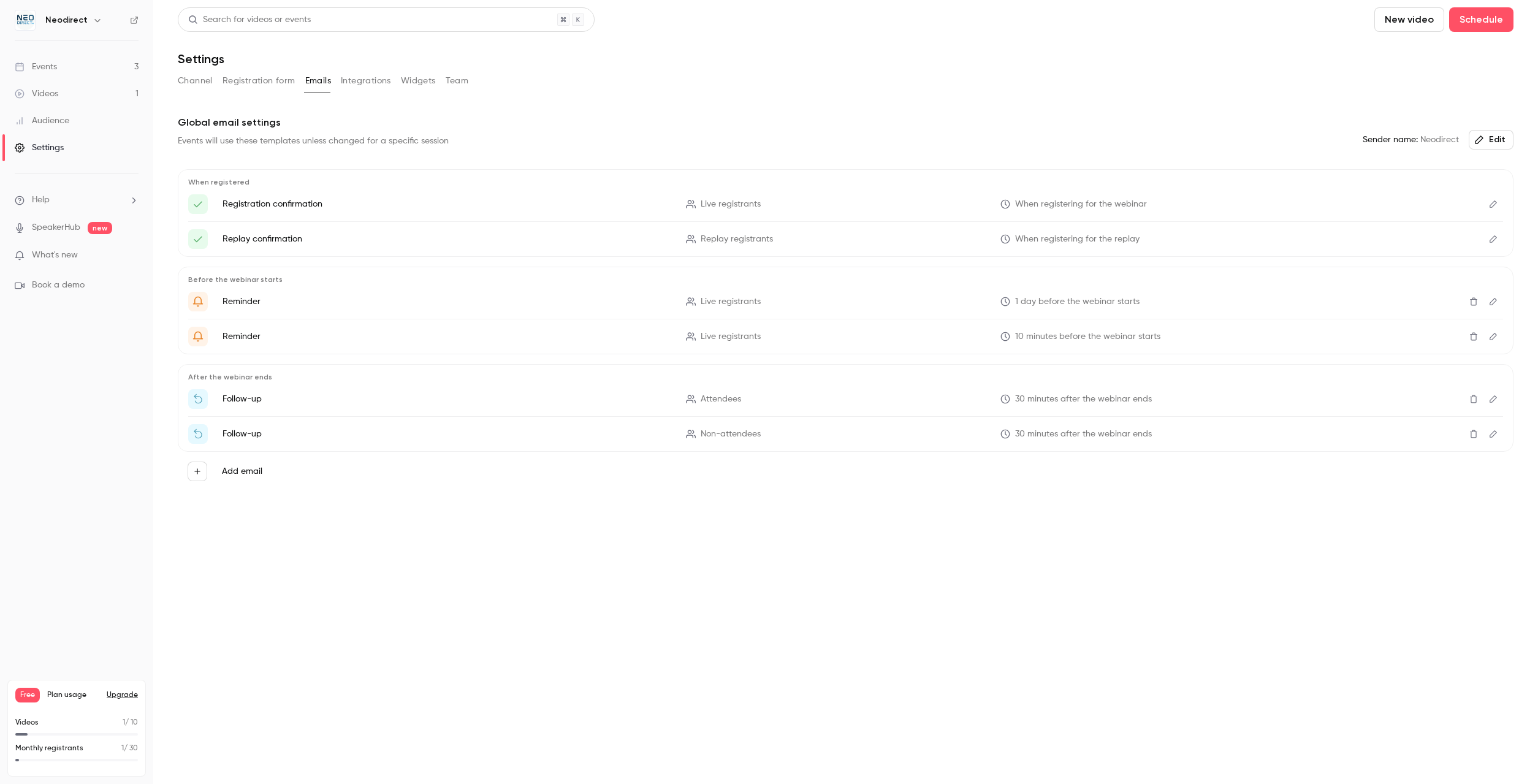
click at [1494, 206] on icon "Edit" at bounding box center [1494, 204] width 7 height 7
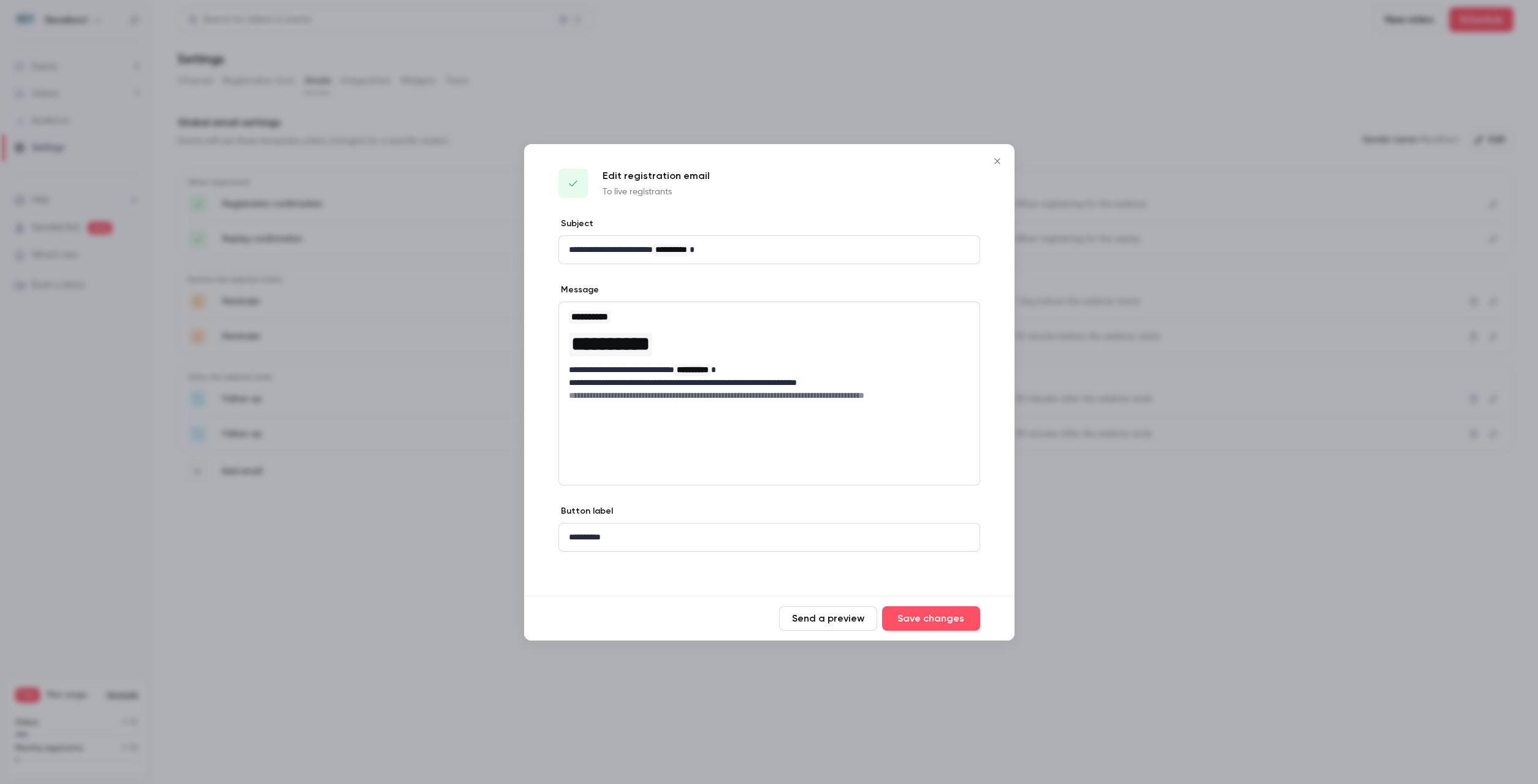
click at [998, 160] on icon "Close" at bounding box center [997, 161] width 5 height 5
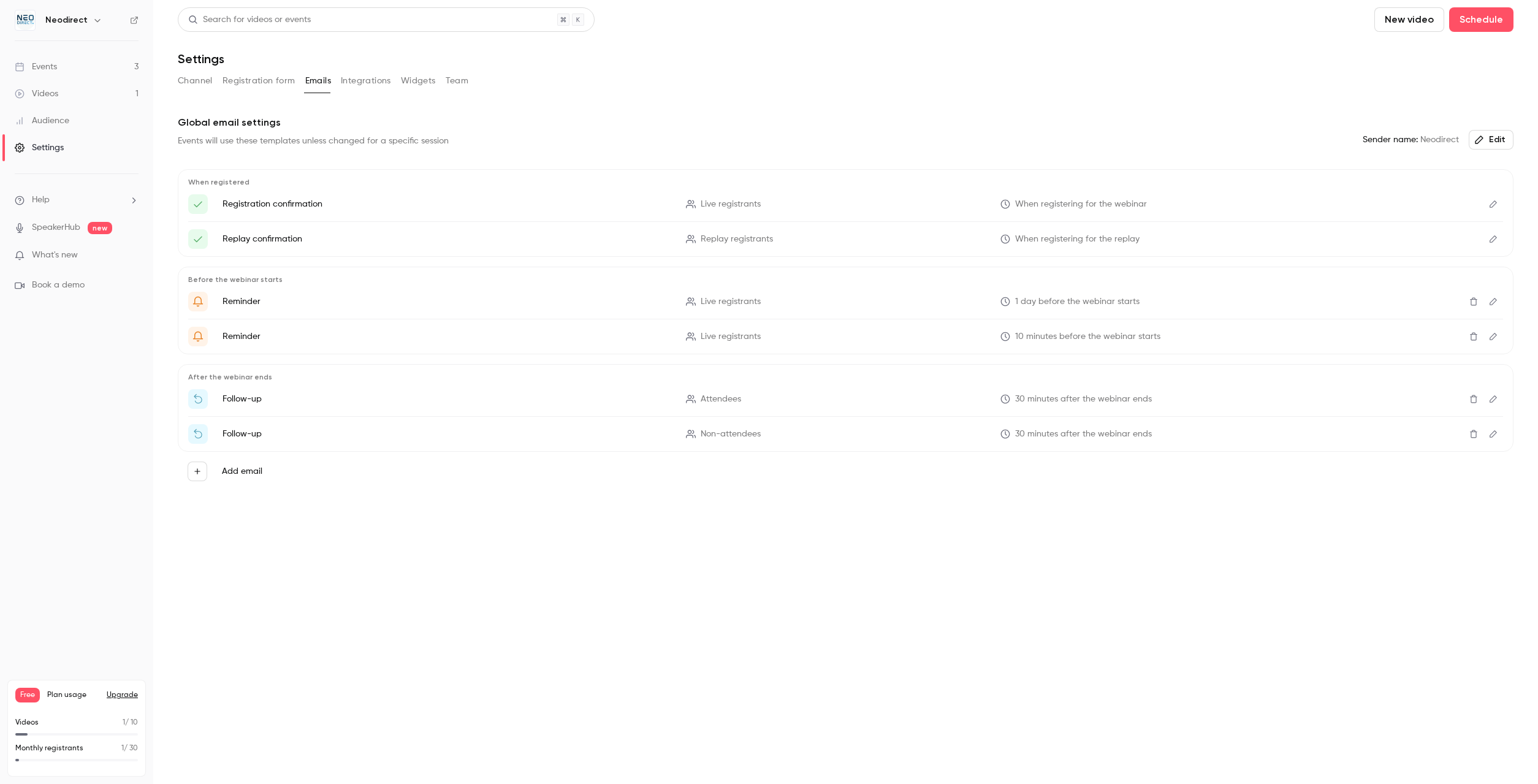
click at [376, 86] on button "Integrations" at bounding box center [366, 81] width 50 height 19
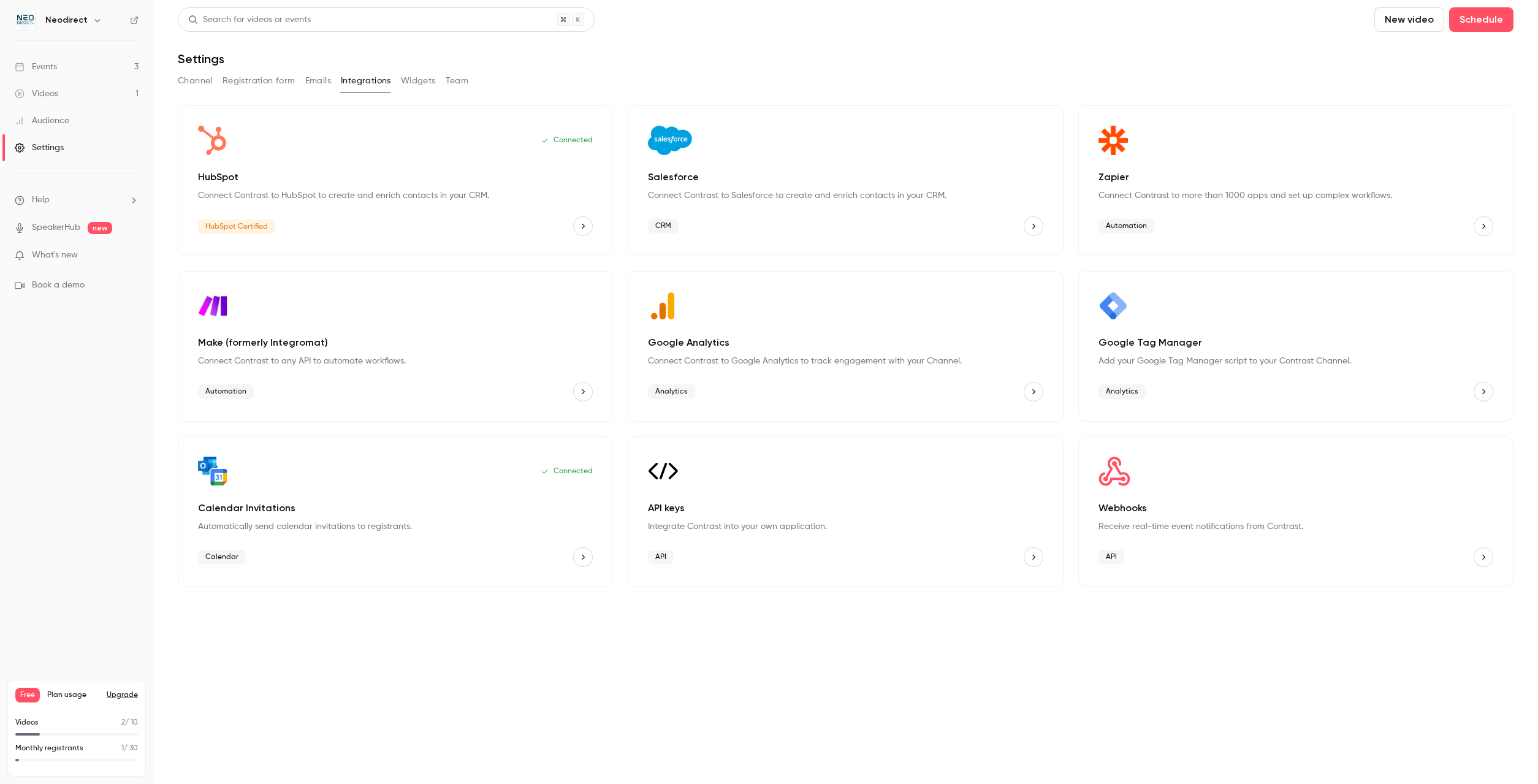
click at [583, 228] on icon "HubSpot" at bounding box center [583, 227] width 3 height 5
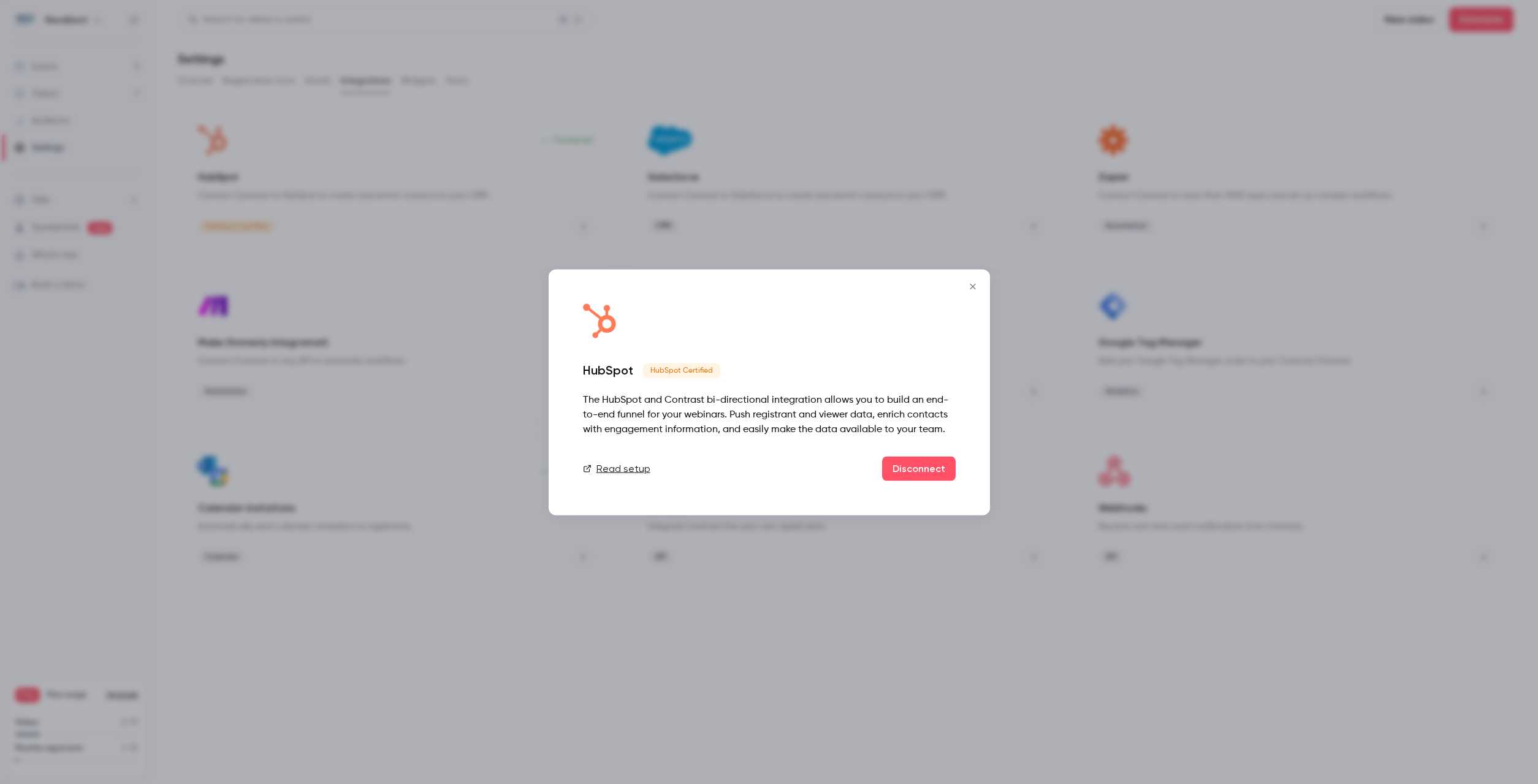
click at [972, 293] on button "Close" at bounding box center [973, 286] width 25 height 25
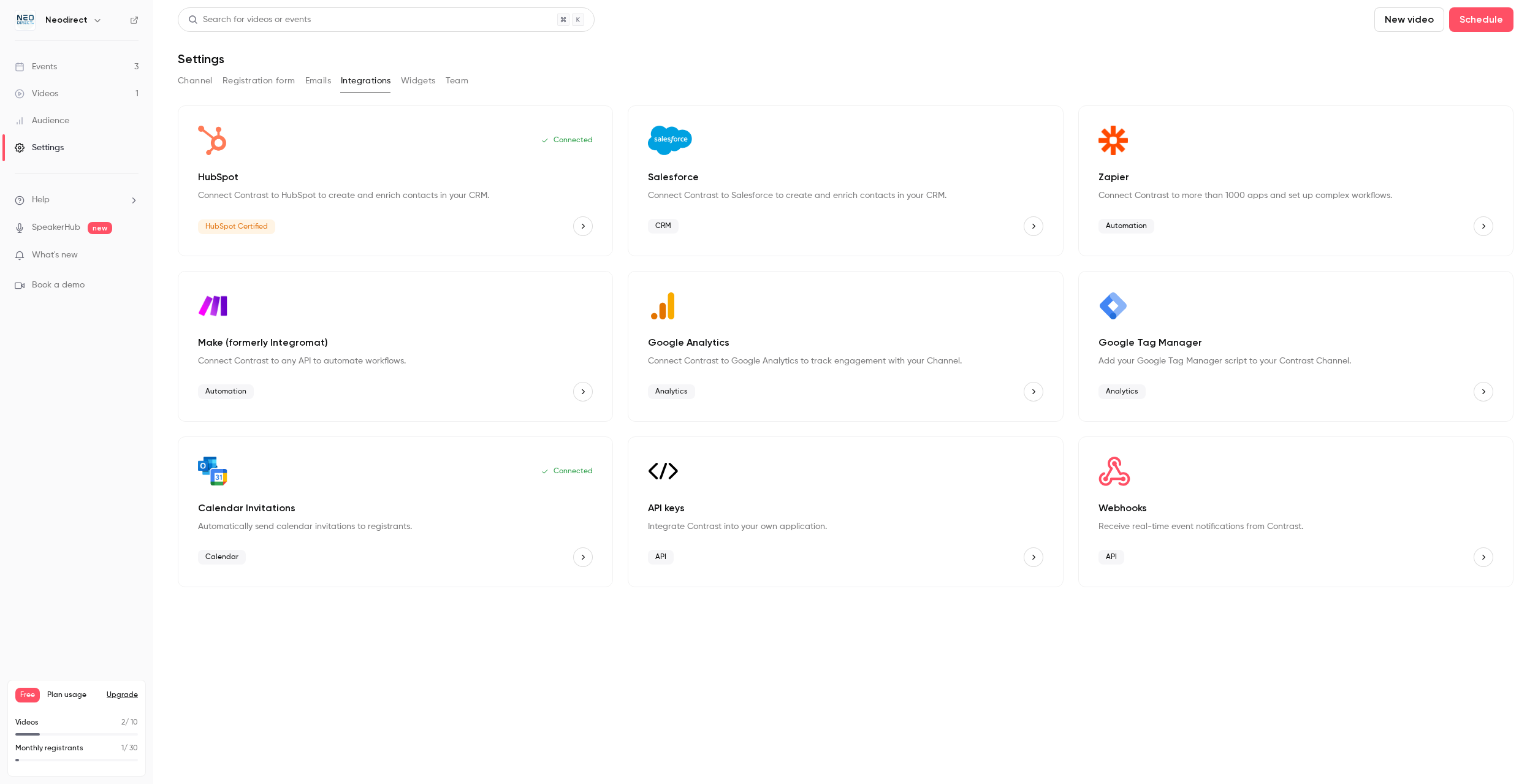
click at [459, 85] on button "Team" at bounding box center [457, 81] width 23 height 19
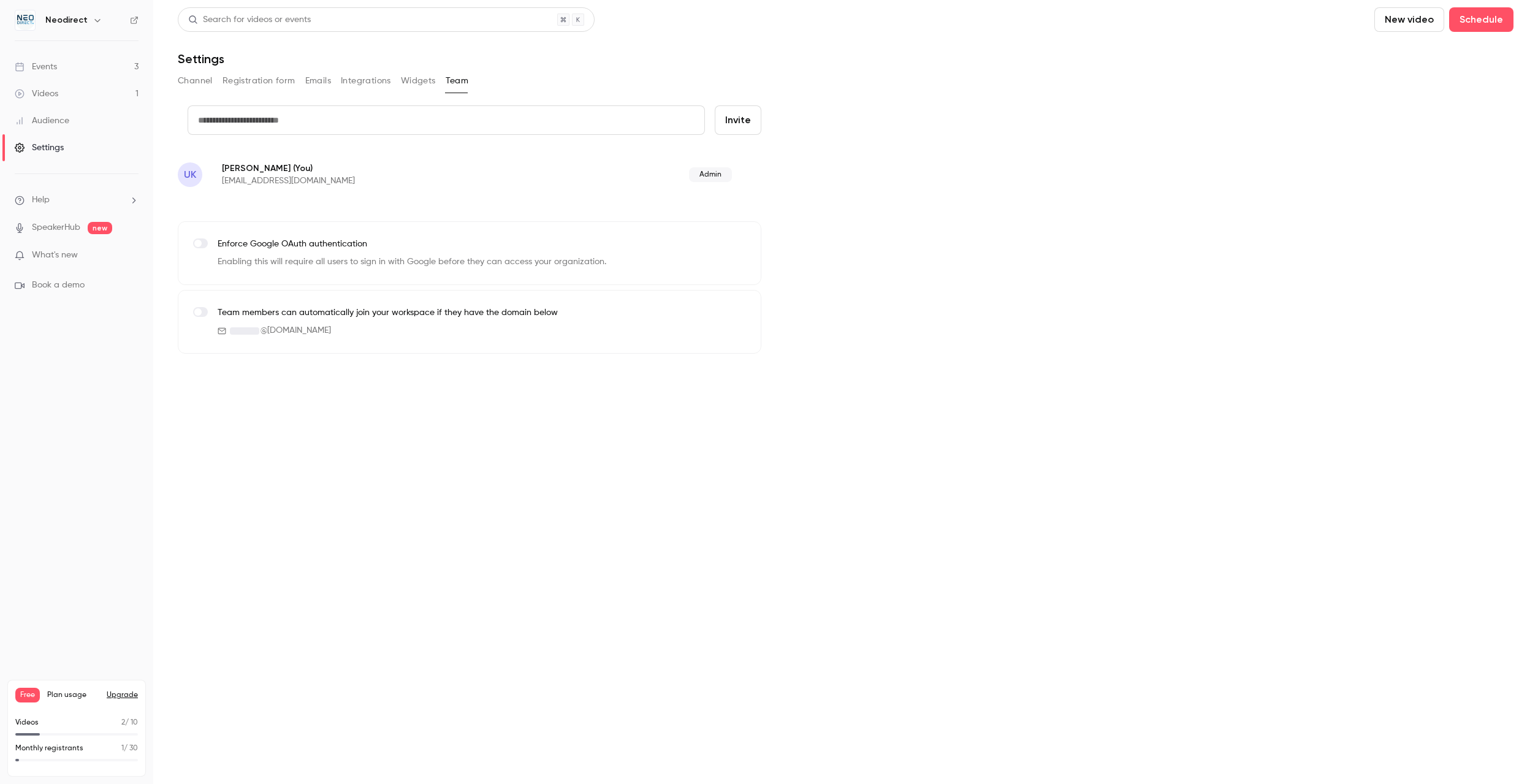
click at [415, 85] on button "Widgets" at bounding box center [418, 81] width 35 height 19
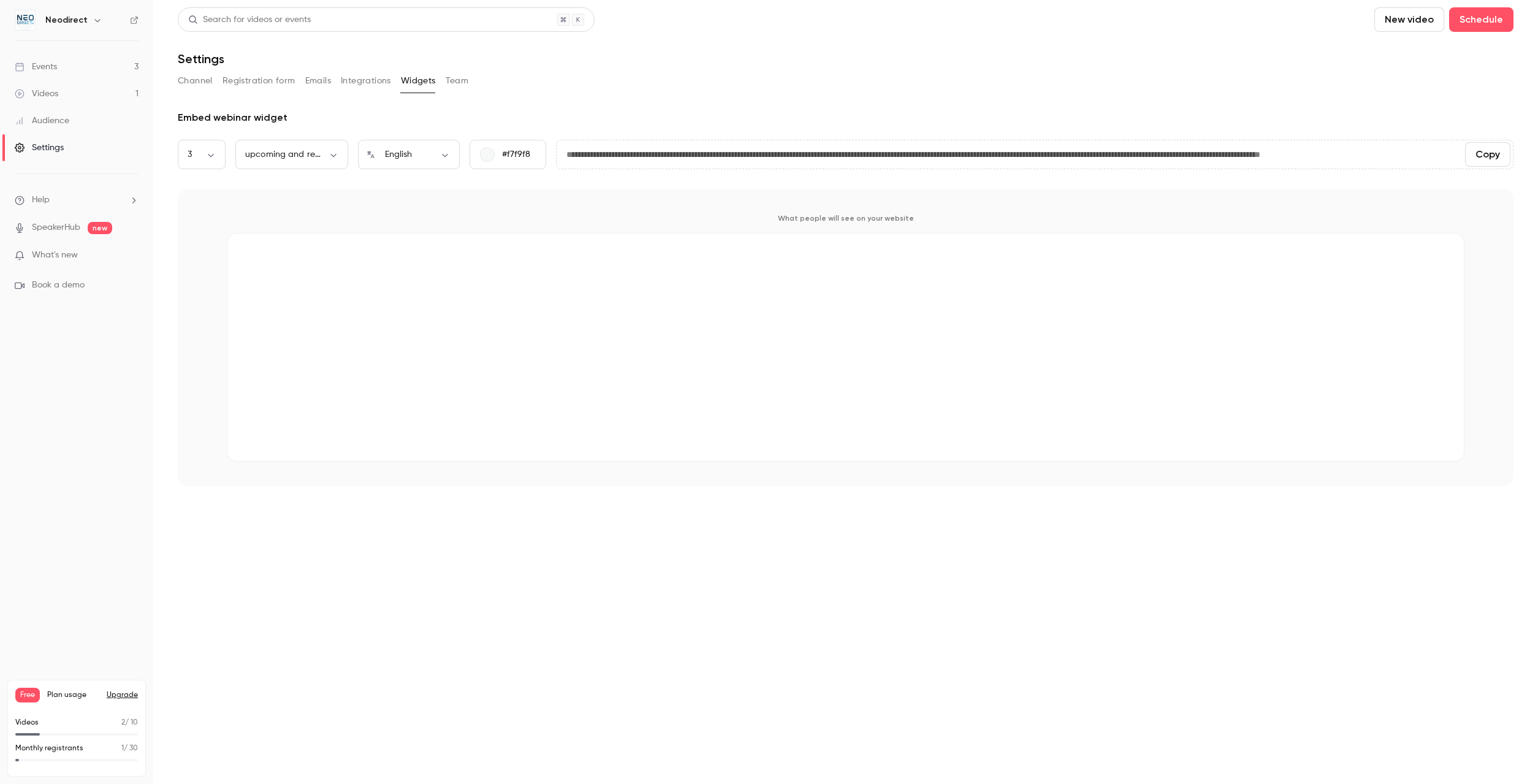
click at [70, 74] on link "Events 3" at bounding box center [76, 66] width 153 height 27
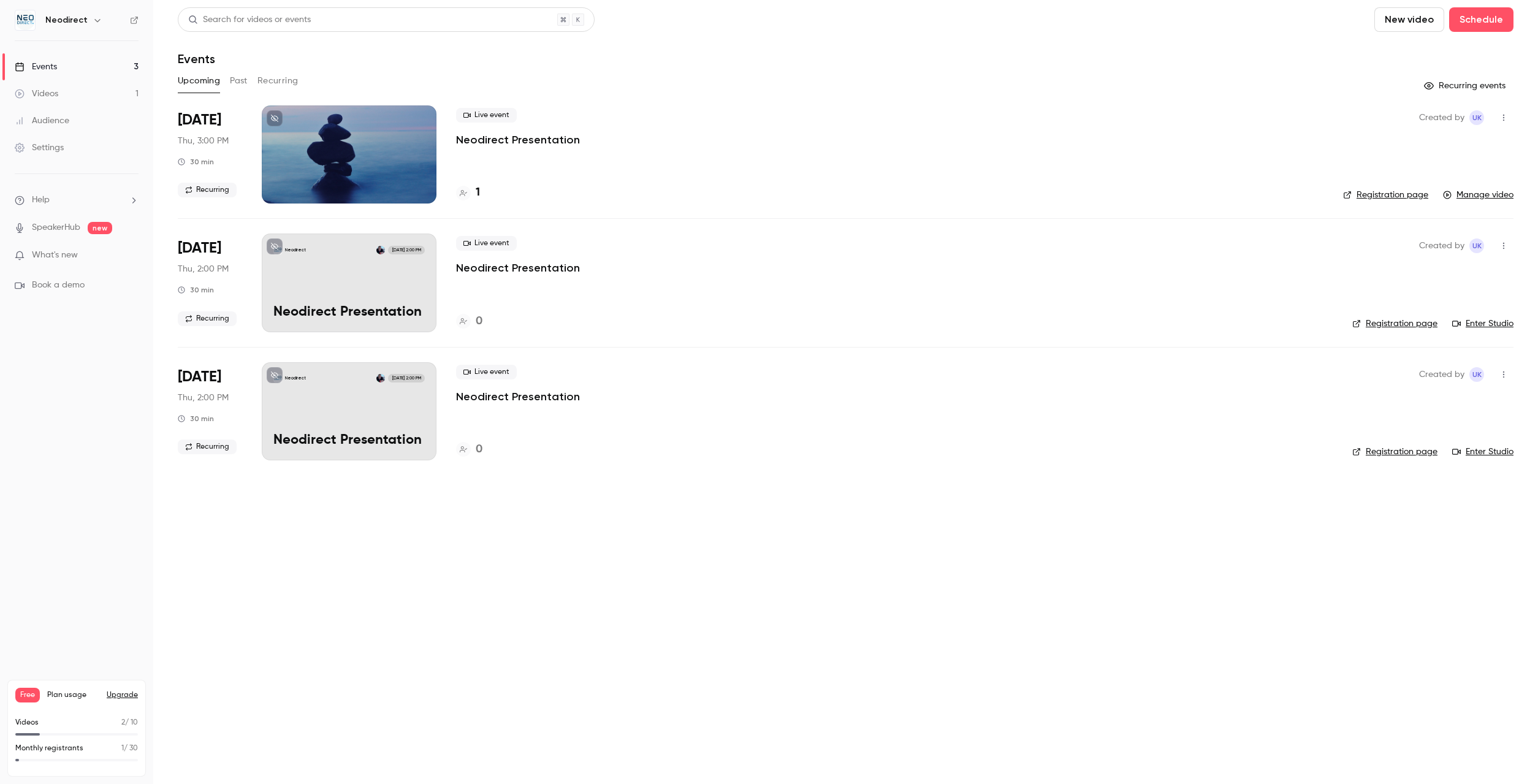
click at [1474, 194] on link "Manage video" at bounding box center [1479, 195] width 71 height 12
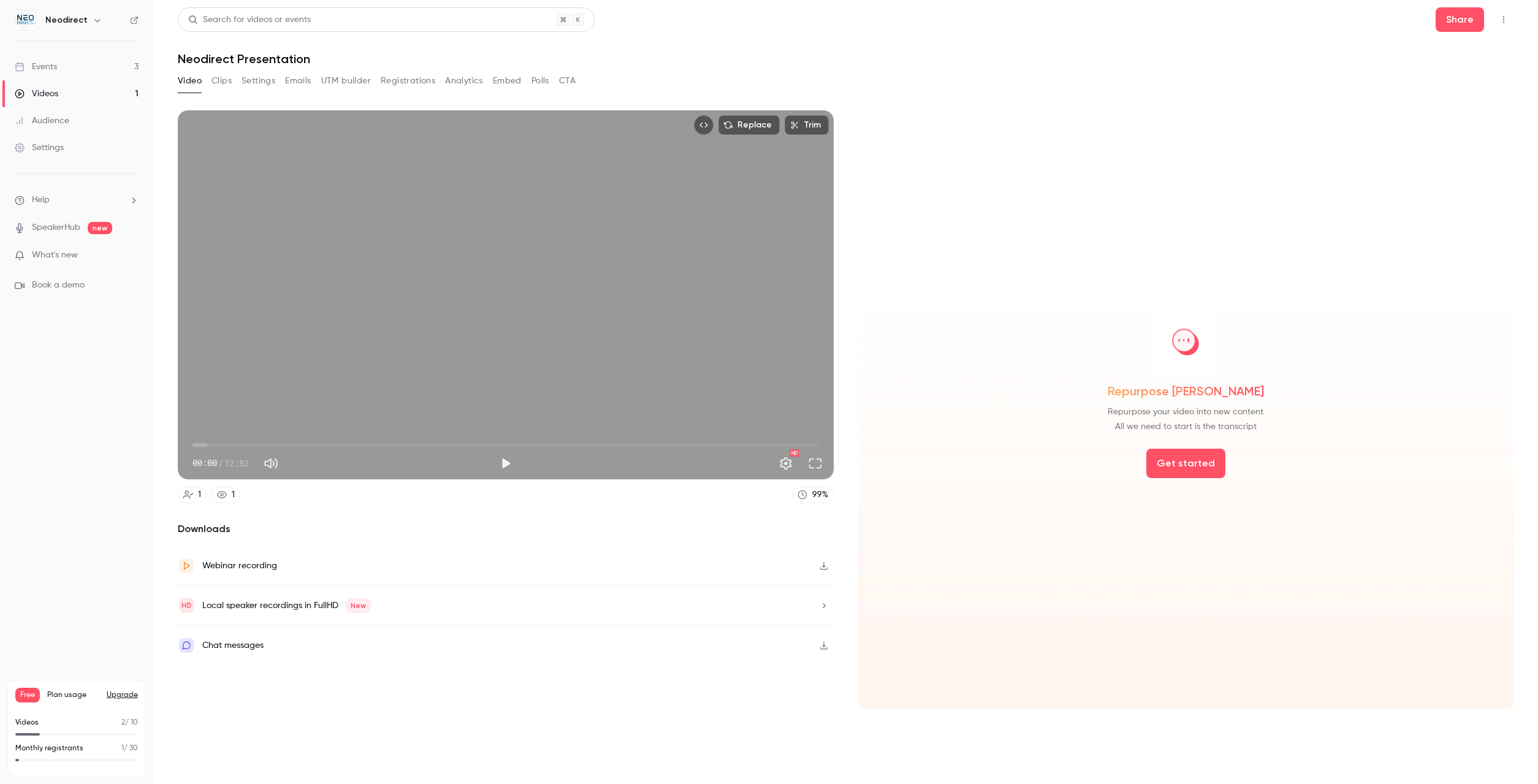
click at [302, 82] on button "Emails" at bounding box center [298, 81] width 26 height 19
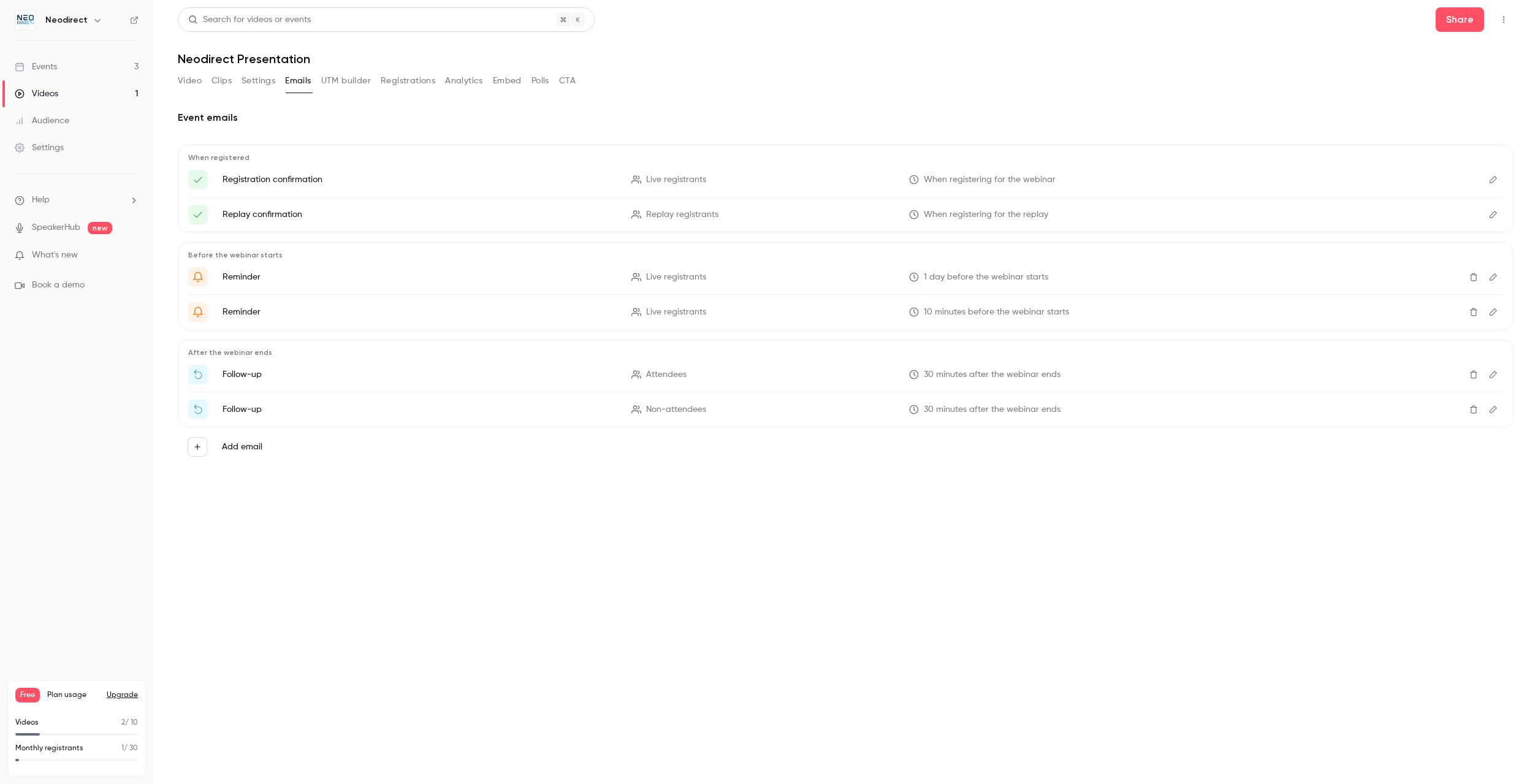
click at [347, 81] on button "UTM builder" at bounding box center [346, 81] width 50 height 19
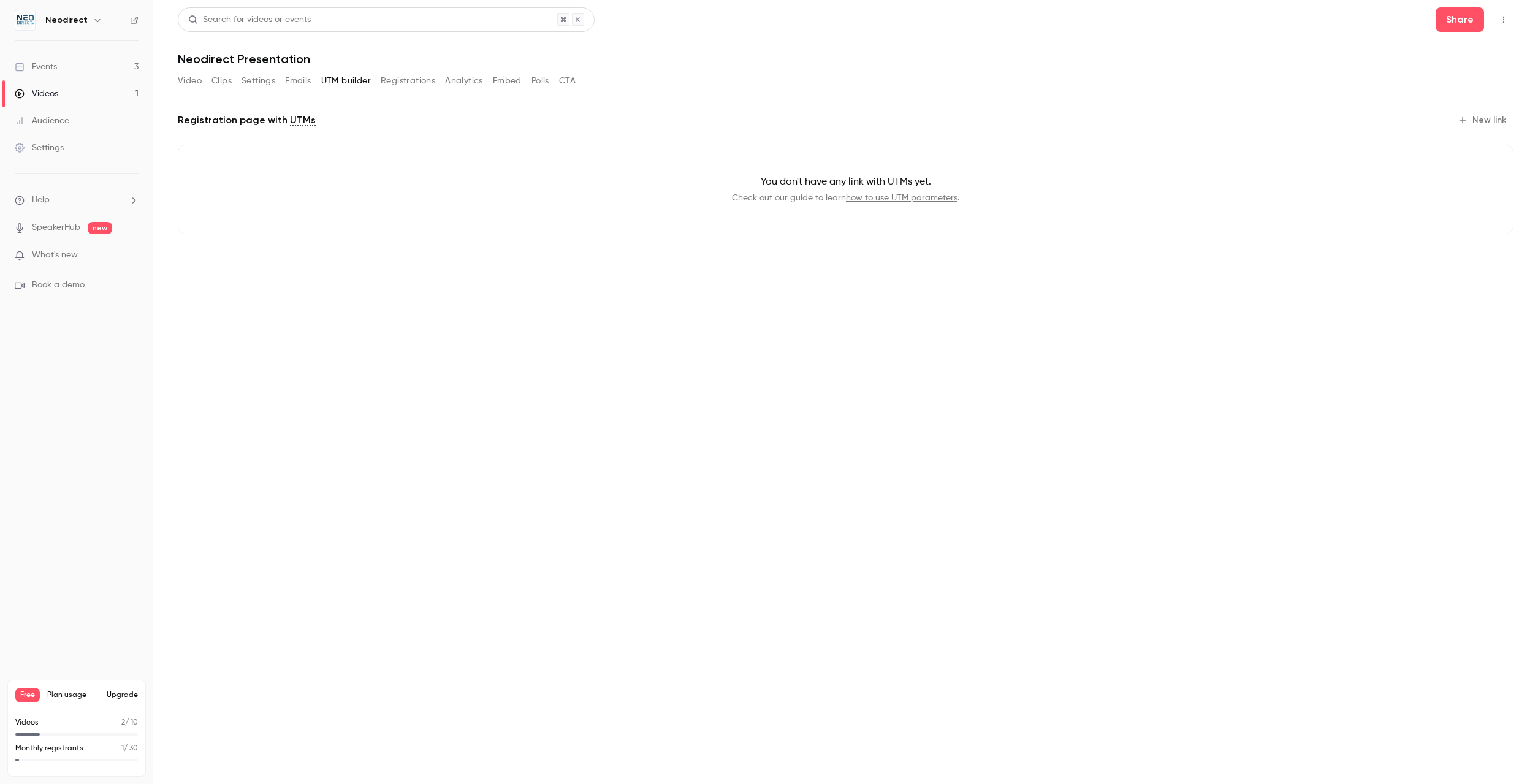
click at [401, 80] on button "Registrations" at bounding box center [408, 81] width 55 height 19
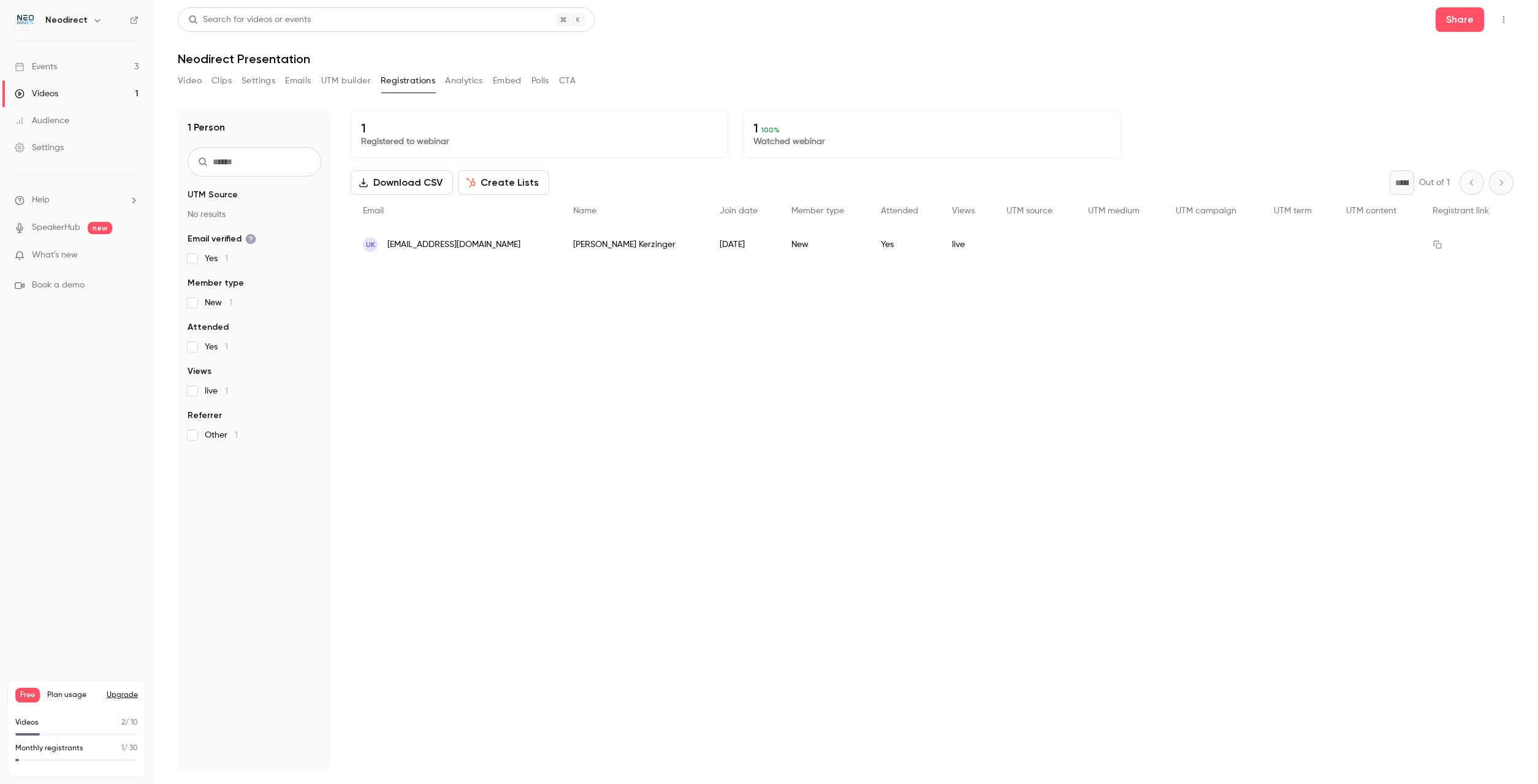
click at [460, 79] on button "Analytics" at bounding box center [463, 81] width 38 height 19
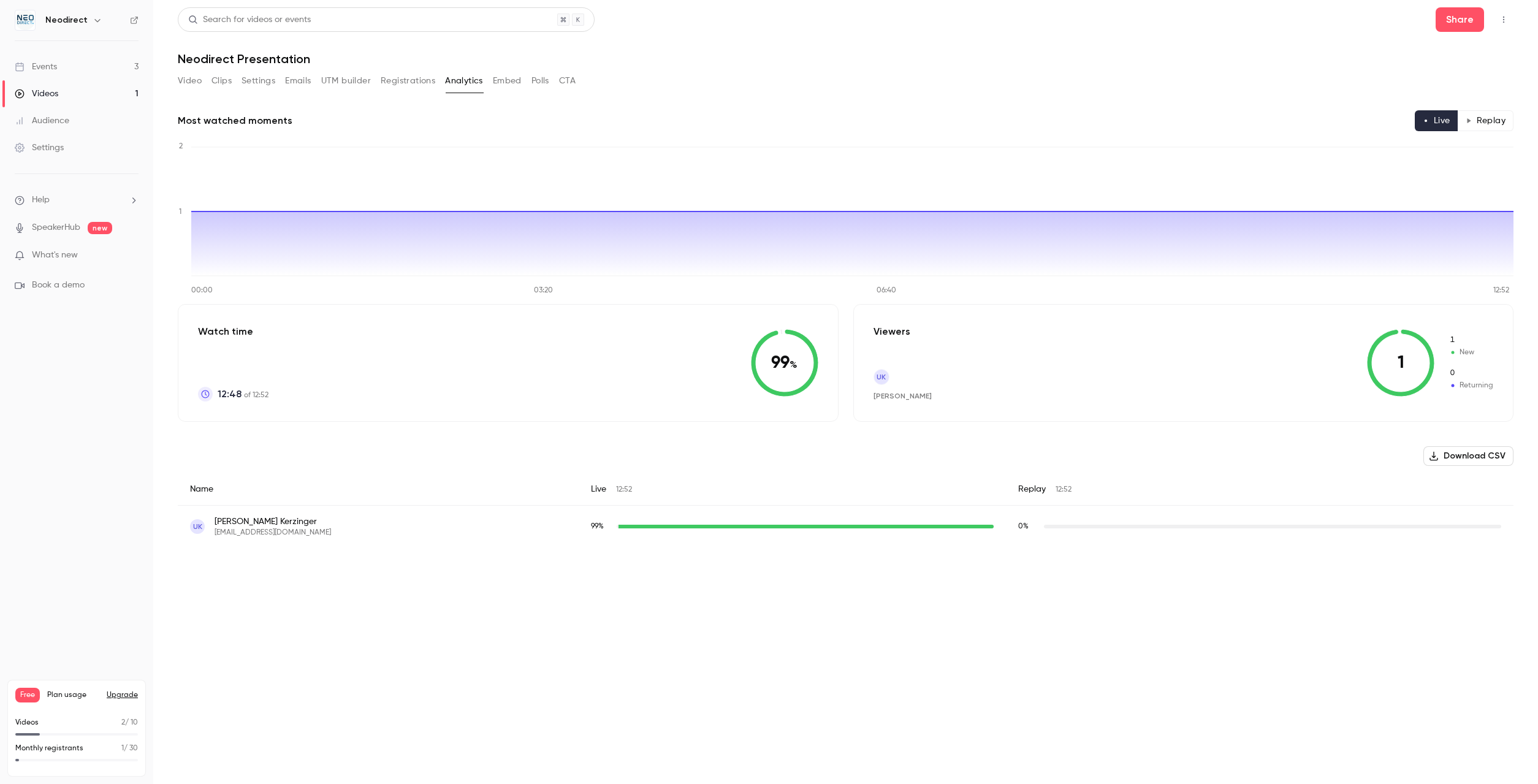
click at [513, 79] on button "Embed" at bounding box center [507, 81] width 29 height 19
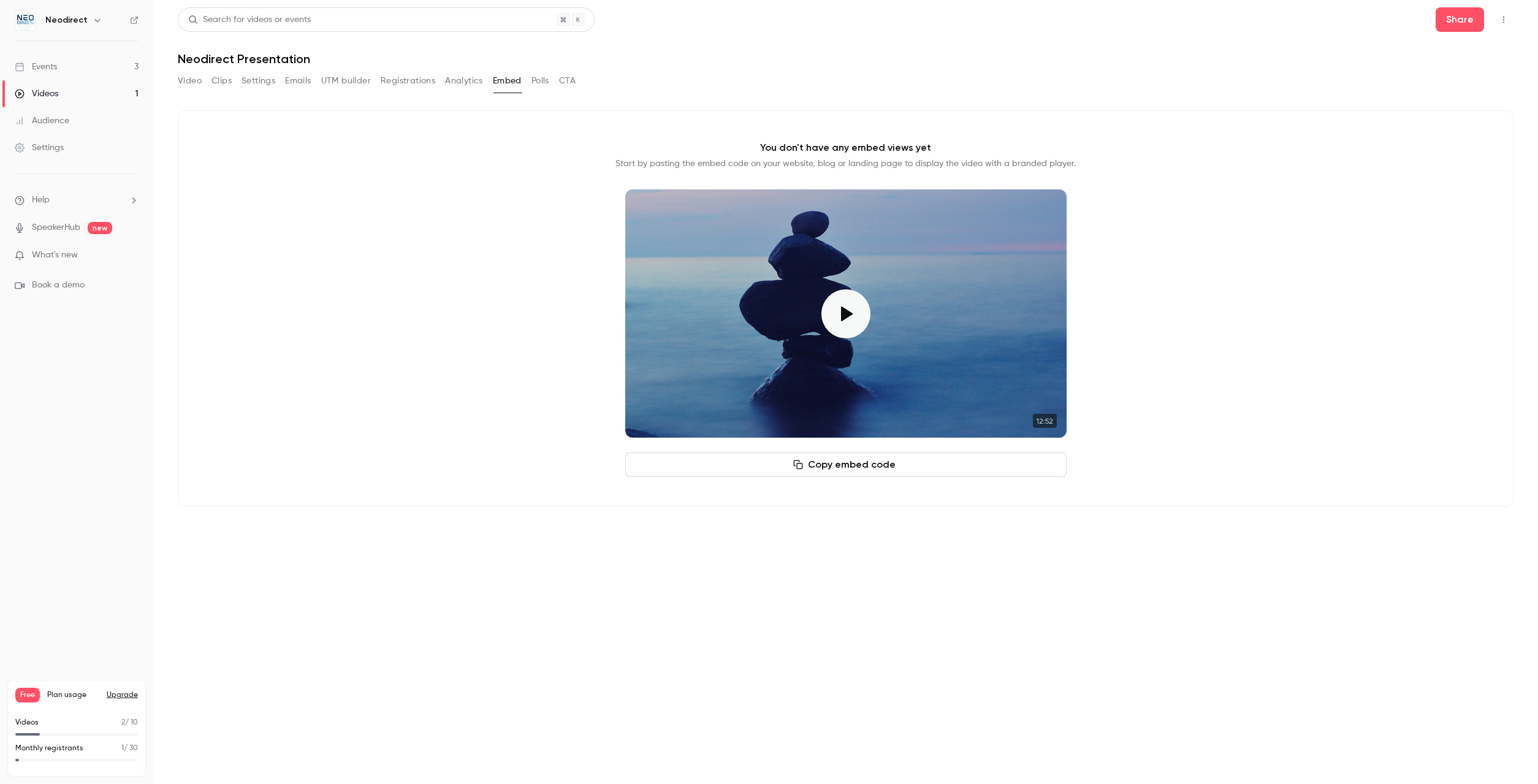
click at [541, 81] on button "Polls" at bounding box center [540, 81] width 18 height 19
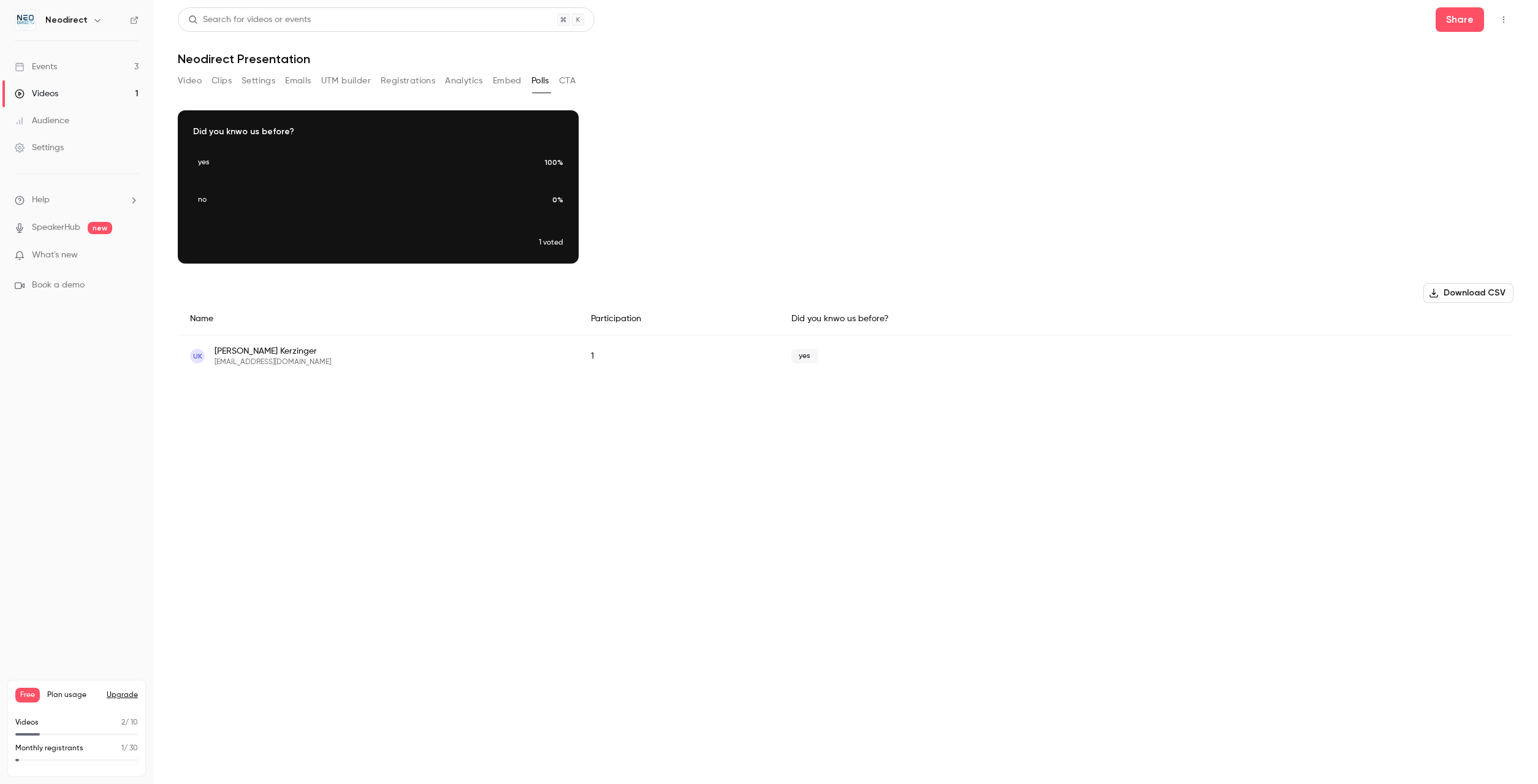
click at [568, 83] on button "CTA" at bounding box center [567, 81] width 17 height 19
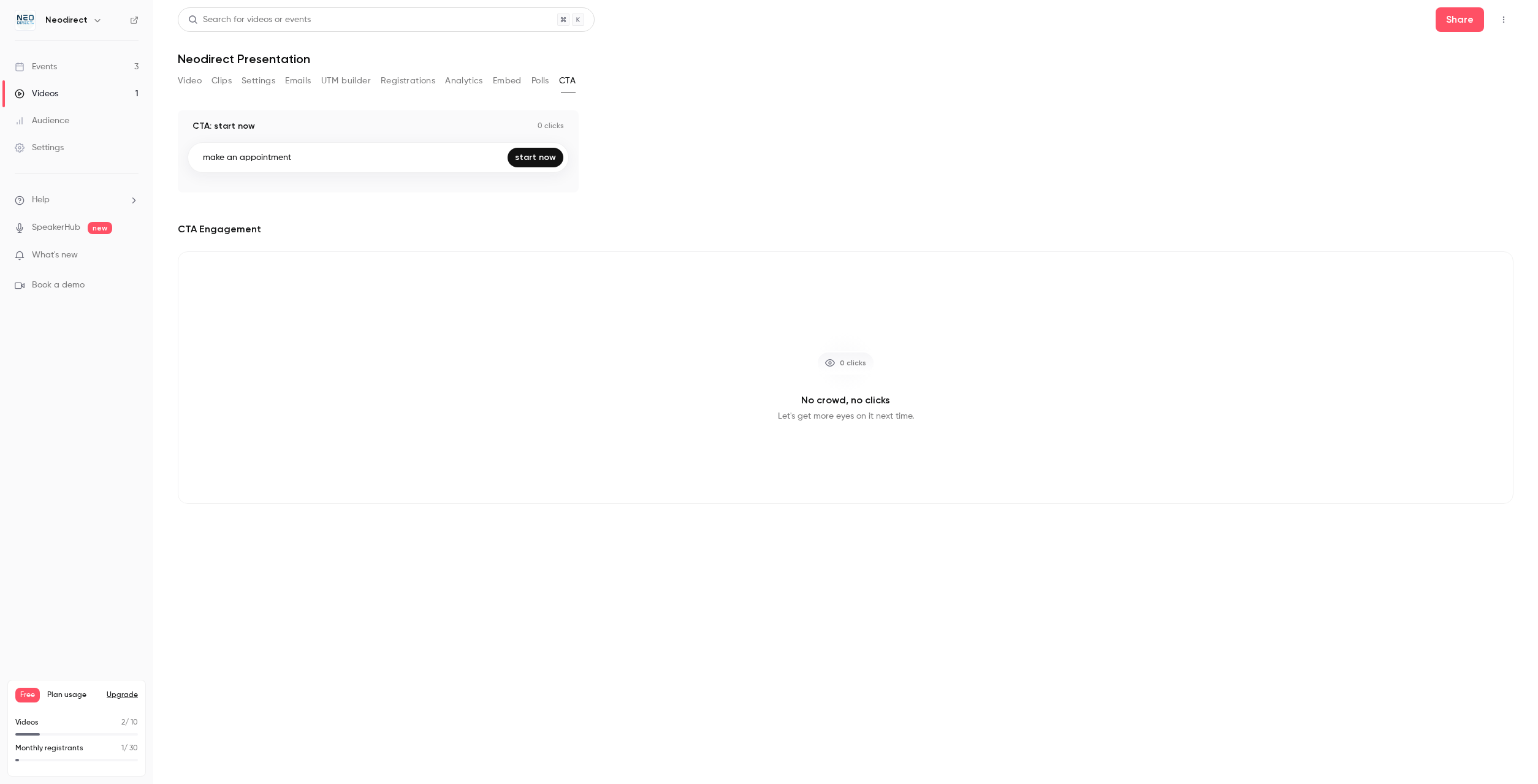
click at [192, 82] on button "Video" at bounding box center [190, 81] width 24 height 19
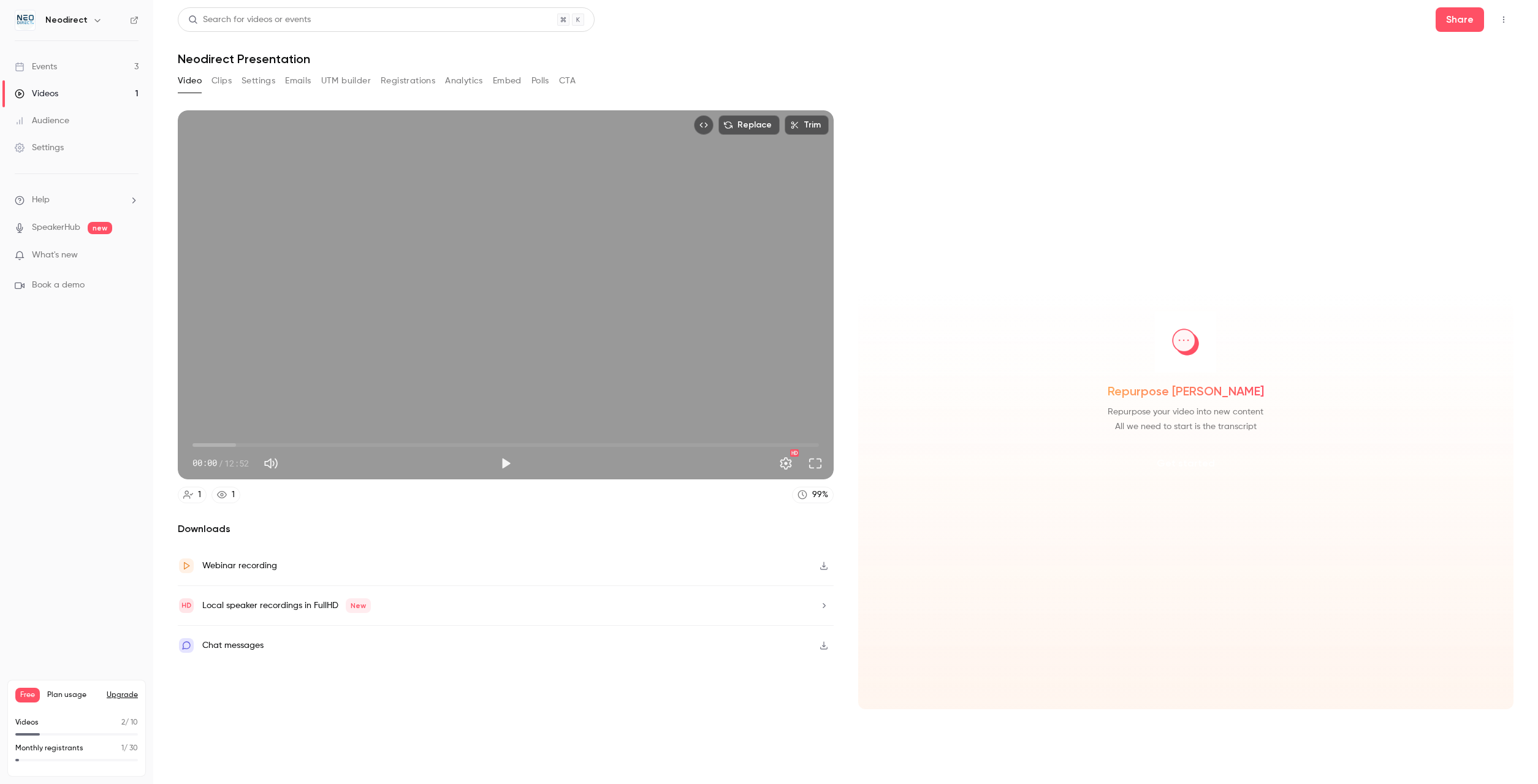
click at [1182, 454] on button "Get started" at bounding box center [1185, 463] width 79 height 29
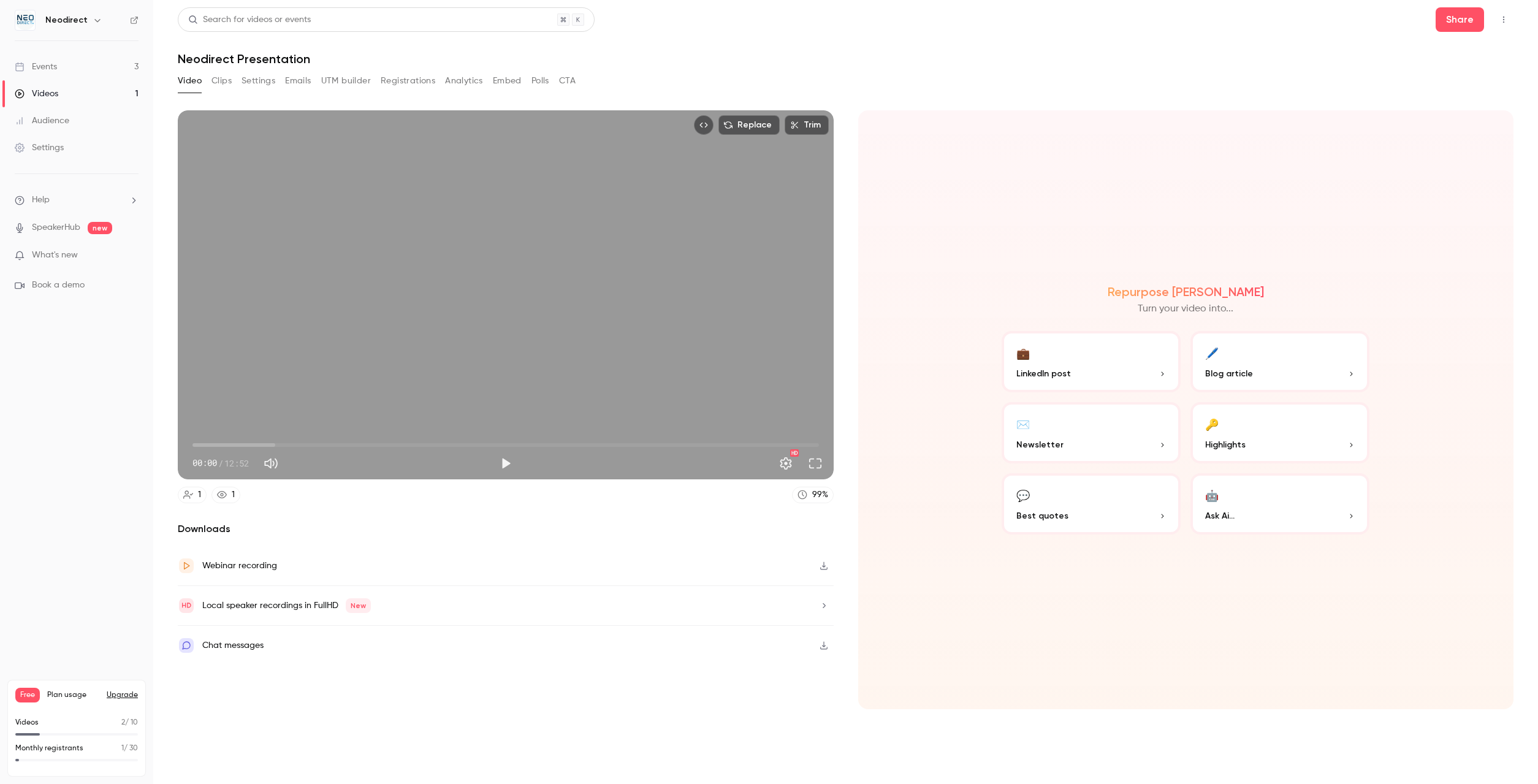
click at [1089, 360] on button "💼 LinkedIn post" at bounding box center [1091, 361] width 179 height 61
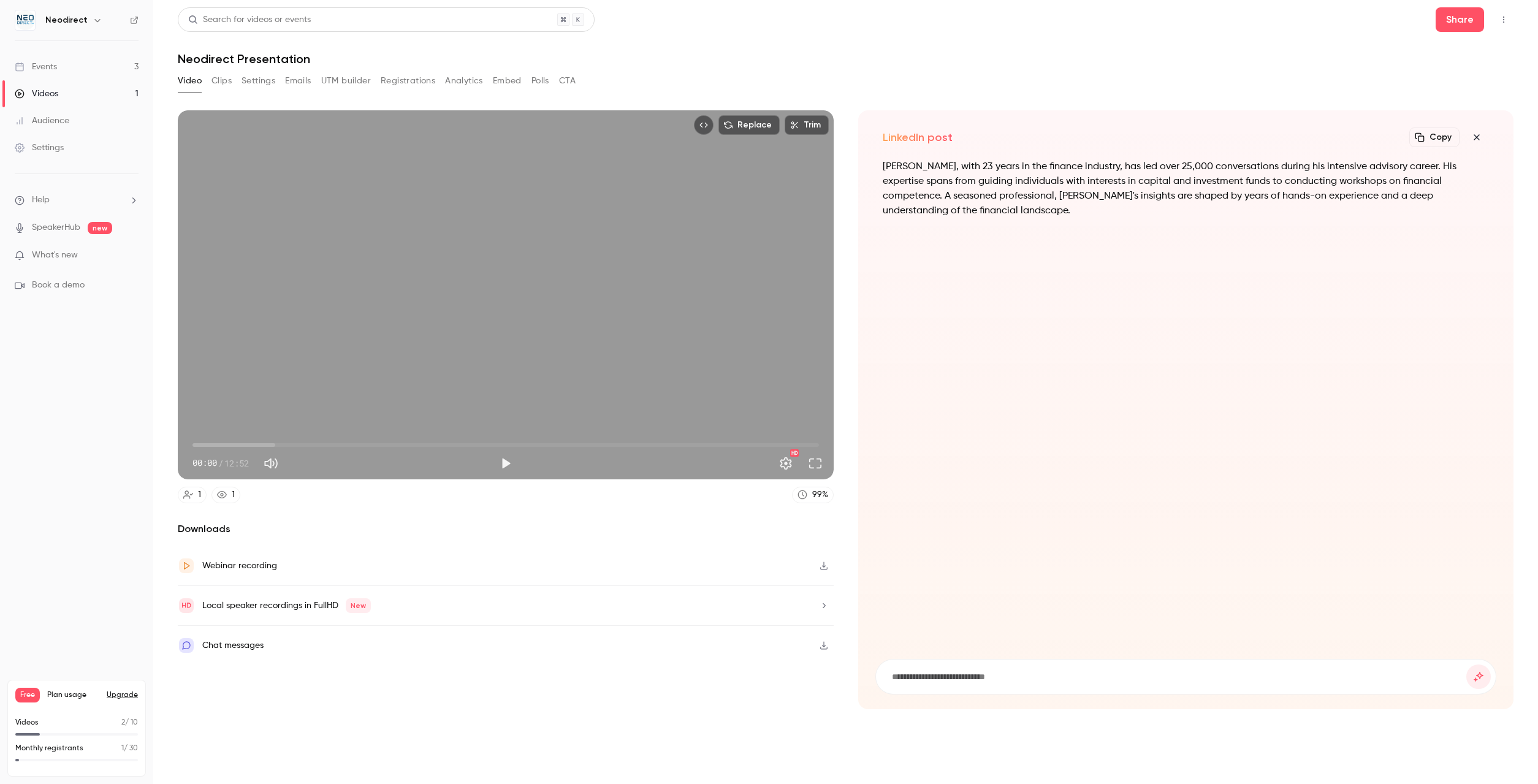
click at [90, 119] on link "Audience" at bounding box center [76, 120] width 153 height 27
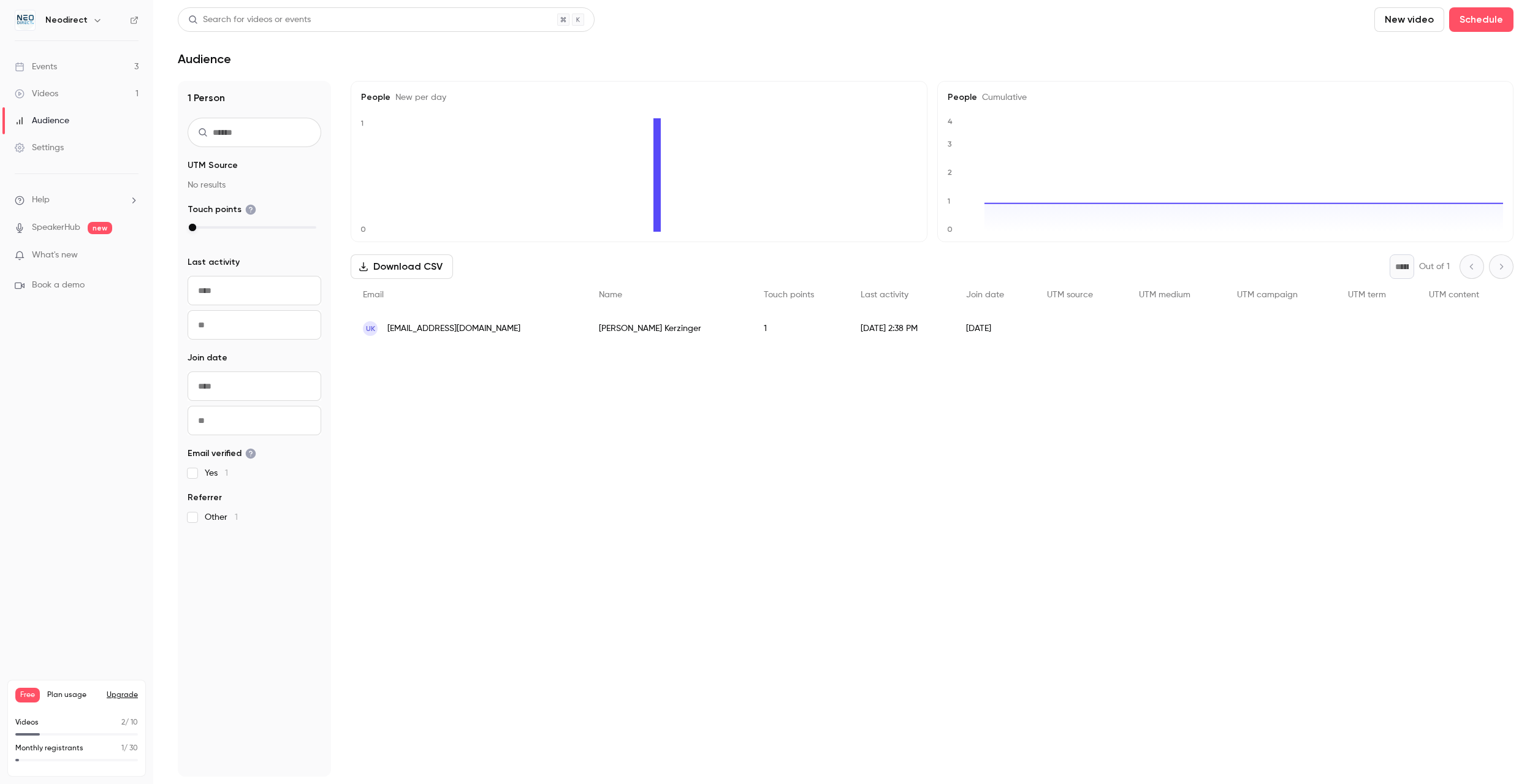
click at [120, 694] on button "Upgrade" at bounding box center [121, 695] width 31 height 10
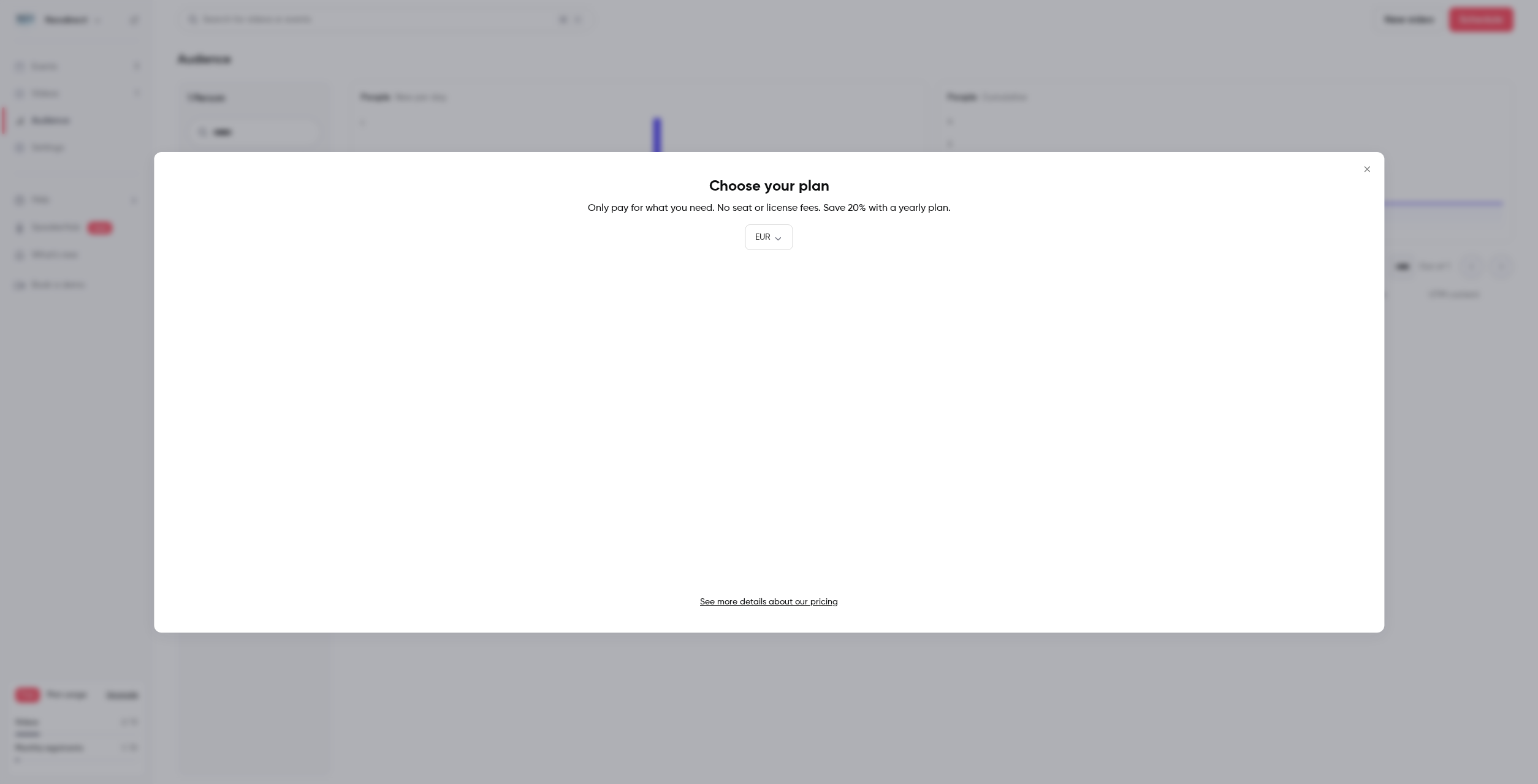
click at [783, 606] on link "See more details about our pricing" at bounding box center [769, 602] width 138 height 9
click at [1371, 172] on icon "Close" at bounding box center [1367, 168] width 15 height 10
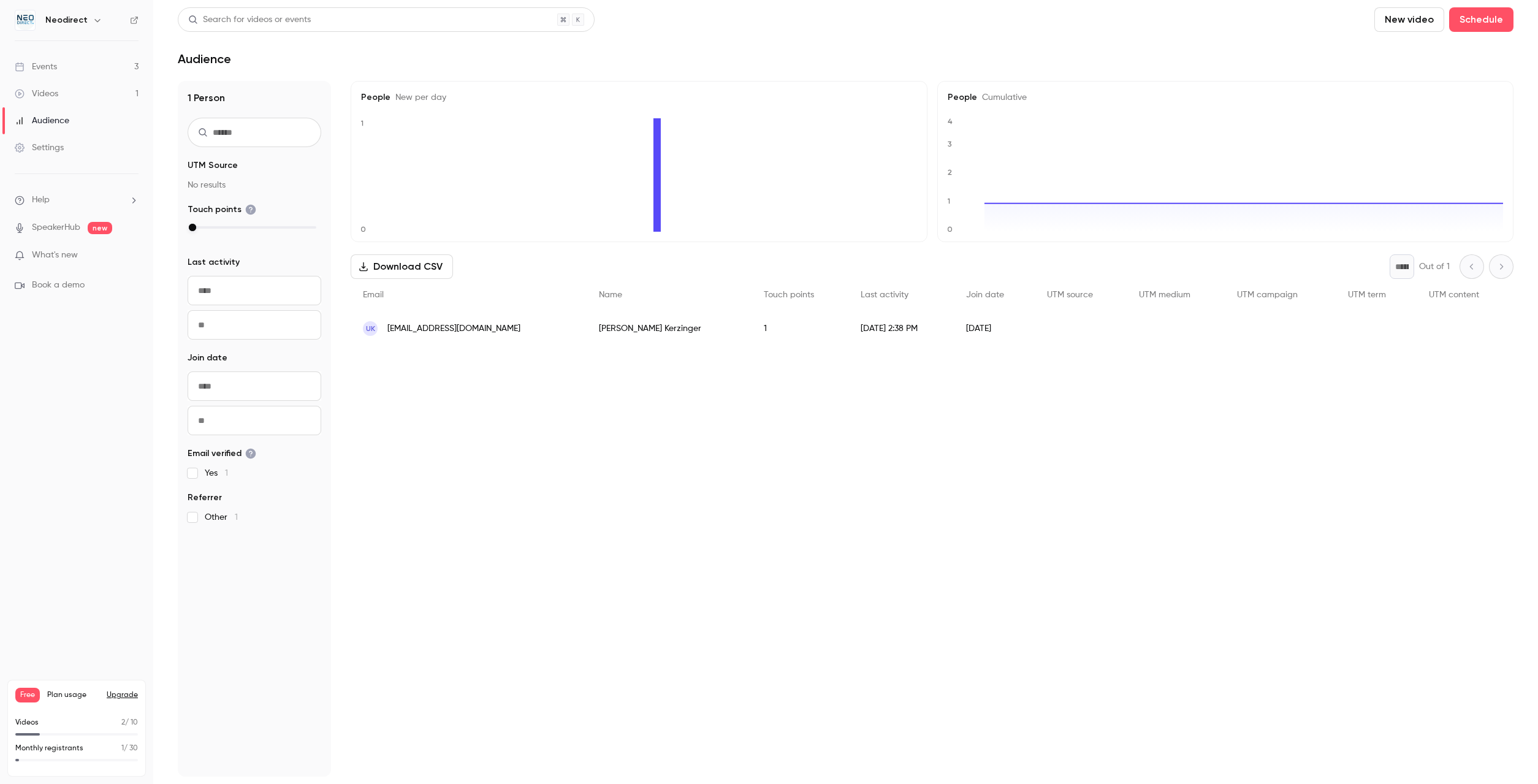
click at [74, 72] on link "Events 3" at bounding box center [76, 66] width 153 height 27
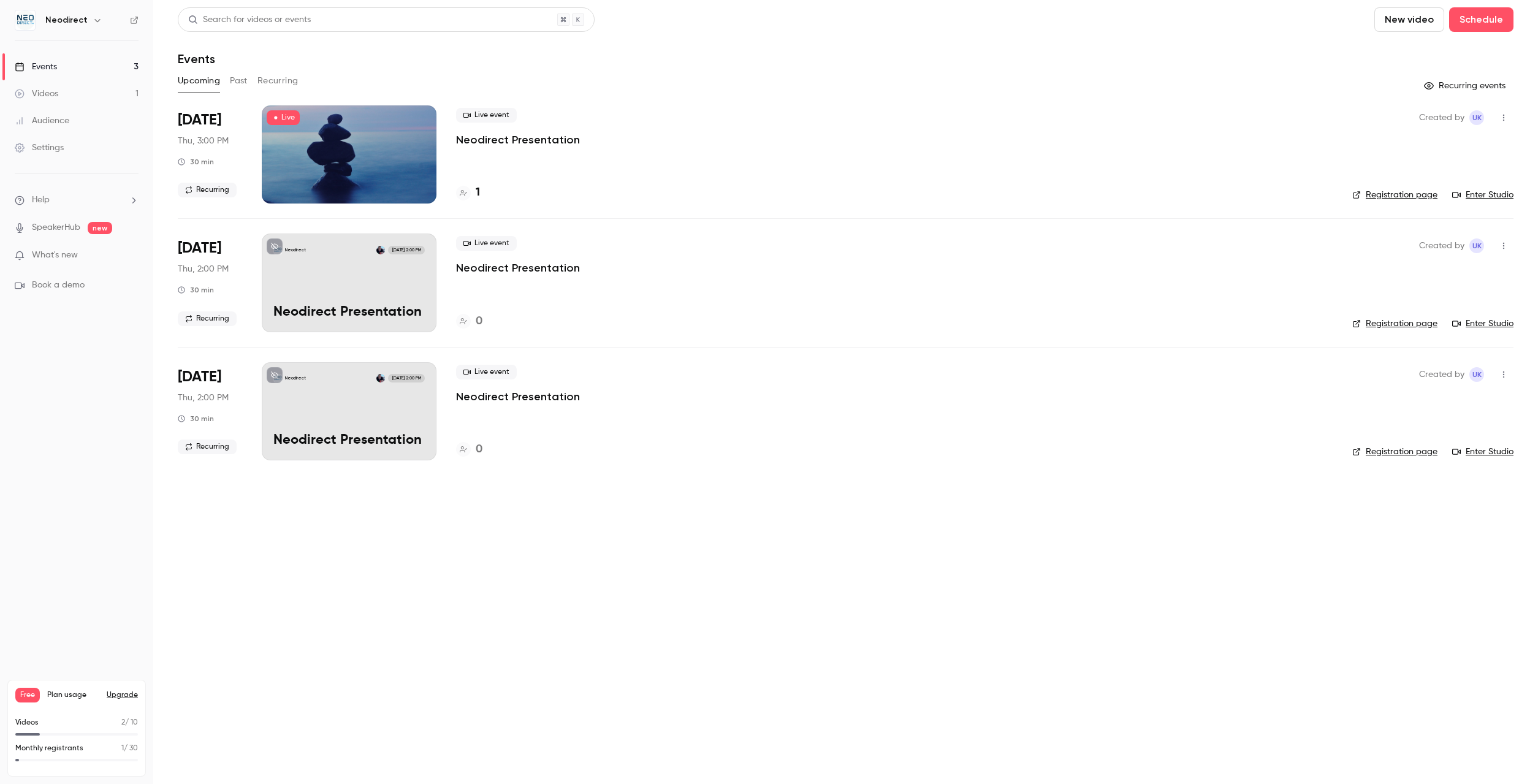
click at [1506, 119] on icon "button" at bounding box center [1503, 118] width 10 height 9
click at [1451, 175] on div "Invite to Studio" at bounding box center [1456, 181] width 93 height 12
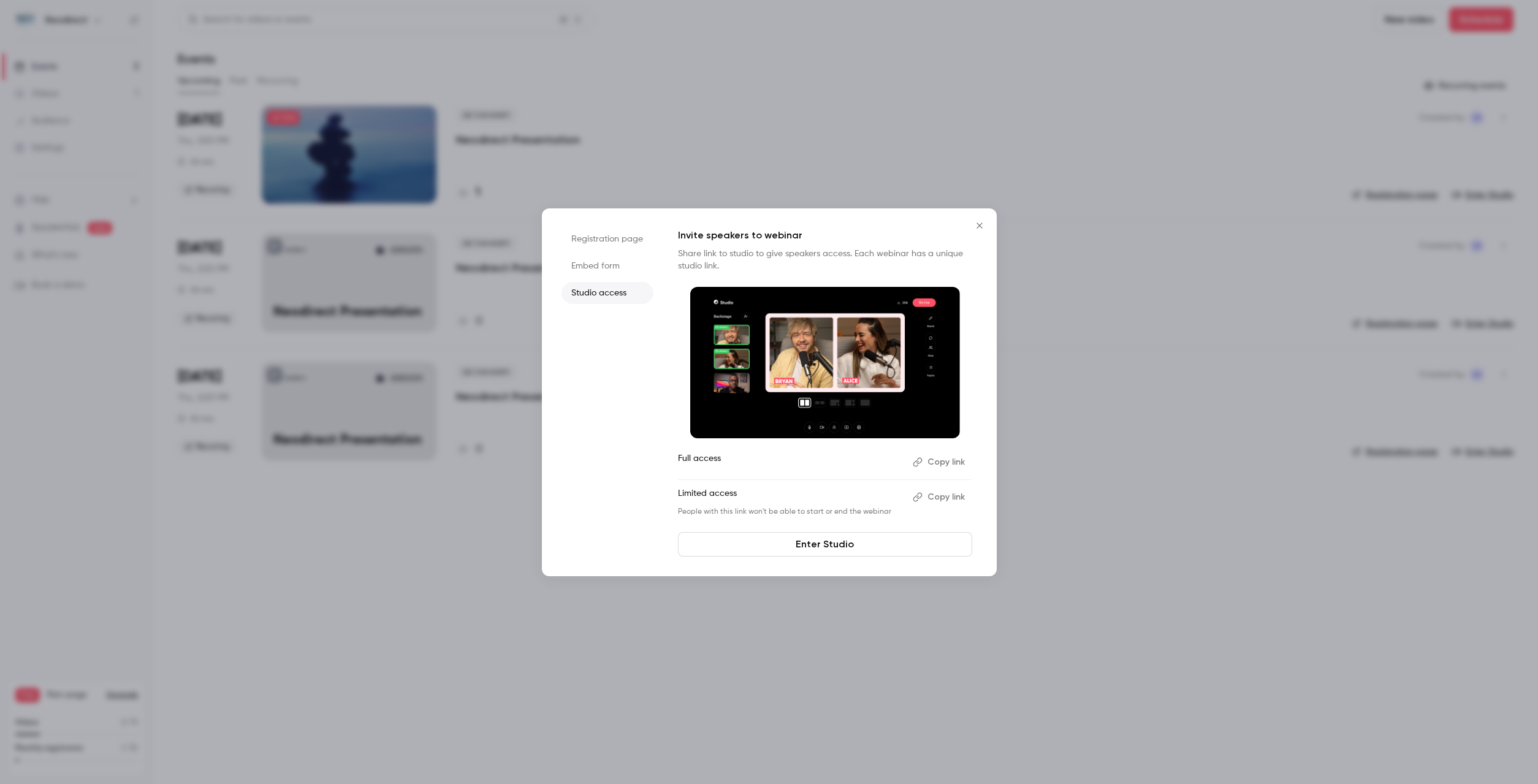
click at [726, 254] on p "Share link to studio to give speakers access. Each webinar has a unique studio …" at bounding box center [825, 260] width 294 height 25
click at [692, 464] on p "Full access" at bounding box center [790, 462] width 225 height 19
click at [945, 468] on button "Copy link" at bounding box center [940, 462] width 65 height 19
click at [981, 230] on icon "Close" at bounding box center [980, 225] width 15 height 10
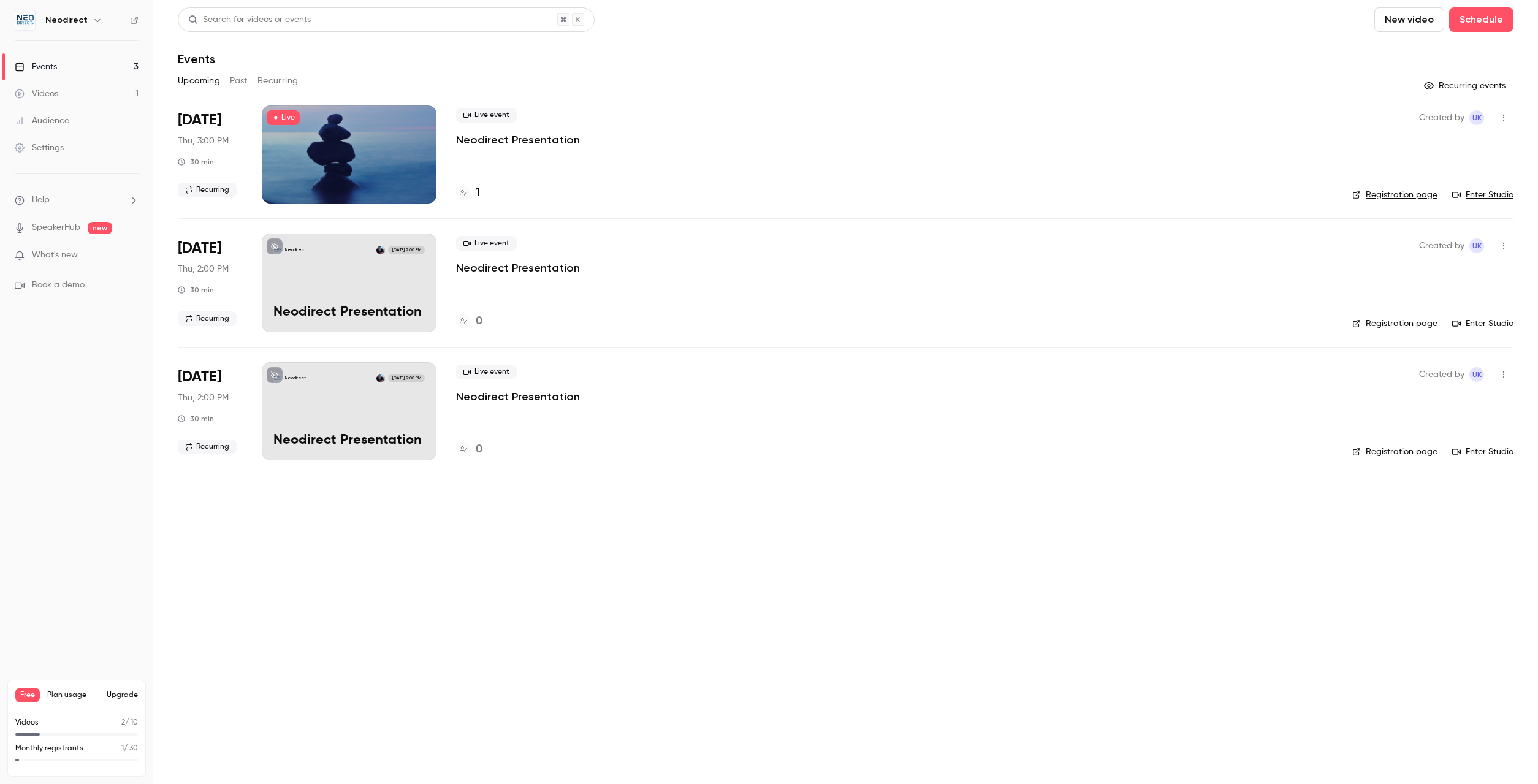
click at [1501, 120] on icon "button" at bounding box center [1503, 118] width 10 height 9
click at [1435, 177] on div "Invite to Studio" at bounding box center [1456, 181] width 93 height 12
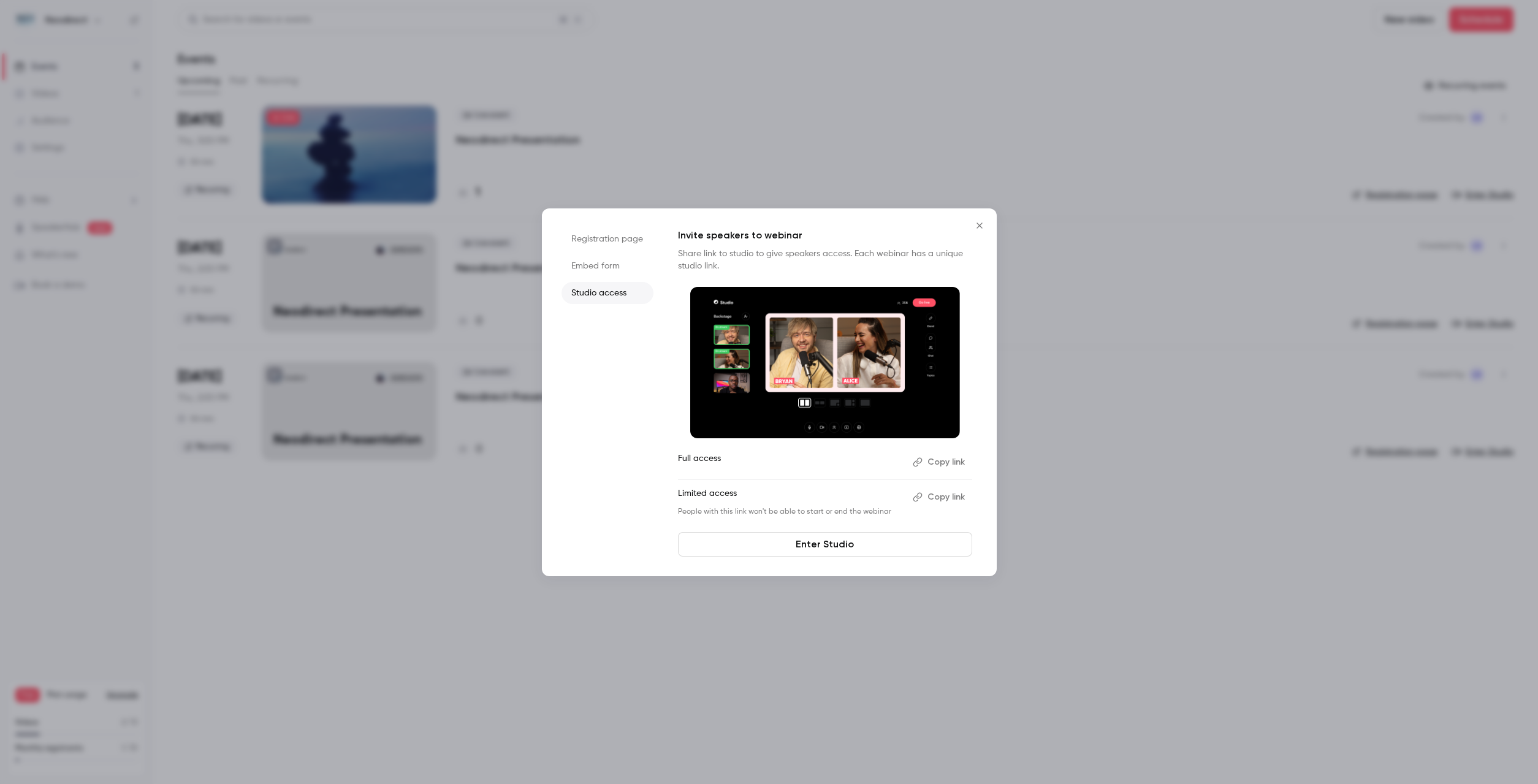
click at [979, 229] on icon "Close" at bounding box center [980, 225] width 15 height 10
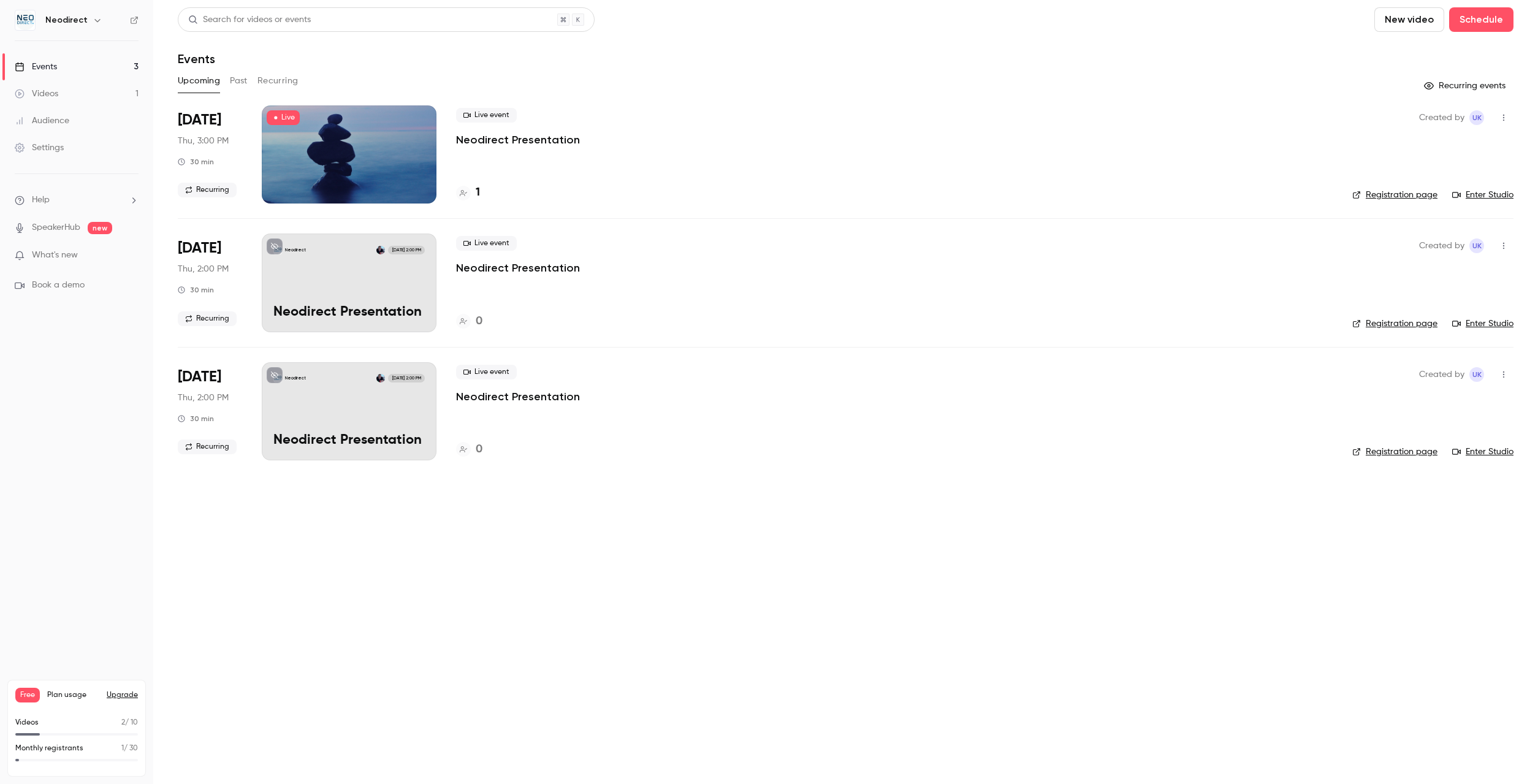
click at [1386, 195] on link "Registration page" at bounding box center [1395, 195] width 85 height 12
click at [87, 25] on div "Neodirect" at bounding box center [82, 20] width 74 height 15
click at [97, 16] on icon "button" at bounding box center [97, 19] width 10 height 10
click at [113, 343] on div at bounding box center [769, 392] width 1538 height 784
click at [119, 699] on button "Upgrade" at bounding box center [121, 695] width 31 height 10
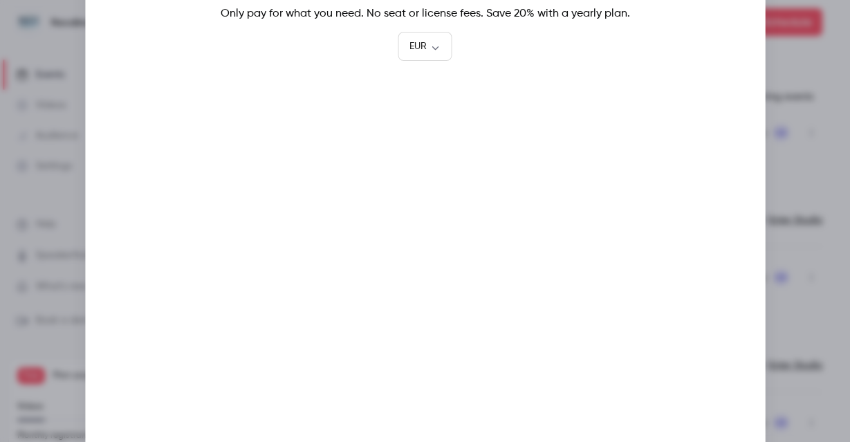
click at [822, 84] on div at bounding box center [425, 221] width 850 height 442
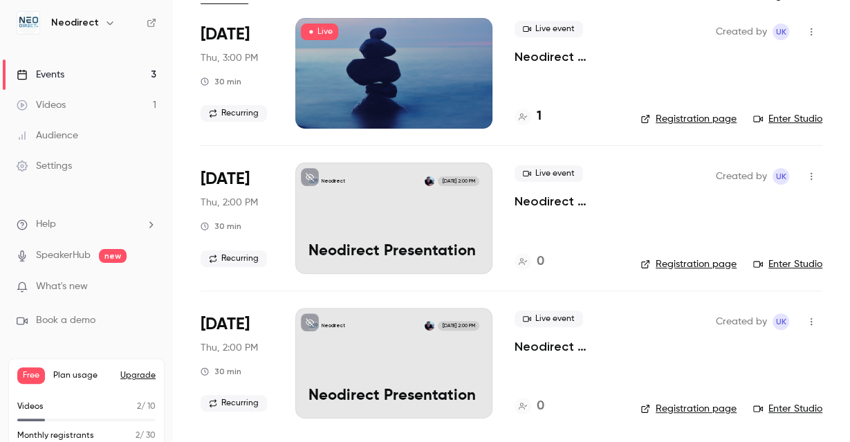
scroll to position [24, 0]
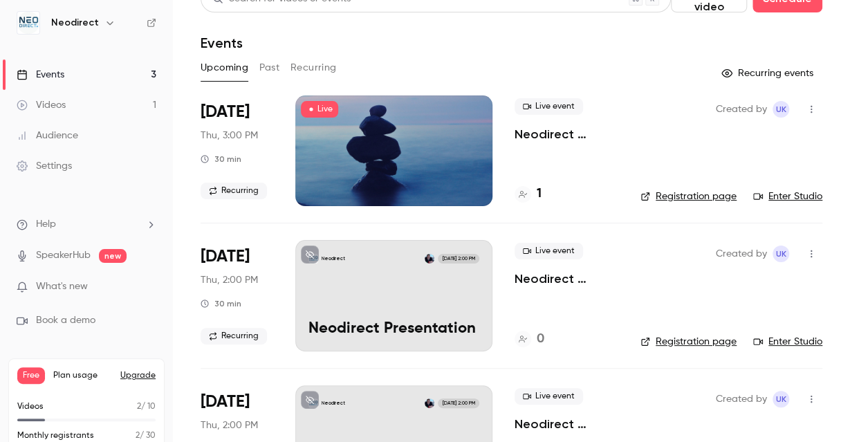
click at [643, 158] on div "Created by uK Registration page Enter Studio" at bounding box center [732, 150] width 182 height 111
click at [479, 145] on div at bounding box center [393, 150] width 197 height 111
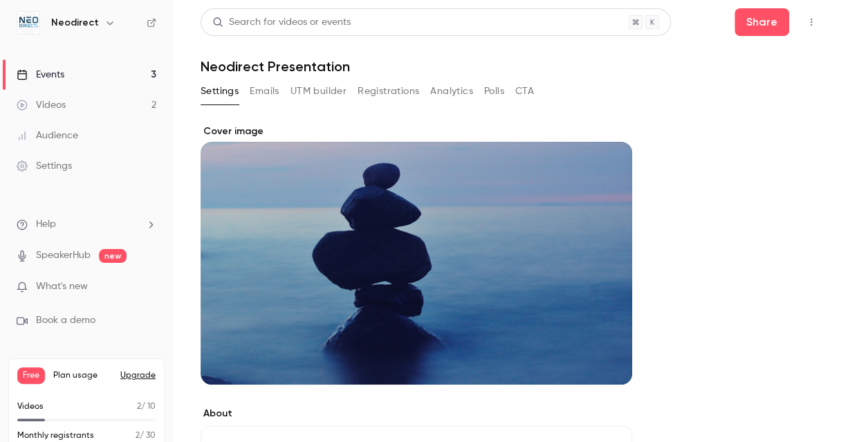
click at [444, 93] on button "Analytics" at bounding box center [451, 91] width 43 height 22
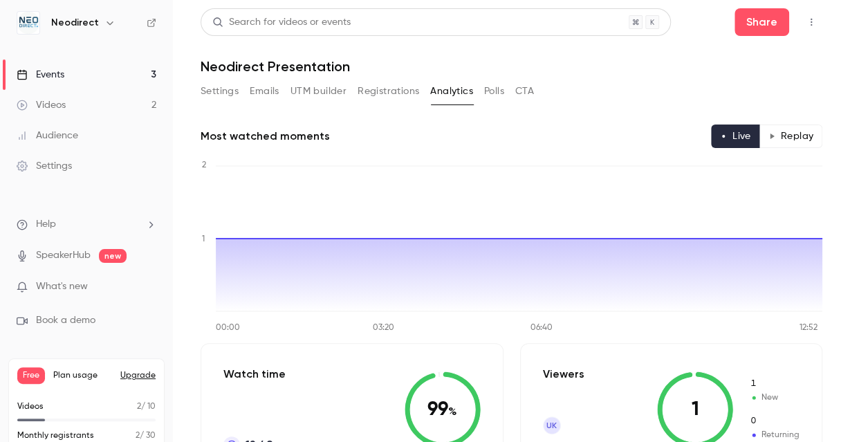
click at [324, 94] on button "UTM builder" at bounding box center [319, 91] width 56 height 22
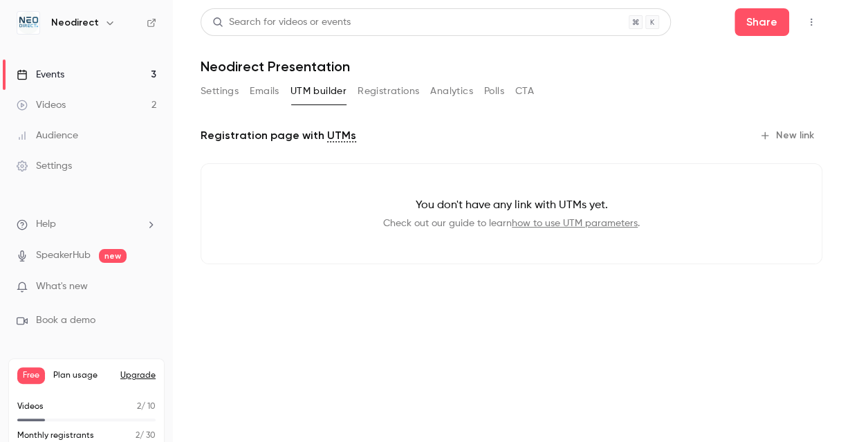
click at [503, 88] on button "Polls" at bounding box center [494, 91] width 20 height 22
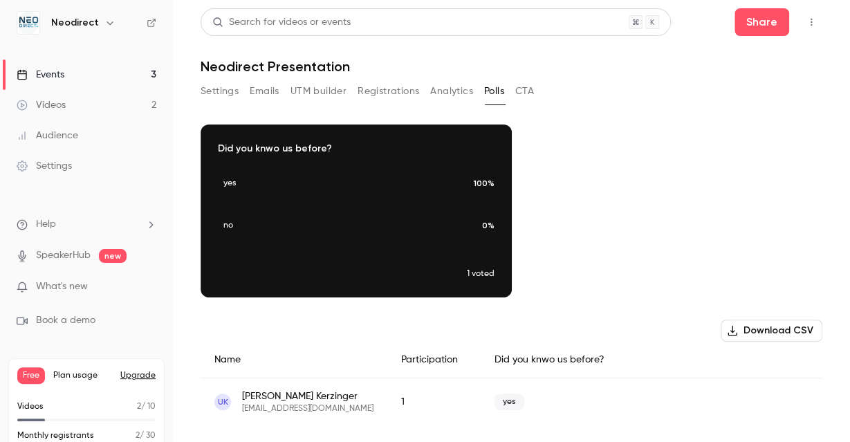
click at [228, 89] on button "Settings" at bounding box center [220, 91] width 38 height 22
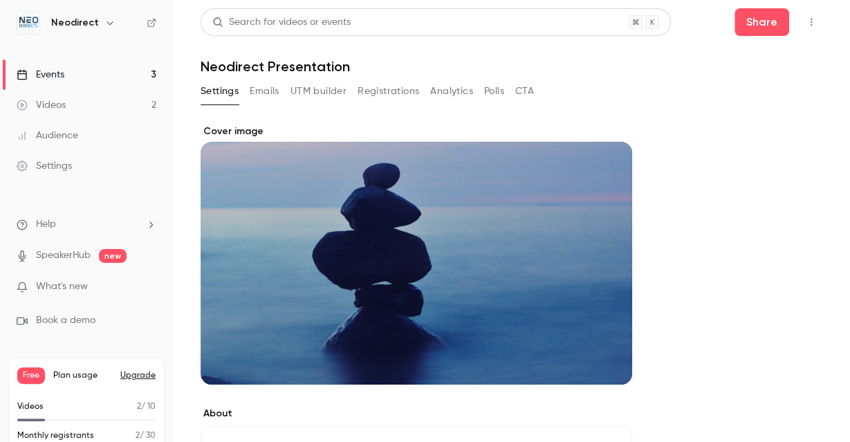
click at [268, 93] on button "Emails" at bounding box center [264, 91] width 29 height 22
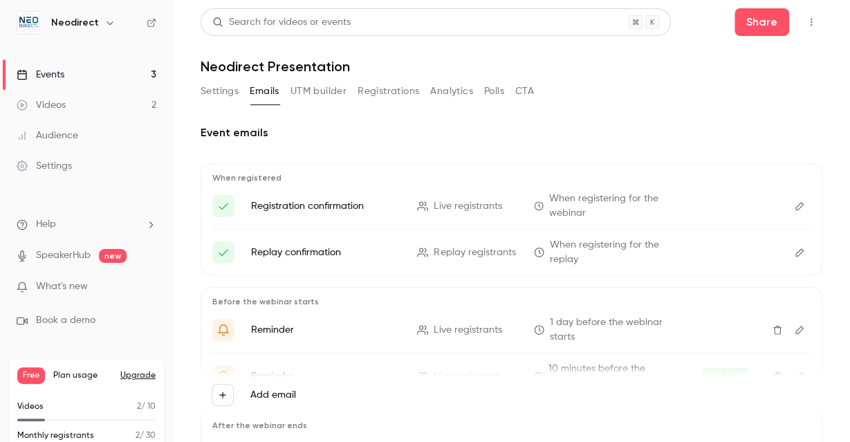
click at [222, 95] on button "Settings" at bounding box center [220, 91] width 38 height 22
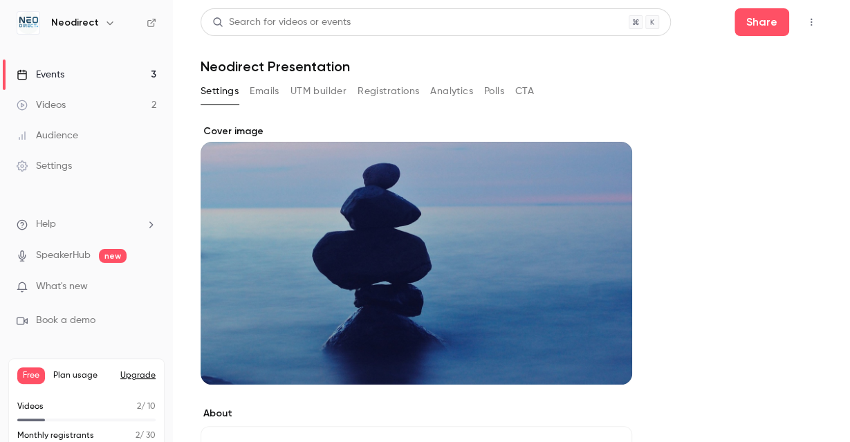
click at [57, 76] on div "Events" at bounding box center [41, 75] width 48 height 14
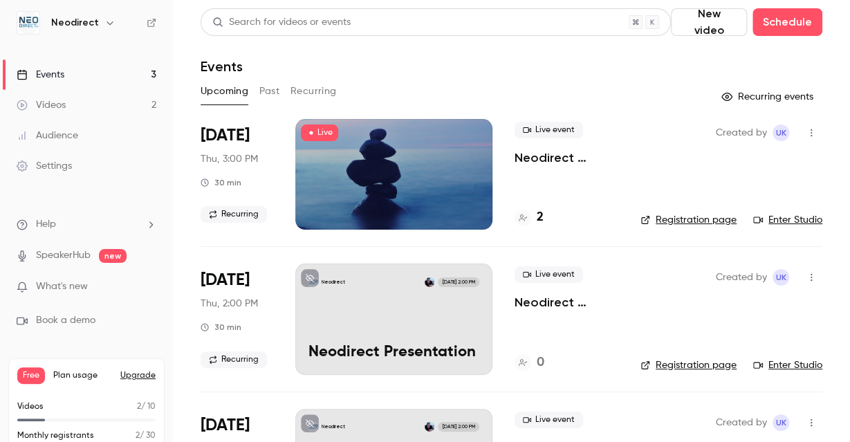
click at [814, 130] on icon "button" at bounding box center [811, 133] width 11 height 10
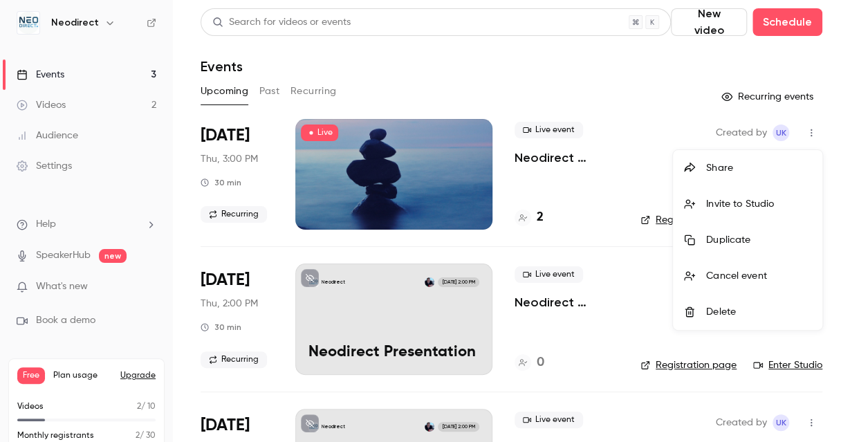
click at [734, 204] on div "Invite to Studio" at bounding box center [759, 204] width 105 height 14
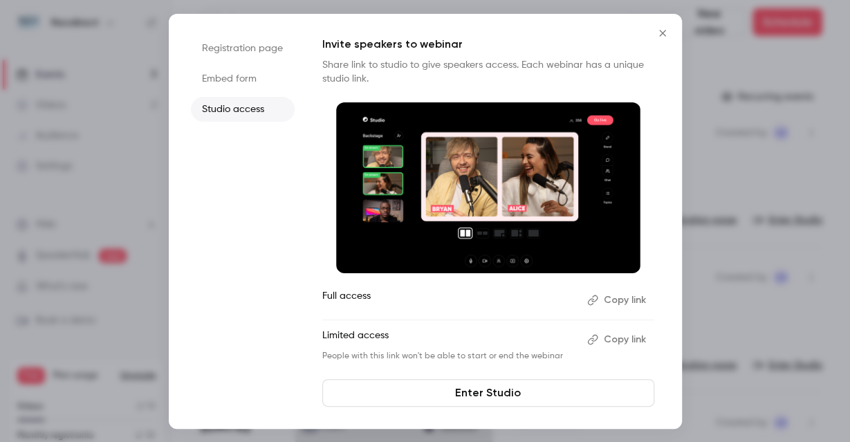
click at [662, 31] on icon "Close" at bounding box center [663, 33] width 17 height 11
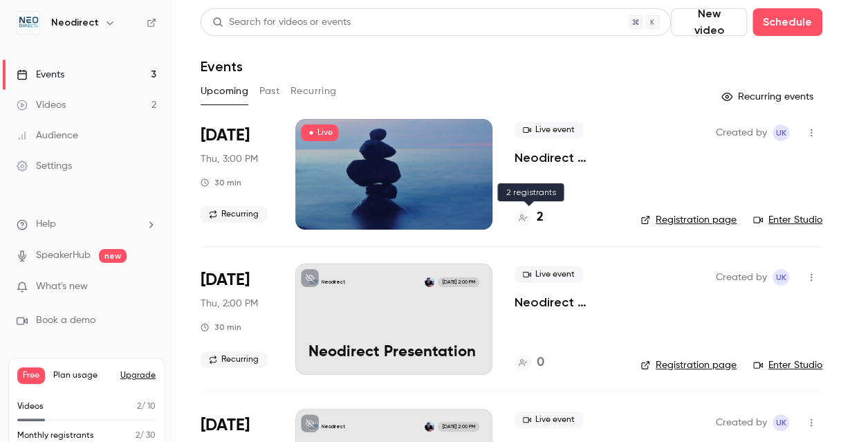
click at [535, 215] on div "2" at bounding box center [529, 217] width 29 height 19
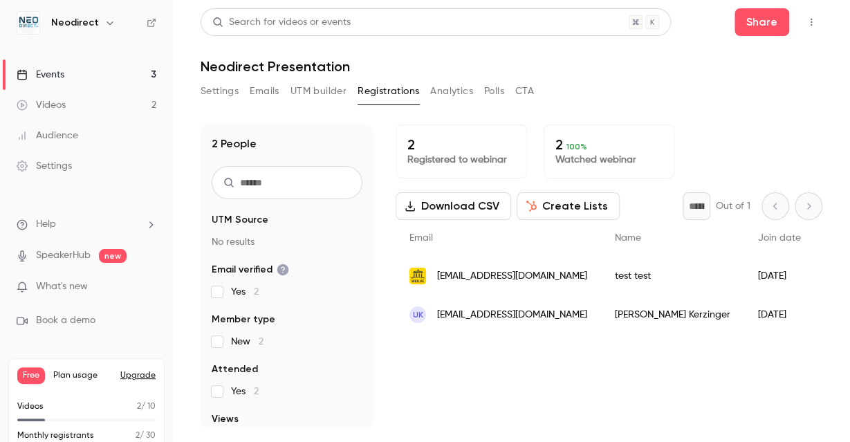
click at [464, 91] on button "Analytics" at bounding box center [451, 91] width 43 height 22
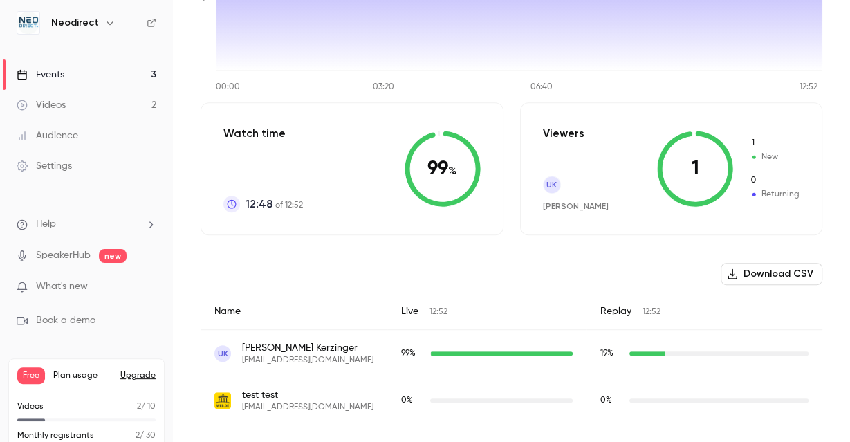
scroll to position [33, 0]
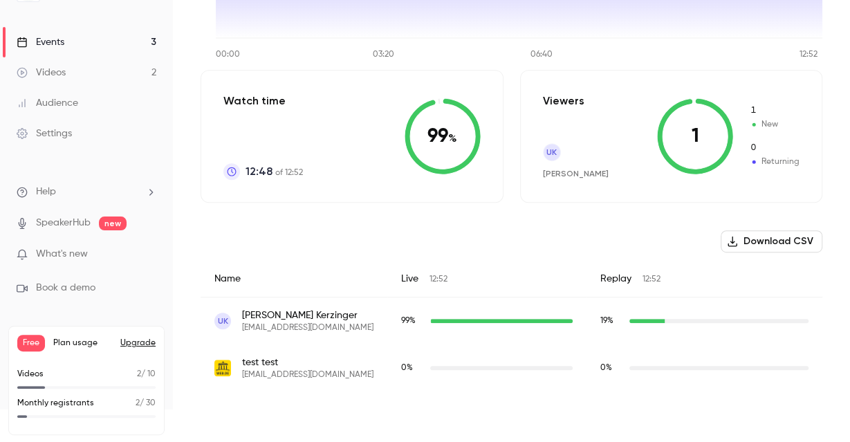
click at [291, 336] on div "UK Udo Kerzinger u.kerzinger@gmail.com" at bounding box center [294, 322] width 187 height 48
click at [281, 317] on span "Udo Kerzinger" at bounding box center [307, 316] width 131 height 14
click at [466, 316] on div "99 %" at bounding box center [487, 321] width 172 height 12
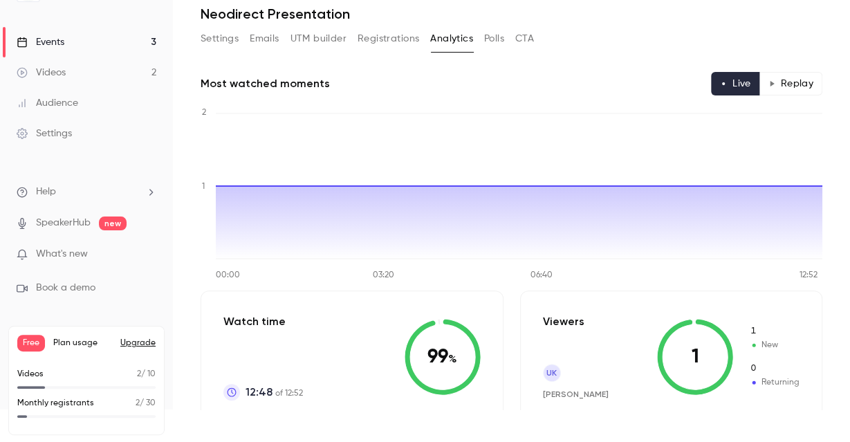
scroll to position [0, 0]
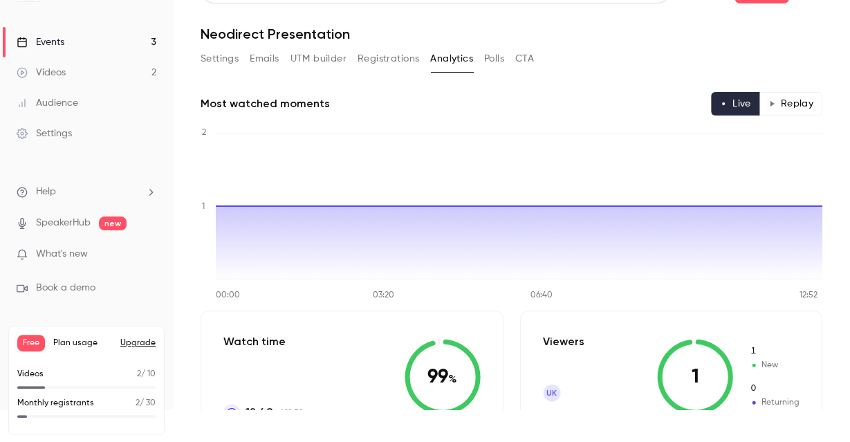
click at [491, 66] on button "Polls" at bounding box center [494, 59] width 20 height 22
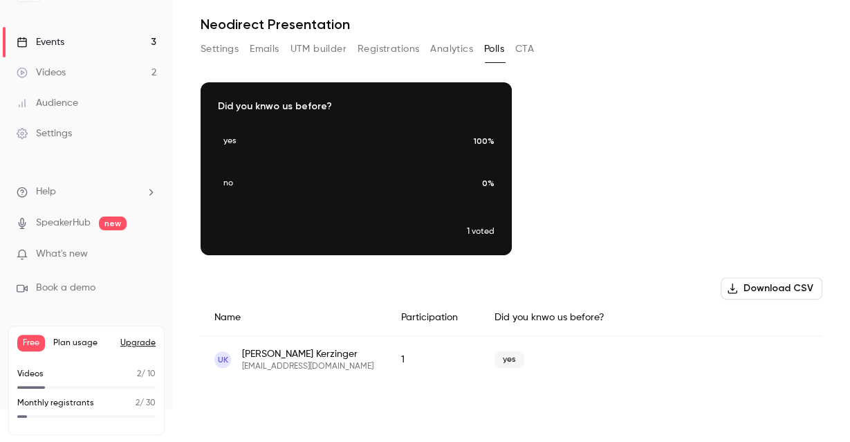
scroll to position [13, 0]
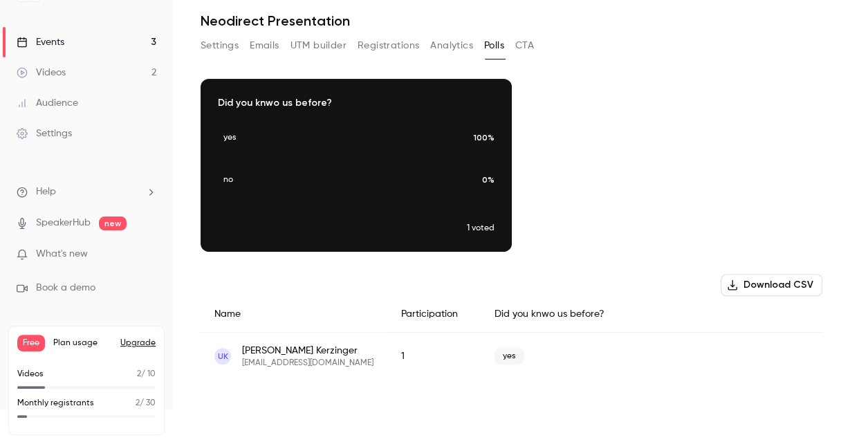
click at [528, 45] on button "CTA" at bounding box center [525, 46] width 19 height 22
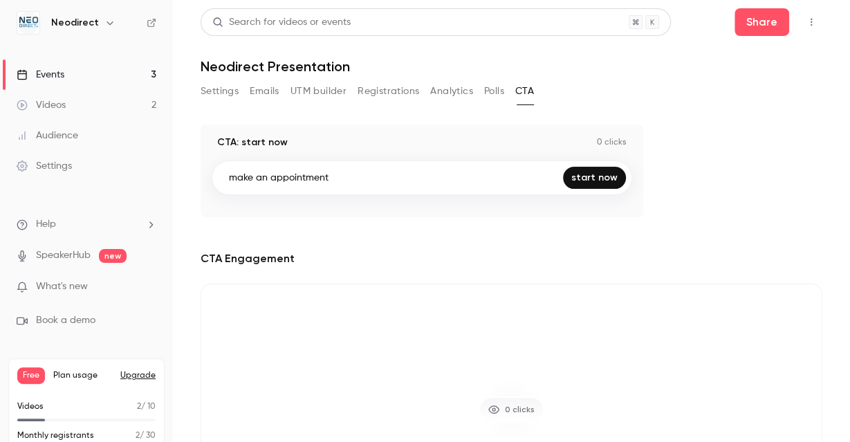
click at [271, 95] on button "Emails" at bounding box center [264, 91] width 29 height 22
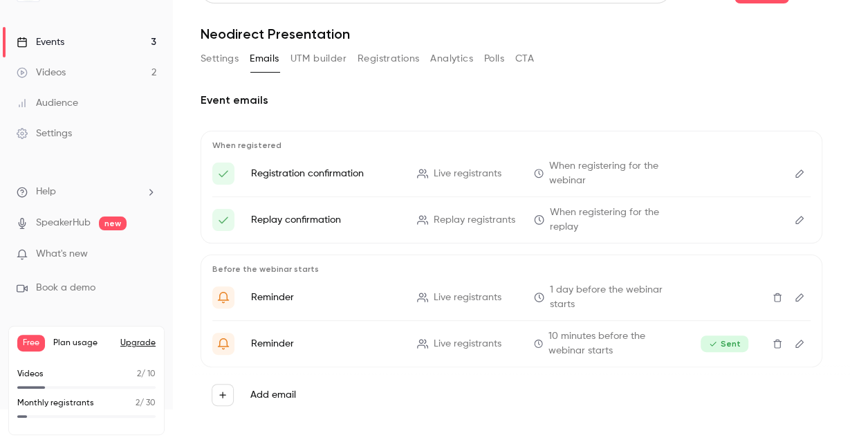
click at [69, 340] on span "Plan usage" at bounding box center [82, 343] width 59 height 11
click at [138, 343] on button "Upgrade" at bounding box center [137, 343] width 35 height 11
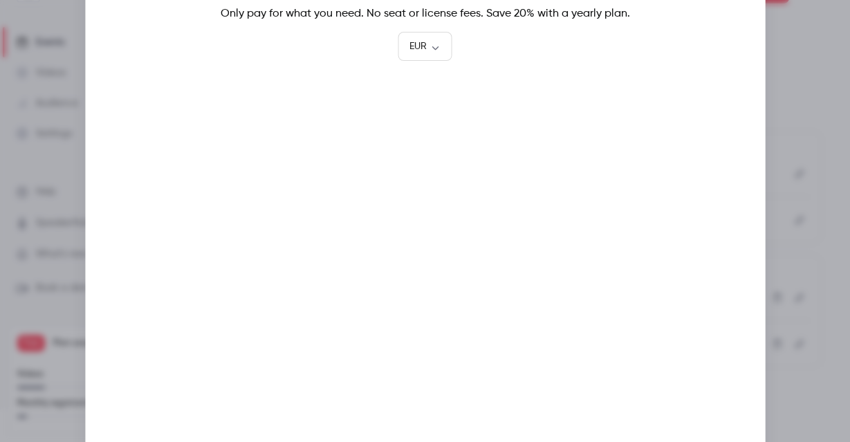
click at [819, 239] on div at bounding box center [425, 221] width 850 height 442
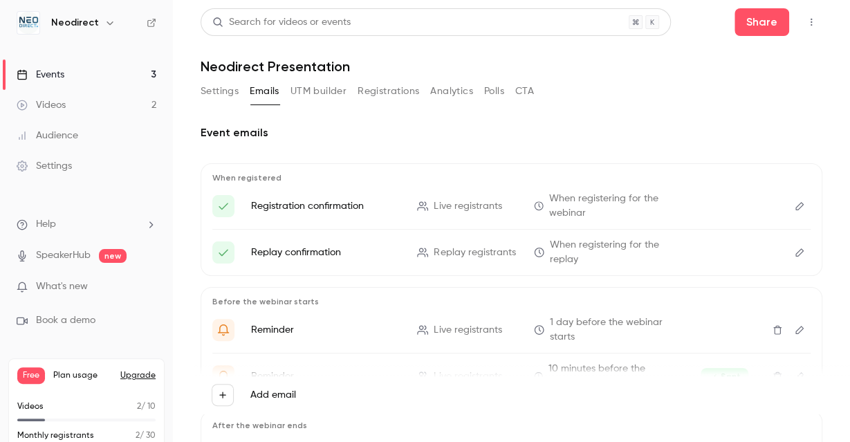
click at [76, 21] on h6 "Neodirect" at bounding box center [75, 23] width 48 height 14
click at [111, 21] on button "button" at bounding box center [110, 23] width 17 height 17
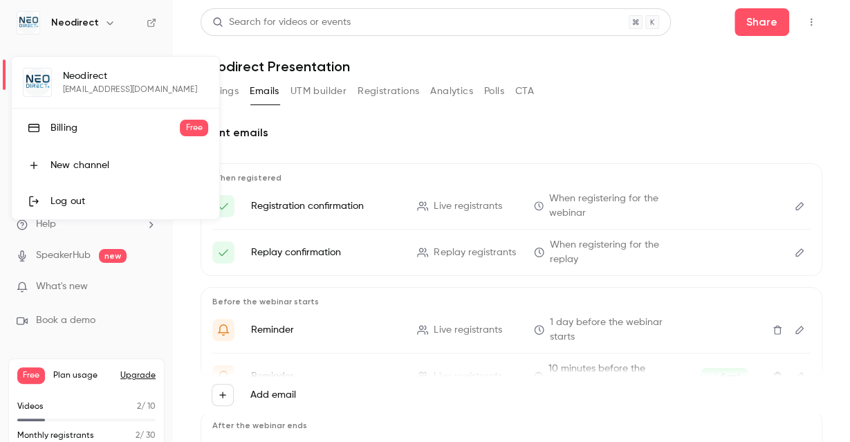
drag, startPoint x: 444, startPoint y: 72, endPoint x: 632, endPoint y: 73, distance: 188.2
click at [449, 71] on div at bounding box center [425, 221] width 850 height 442
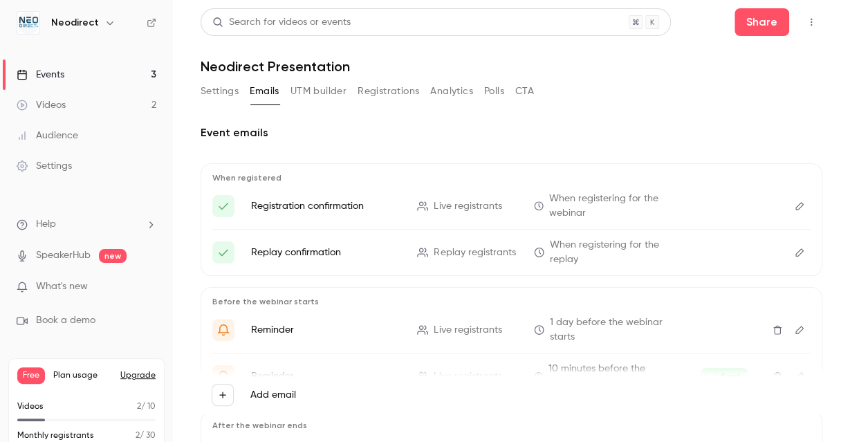
click at [814, 20] on icon "button" at bounding box center [811, 22] width 11 height 10
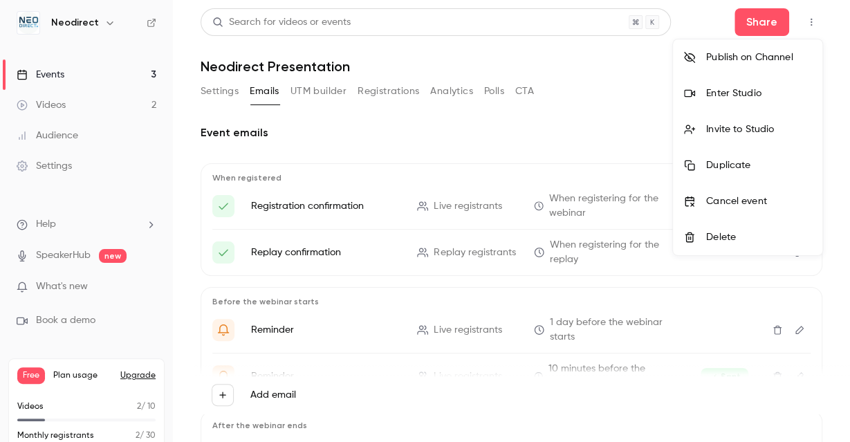
click at [585, 107] on div at bounding box center [425, 221] width 850 height 442
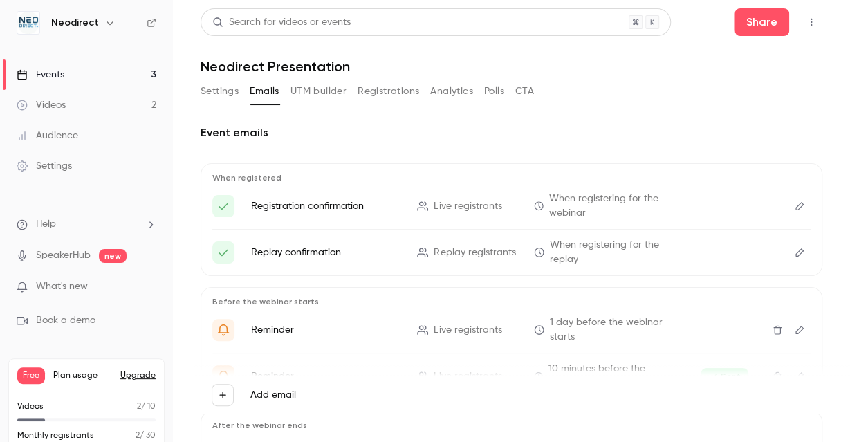
click at [61, 163] on div "Settings" at bounding box center [44, 166] width 55 height 14
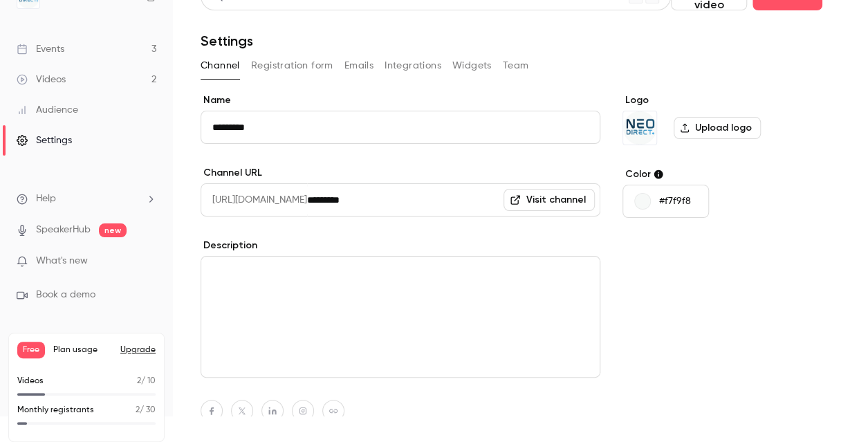
scroll to position [33, 0]
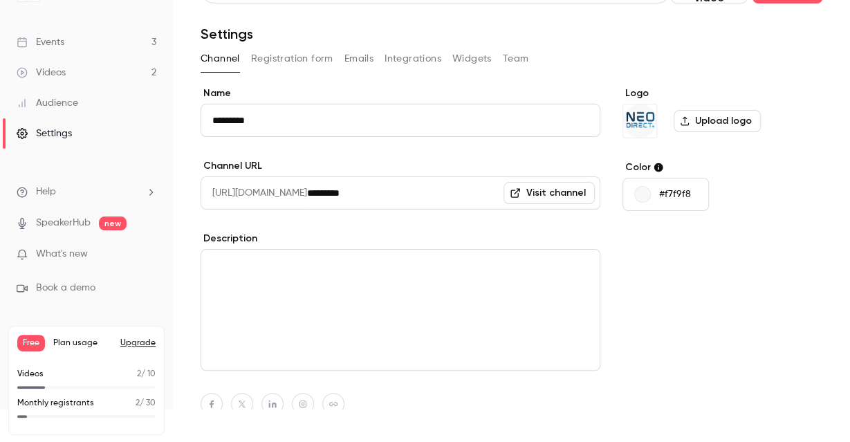
click at [63, 254] on span "What's new" at bounding box center [62, 254] width 52 height 15
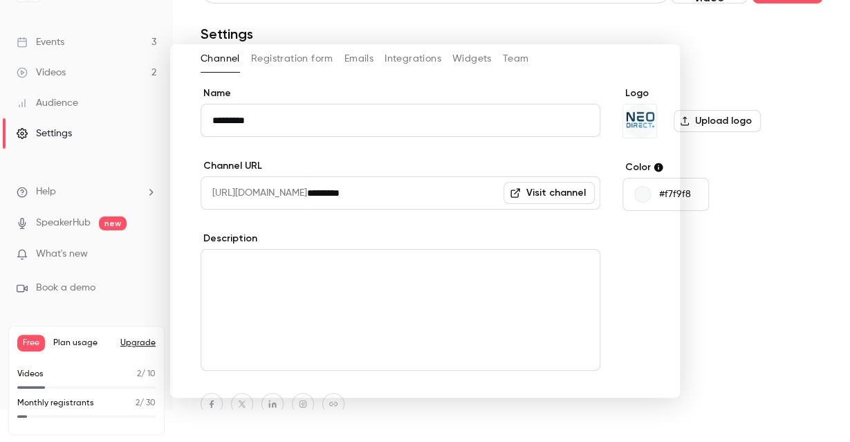
click at [714, 212] on div at bounding box center [425, 221] width 850 height 442
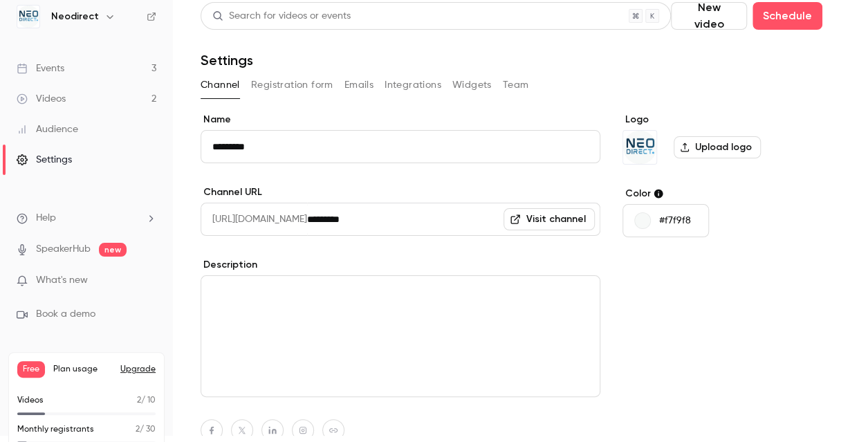
scroll to position [0, 0]
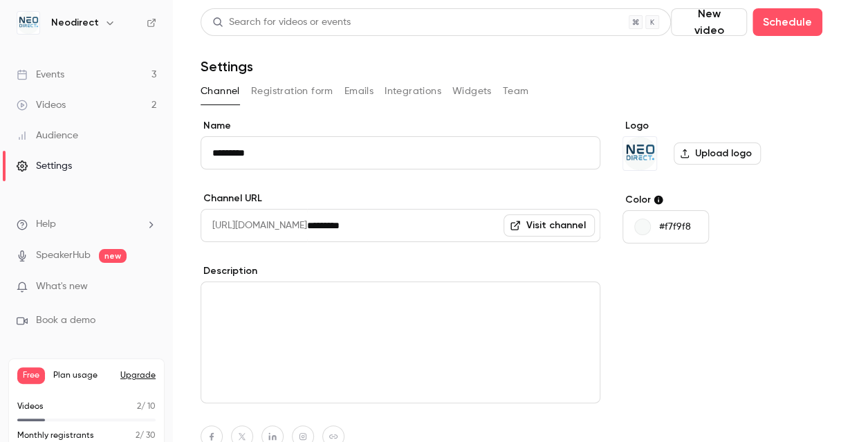
click at [151, 19] on icon at bounding box center [152, 23] width 10 height 10
click at [63, 75] on div "Events" at bounding box center [41, 75] width 48 height 14
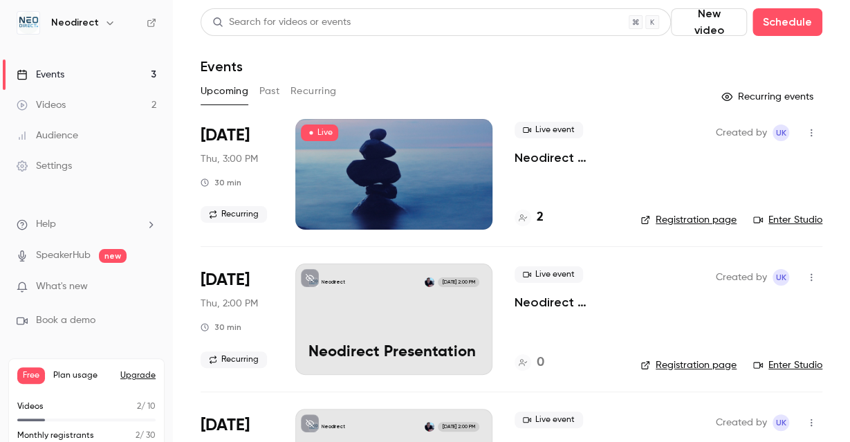
click at [708, 304] on div "Created by uK Registration page Enter Studio" at bounding box center [732, 319] width 182 height 111
click at [810, 280] on icon "button" at bounding box center [811, 278] width 11 height 10
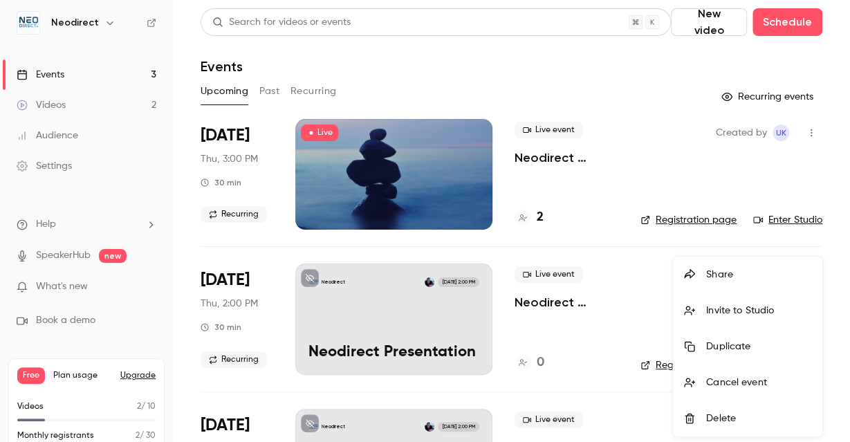
click at [626, 301] on div at bounding box center [425, 221] width 850 height 442
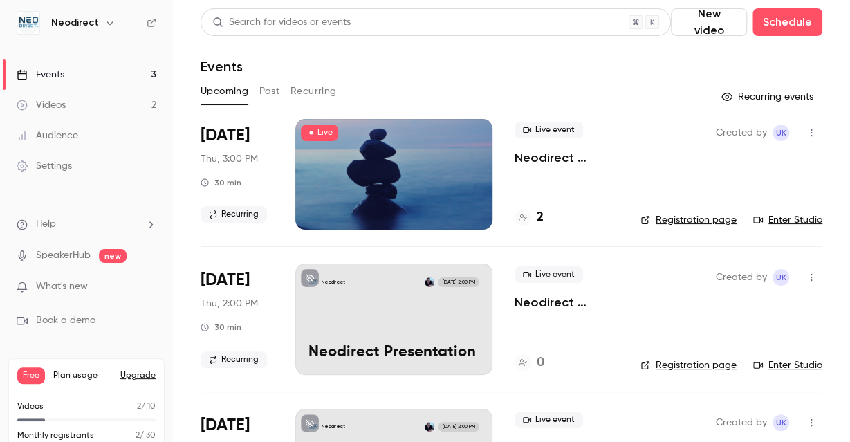
click at [400, 309] on div "Neodirect Sep 18, 2:00 PM Neodirect Presentation" at bounding box center [393, 319] width 197 height 111
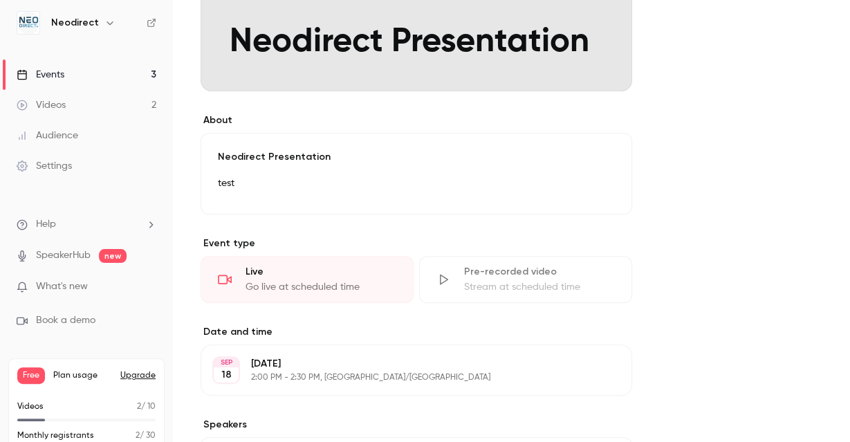
scroll to position [310, 0]
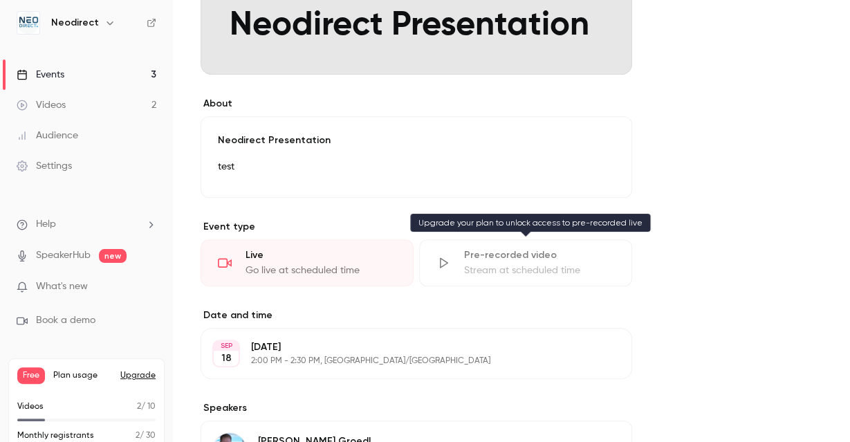
click at [481, 264] on div "Stream at scheduled time" at bounding box center [539, 271] width 151 height 14
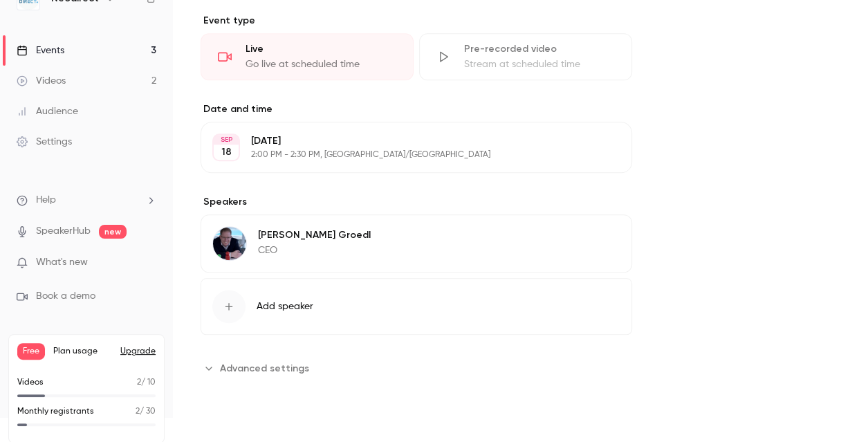
scroll to position [33, 0]
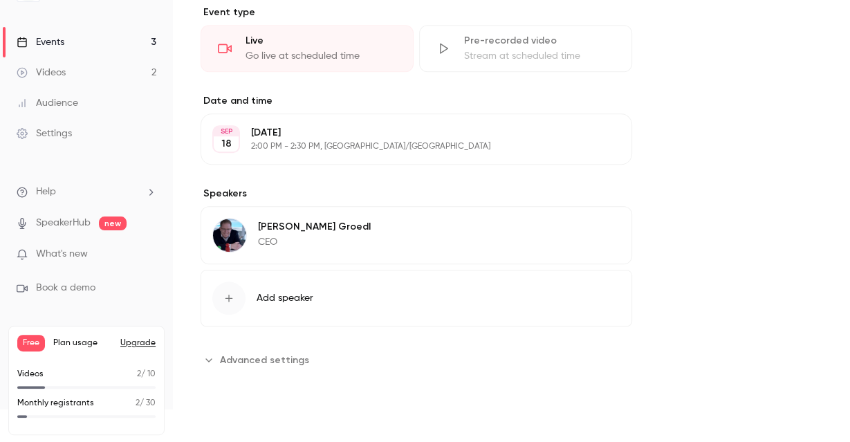
click at [282, 363] on span "Advanced settings" at bounding box center [264, 360] width 89 height 15
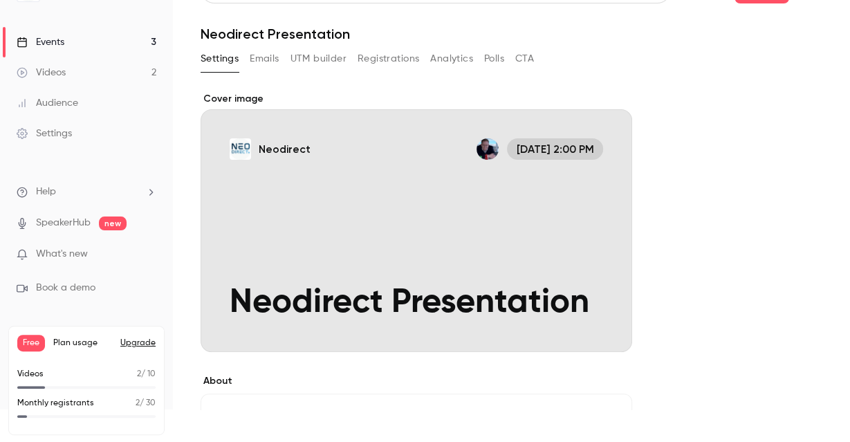
scroll to position [0, 0]
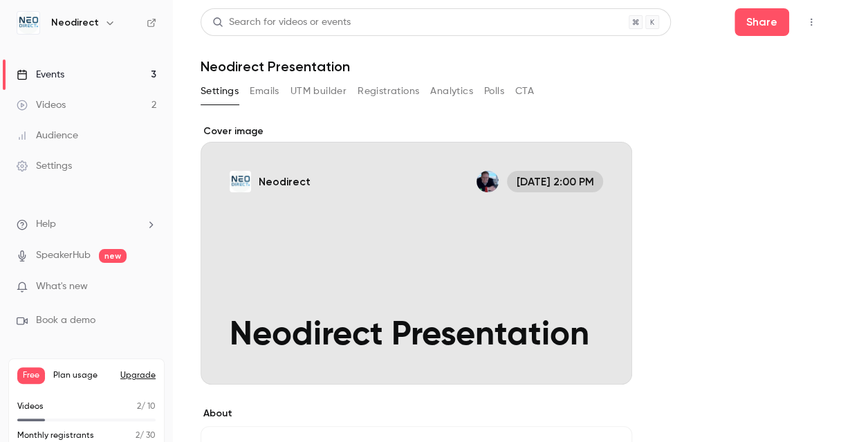
click at [812, 21] on icon "button" at bounding box center [811, 22] width 11 height 10
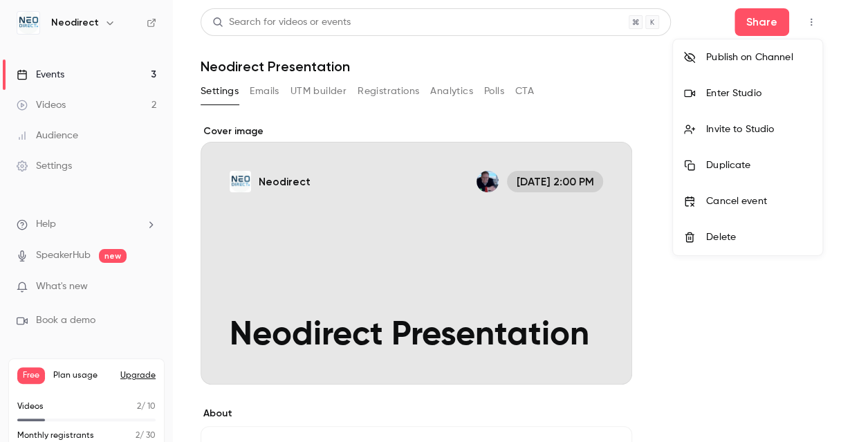
click at [754, 57] on div "Publish on Channel" at bounding box center [759, 58] width 105 height 14
click at [794, 52] on div "Publish on Channel" at bounding box center [759, 58] width 105 height 14
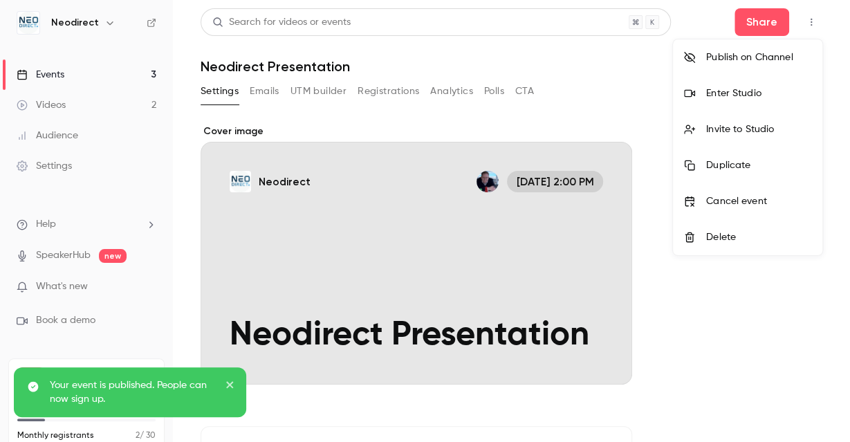
click at [765, 24] on div at bounding box center [425, 221] width 850 height 442
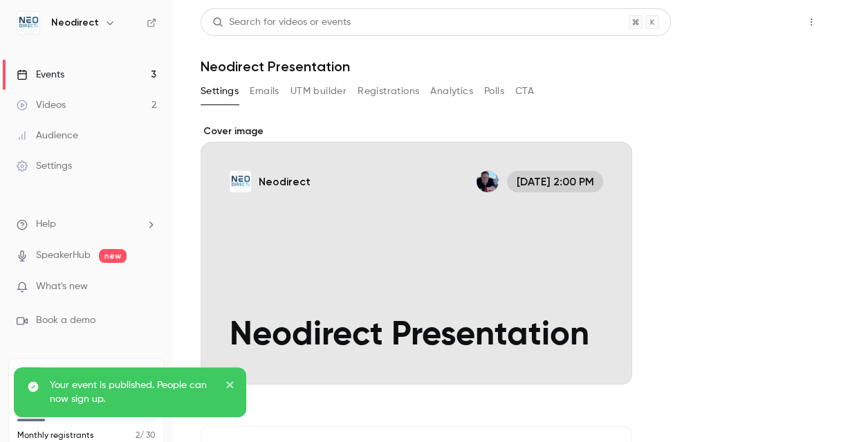
click at [767, 20] on button "Share" at bounding box center [762, 22] width 55 height 28
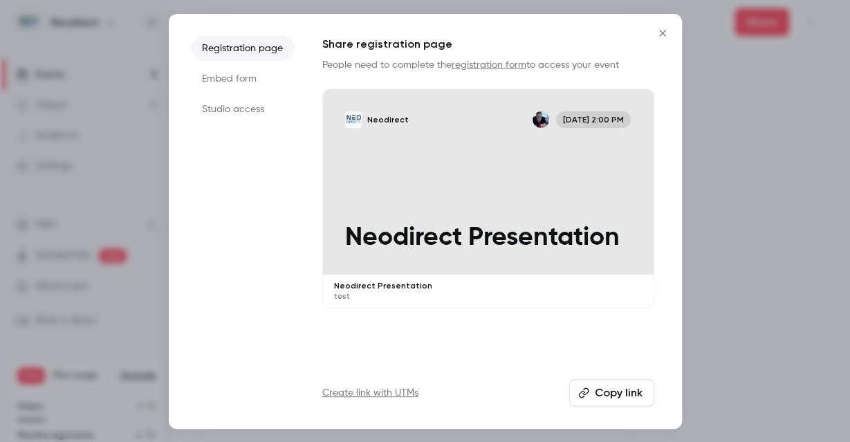
click at [620, 390] on button "Copy link" at bounding box center [612, 393] width 85 height 28
click at [222, 79] on li "Embed form" at bounding box center [243, 78] width 104 height 25
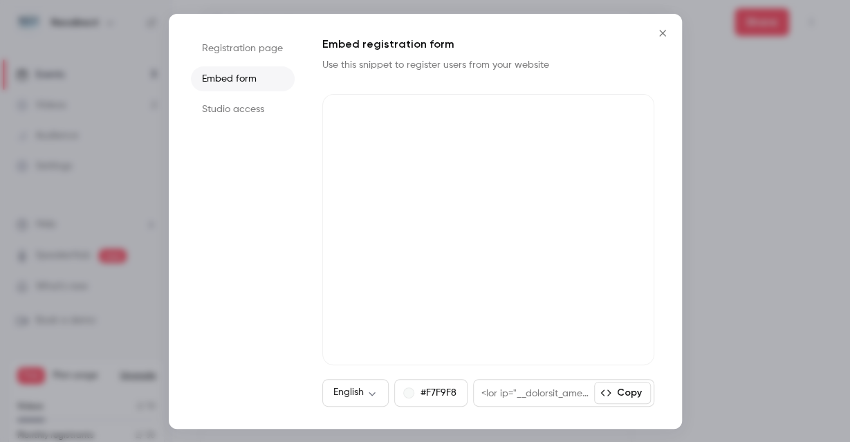
click at [227, 103] on li "Studio access" at bounding box center [243, 109] width 104 height 25
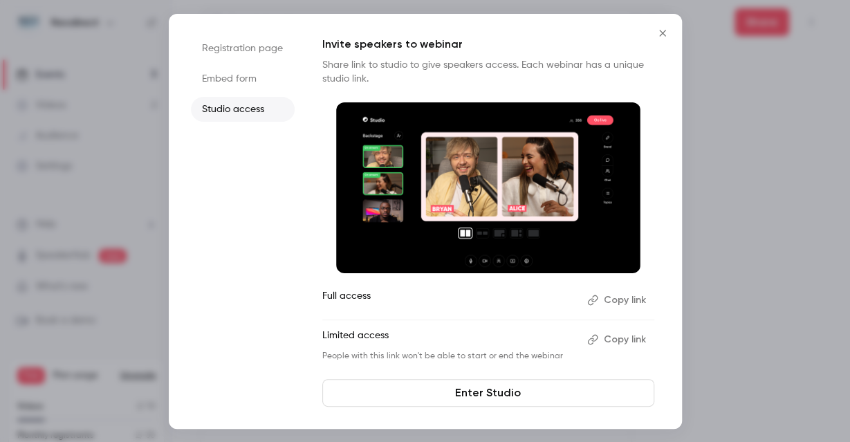
click at [665, 32] on icon "Close" at bounding box center [663, 33] width 17 height 11
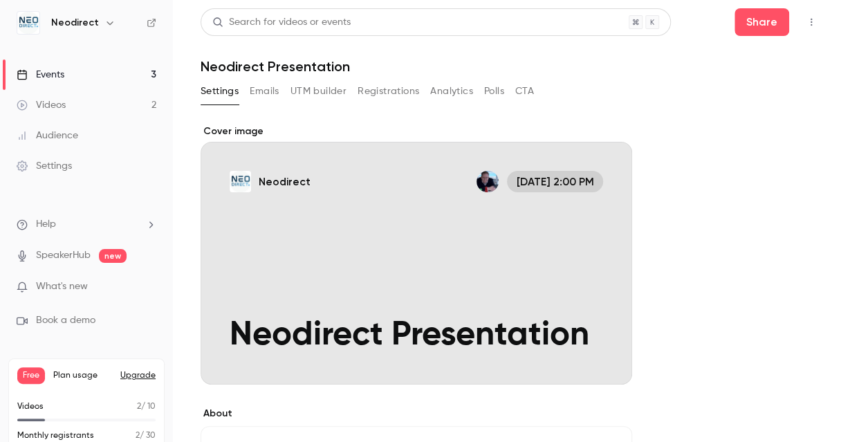
click at [51, 140] on div "Audience" at bounding box center [48, 136] width 62 height 14
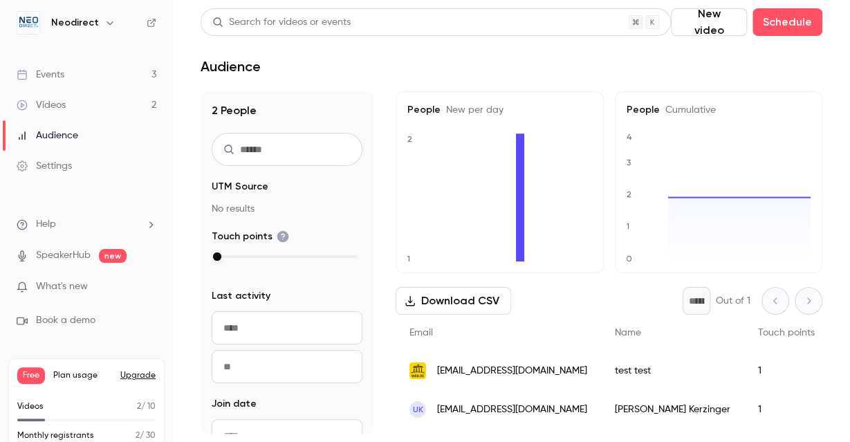
click at [63, 80] on div "Events" at bounding box center [41, 75] width 48 height 14
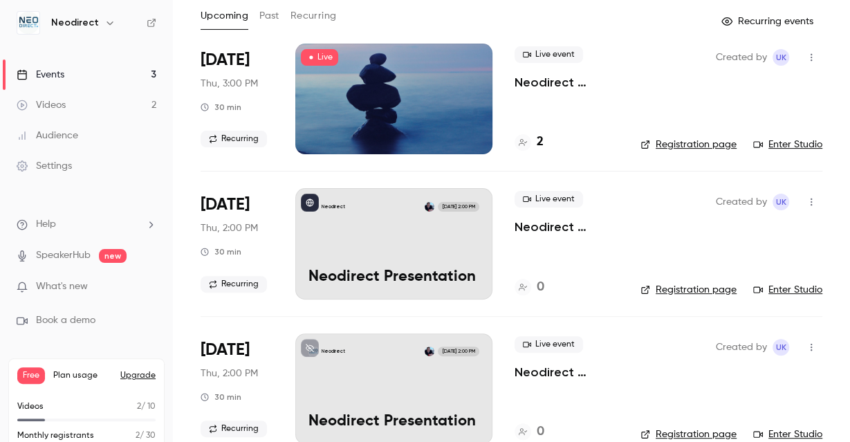
scroll to position [101, 0]
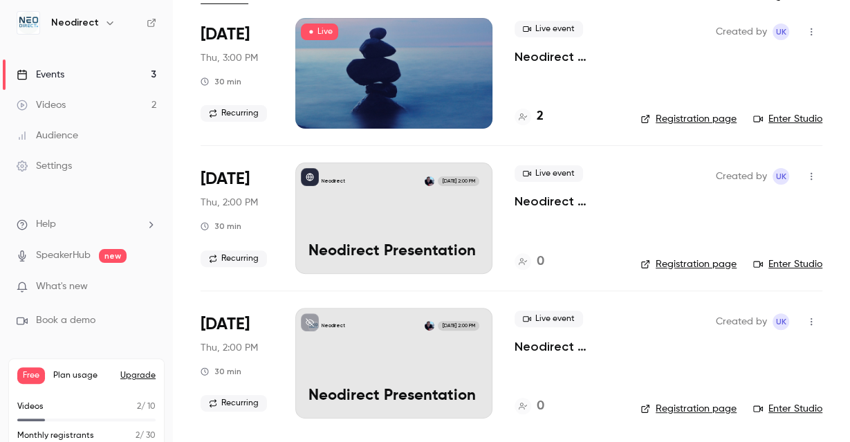
click at [659, 209] on div "Created by uK Registration page Enter Studio" at bounding box center [732, 218] width 182 height 111
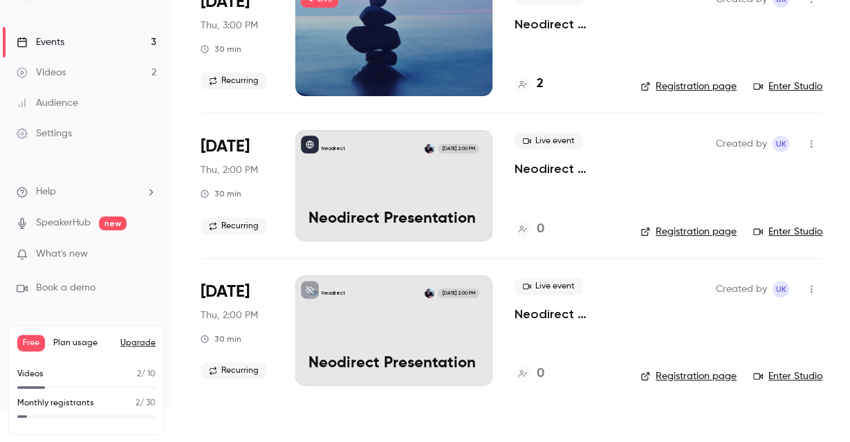
click at [811, 293] on button "button" at bounding box center [812, 289] width 22 height 22
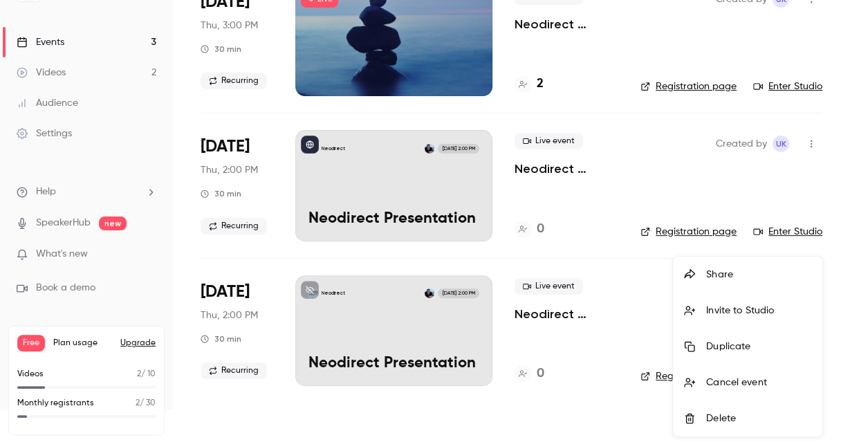
click at [598, 313] on div at bounding box center [425, 221] width 850 height 442
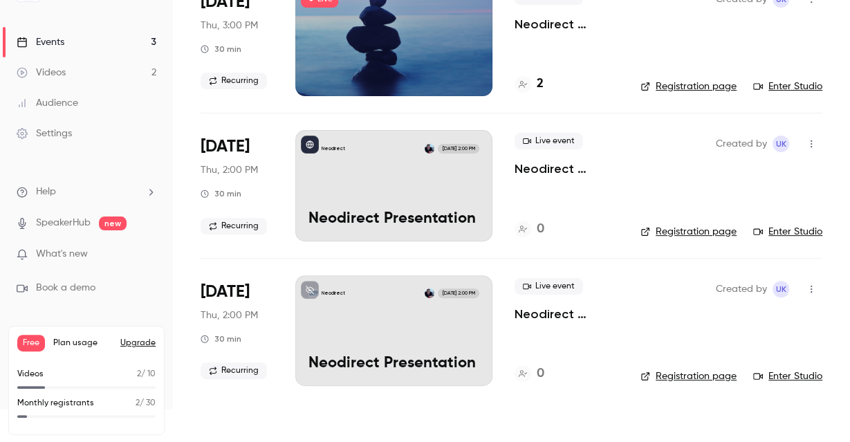
click at [417, 315] on div "Neodirect Sep 25, 2:00 PM Neodirect Presentation" at bounding box center [393, 330] width 197 height 111
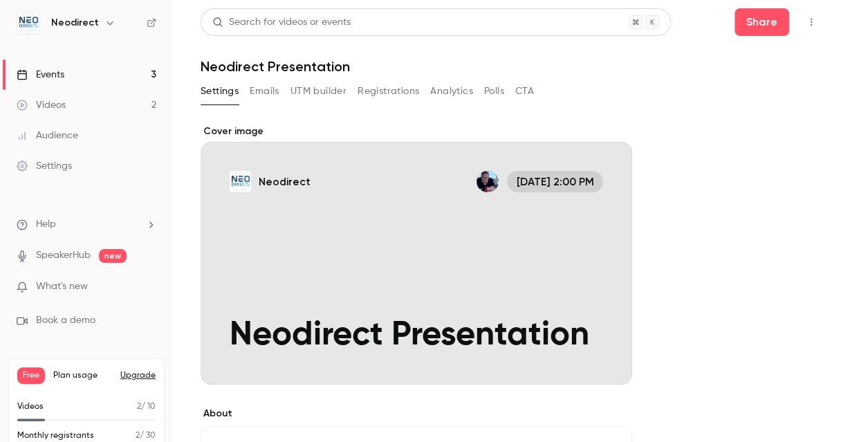
click at [811, 24] on icon "button" at bounding box center [811, 22] width 11 height 10
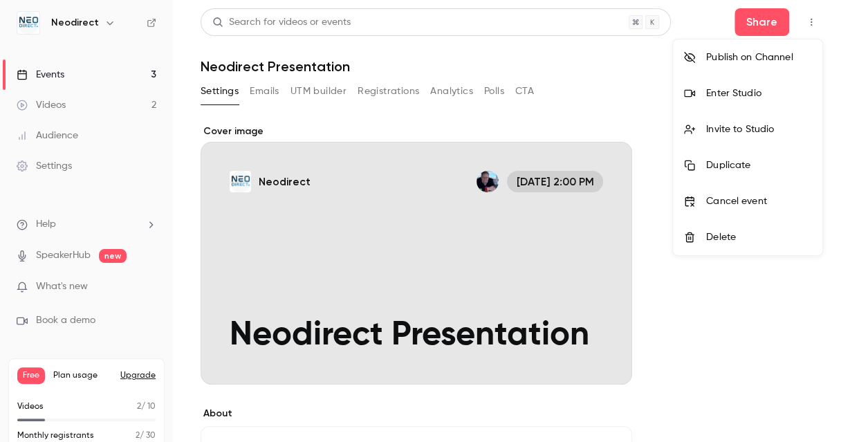
click at [768, 60] on div "Publish on Channel" at bounding box center [759, 58] width 105 height 14
click at [138, 379] on div at bounding box center [425, 221] width 850 height 442
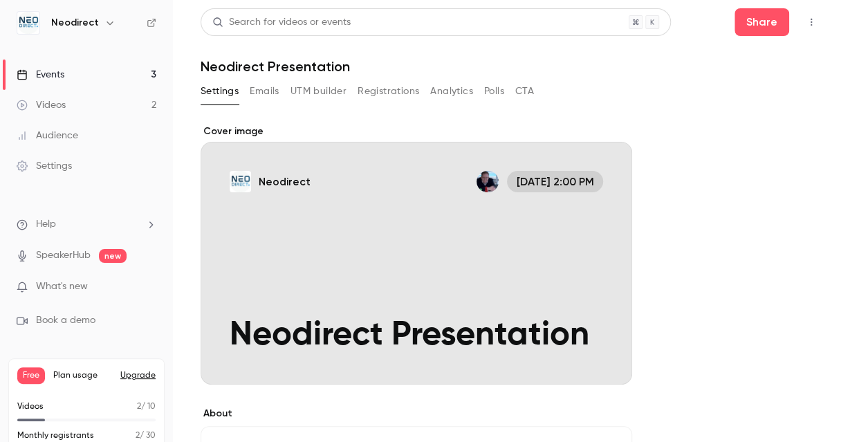
click at [140, 376] on button "Upgrade" at bounding box center [137, 375] width 35 height 11
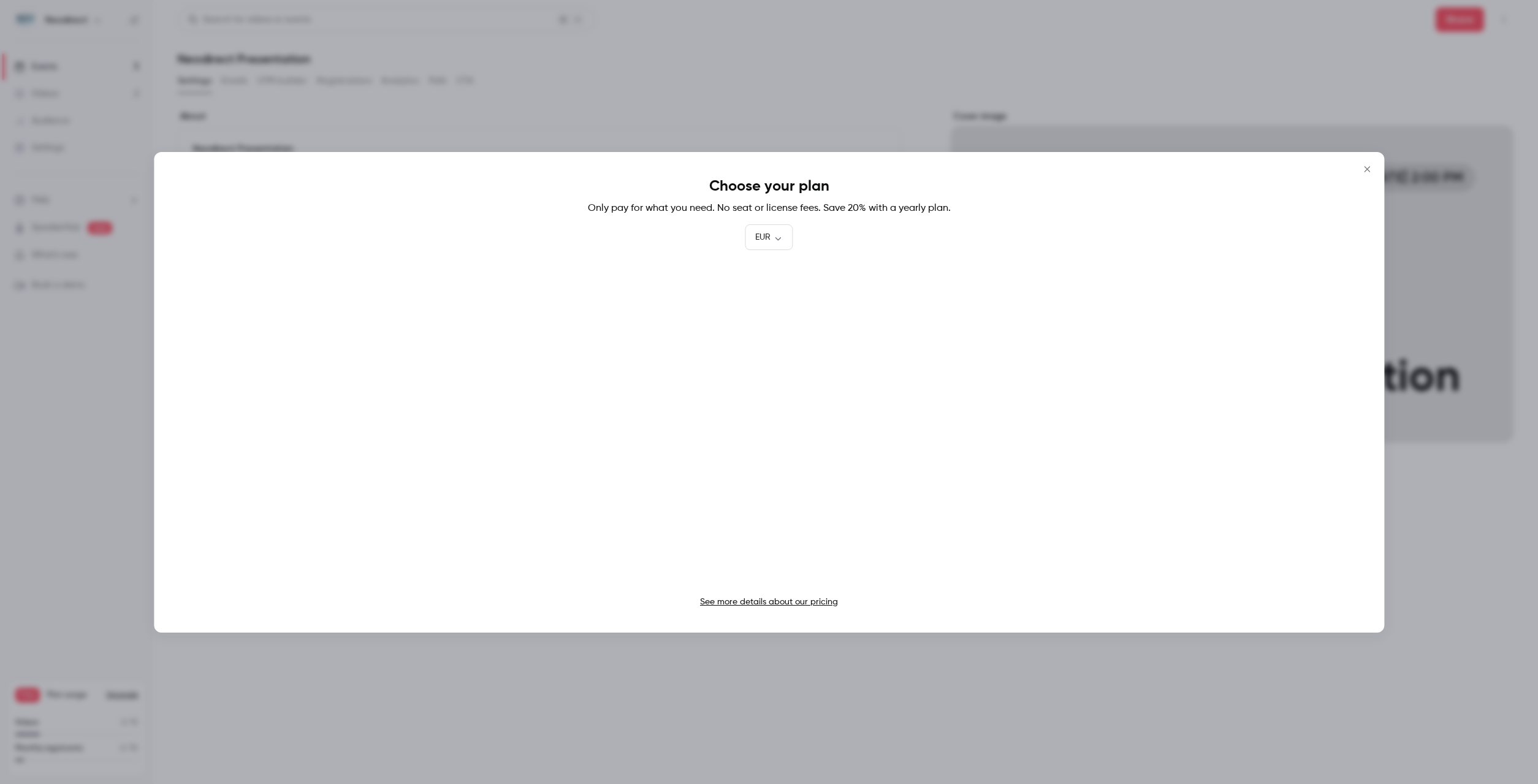
click at [785, 600] on link "See more details about our pricing" at bounding box center [769, 602] width 138 height 9
